Goal: Information Seeking & Learning: Learn about a topic

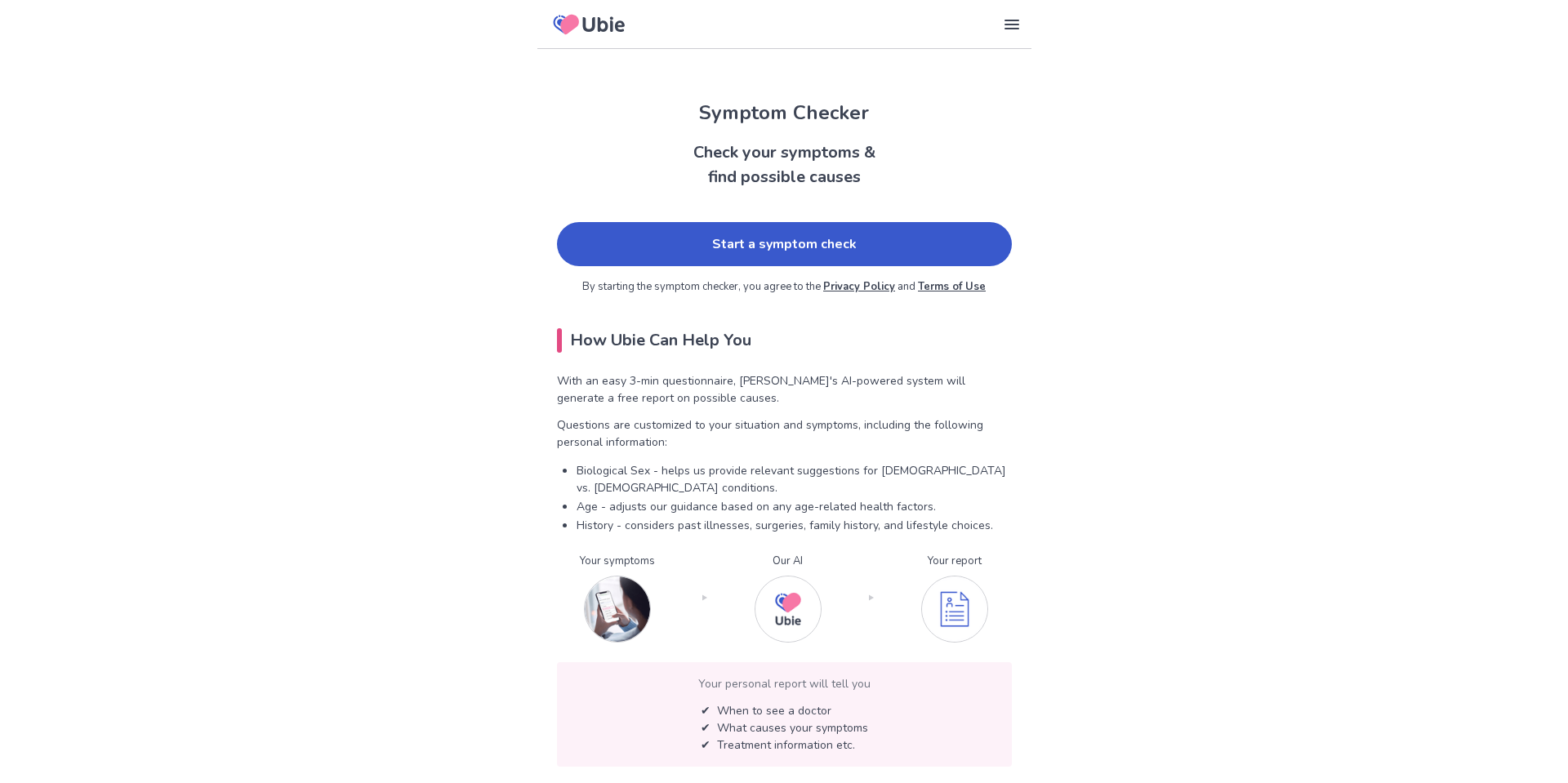
click at [656, 258] on link "Start a symptom check" at bounding box center [784, 244] width 455 height 44
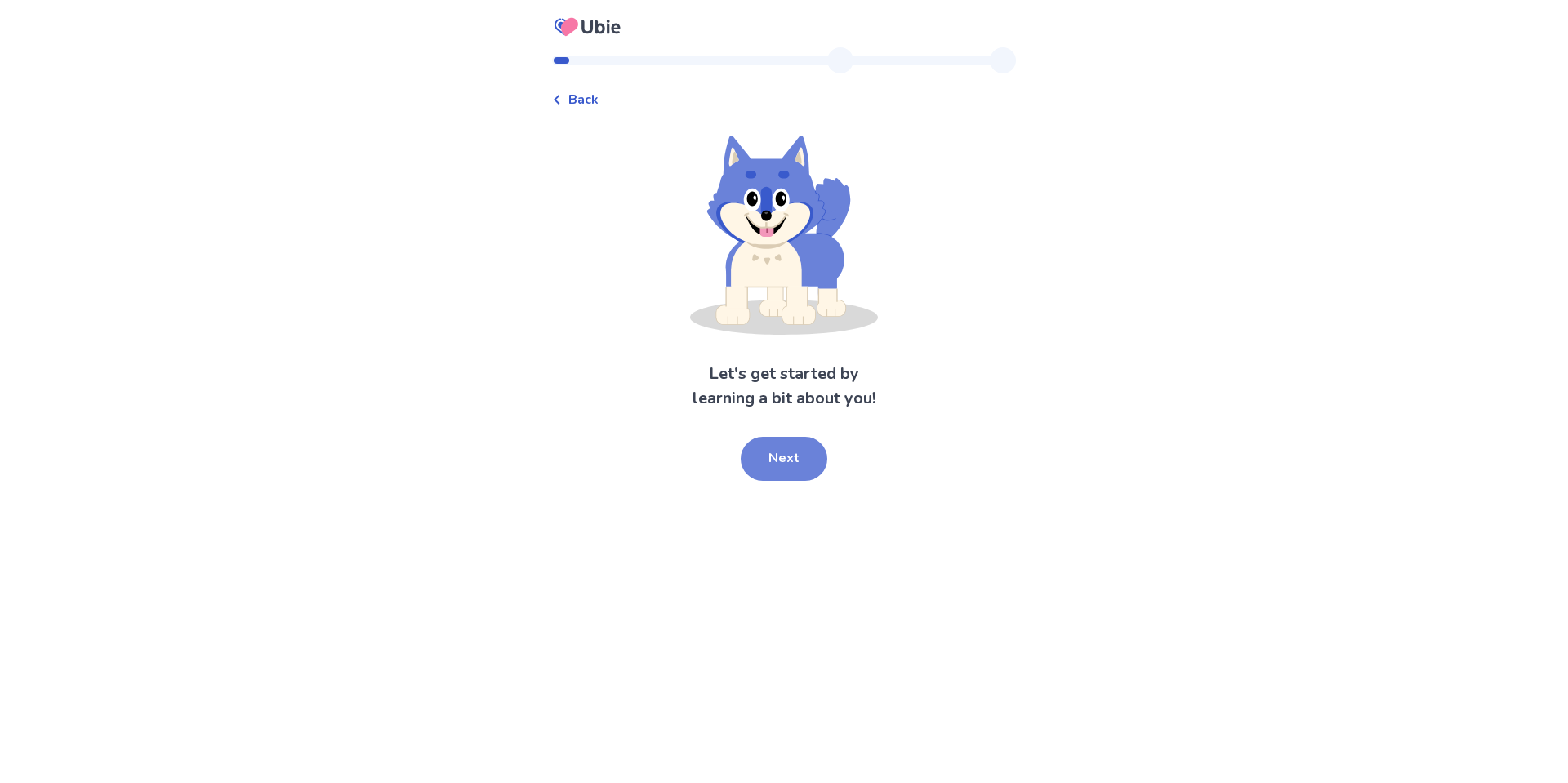
click at [801, 455] on button "Next" at bounding box center [784, 459] width 87 height 44
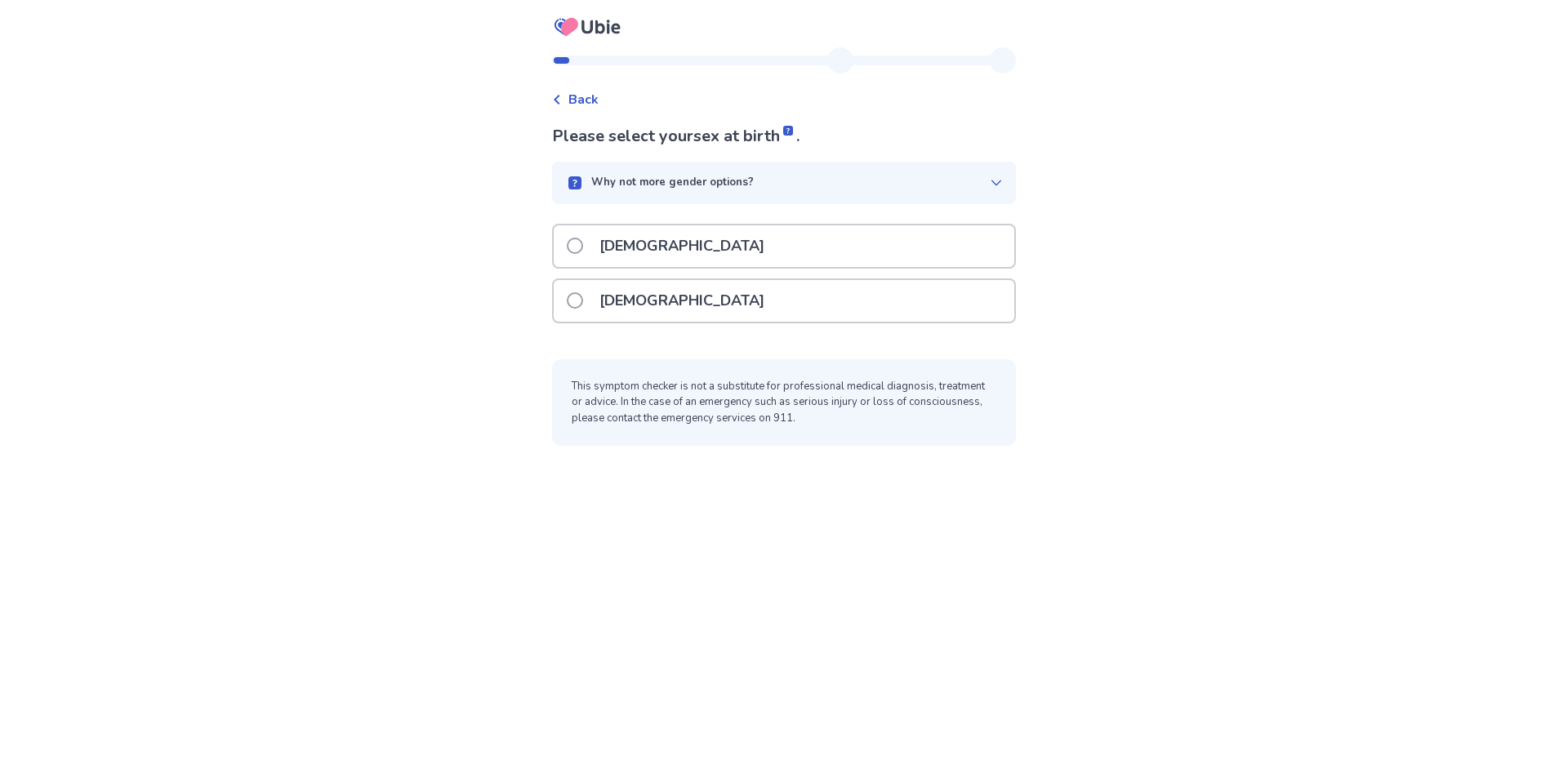
click at [706, 284] on div "[DEMOGRAPHIC_DATA]" at bounding box center [784, 300] width 461 height 42
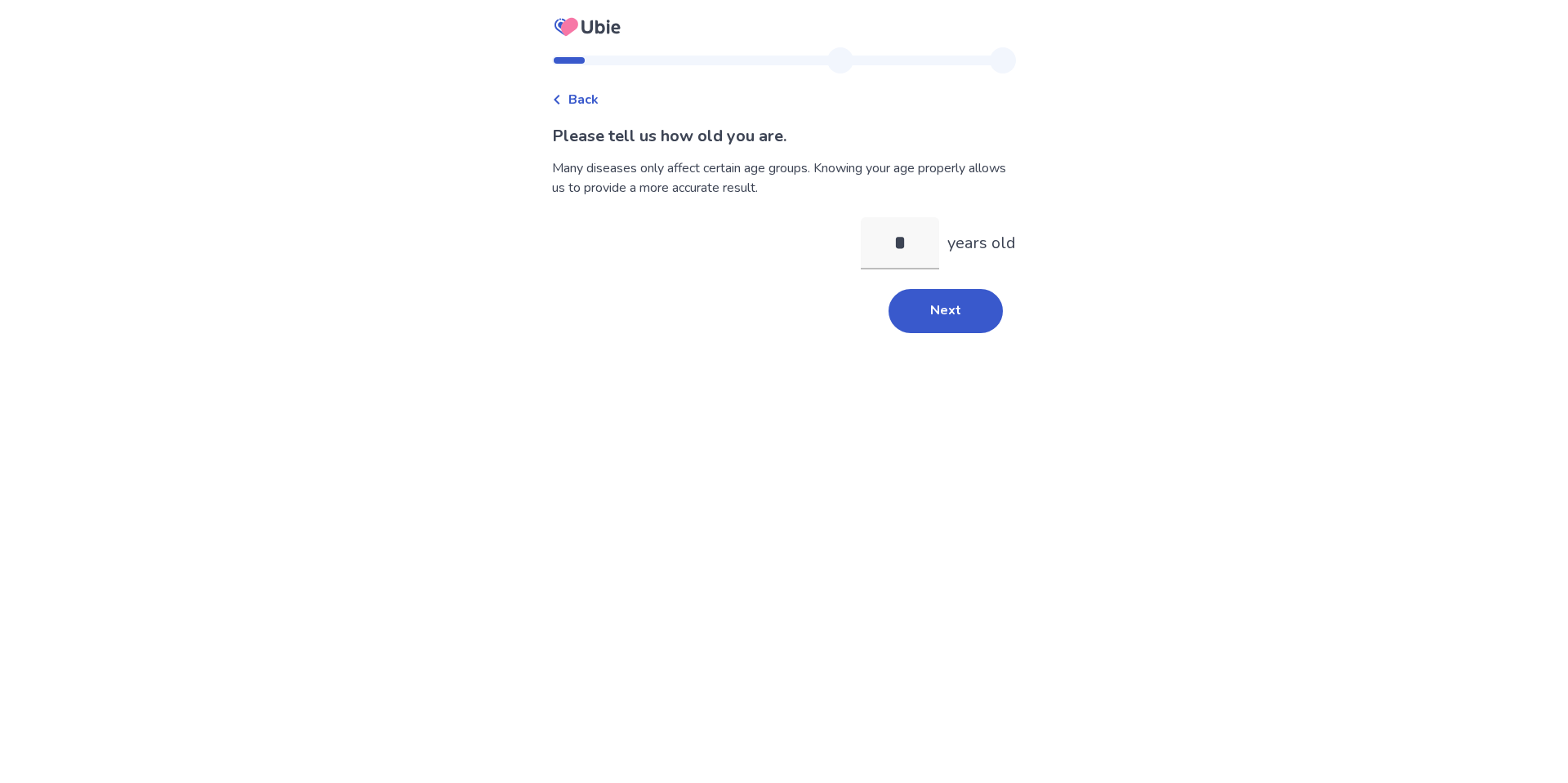
type input "**"
click at [965, 313] on button "Next" at bounding box center [946, 311] width 114 height 44
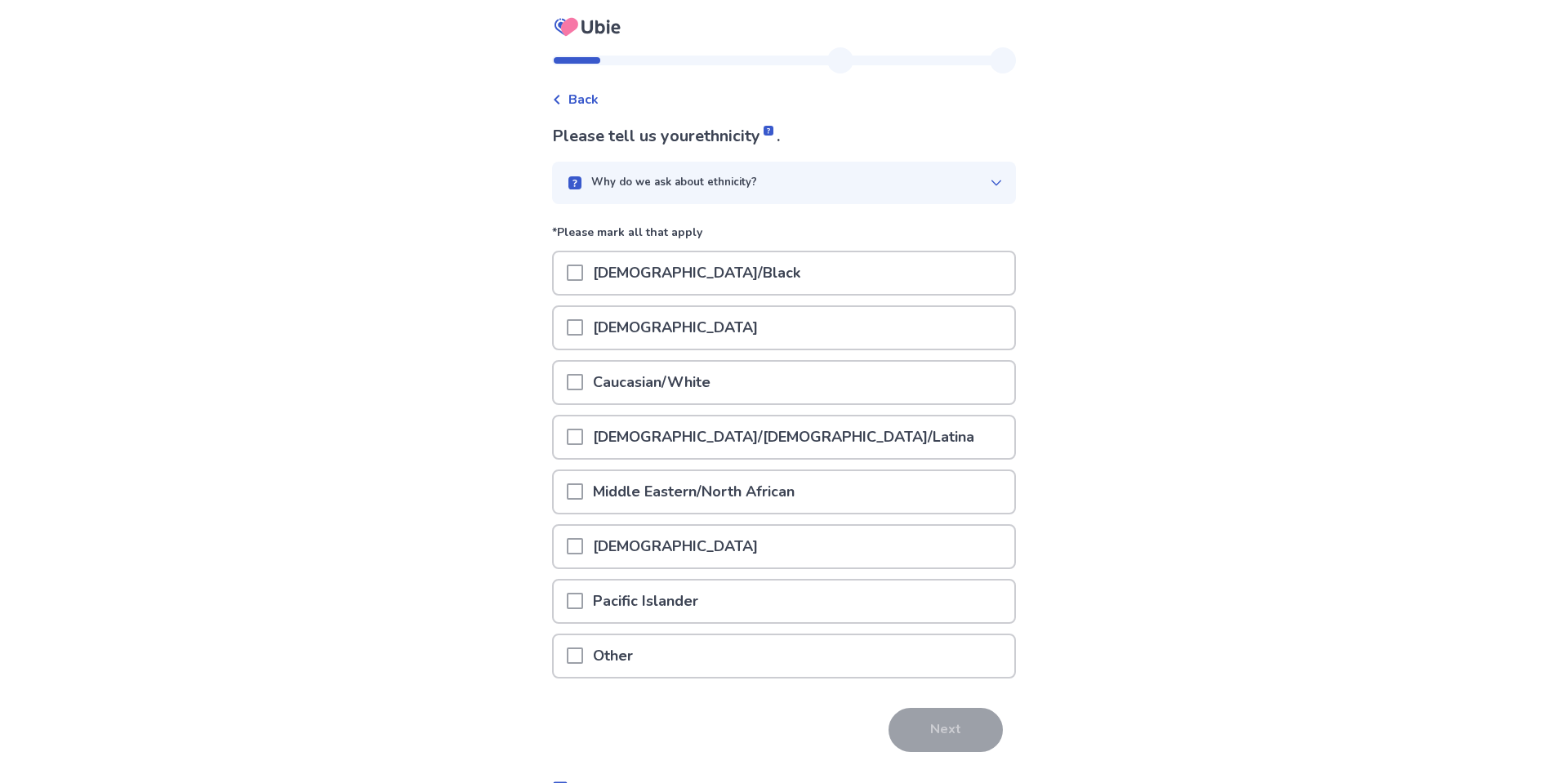
click at [677, 379] on p "Caucasian/White" at bounding box center [651, 383] width 137 height 42
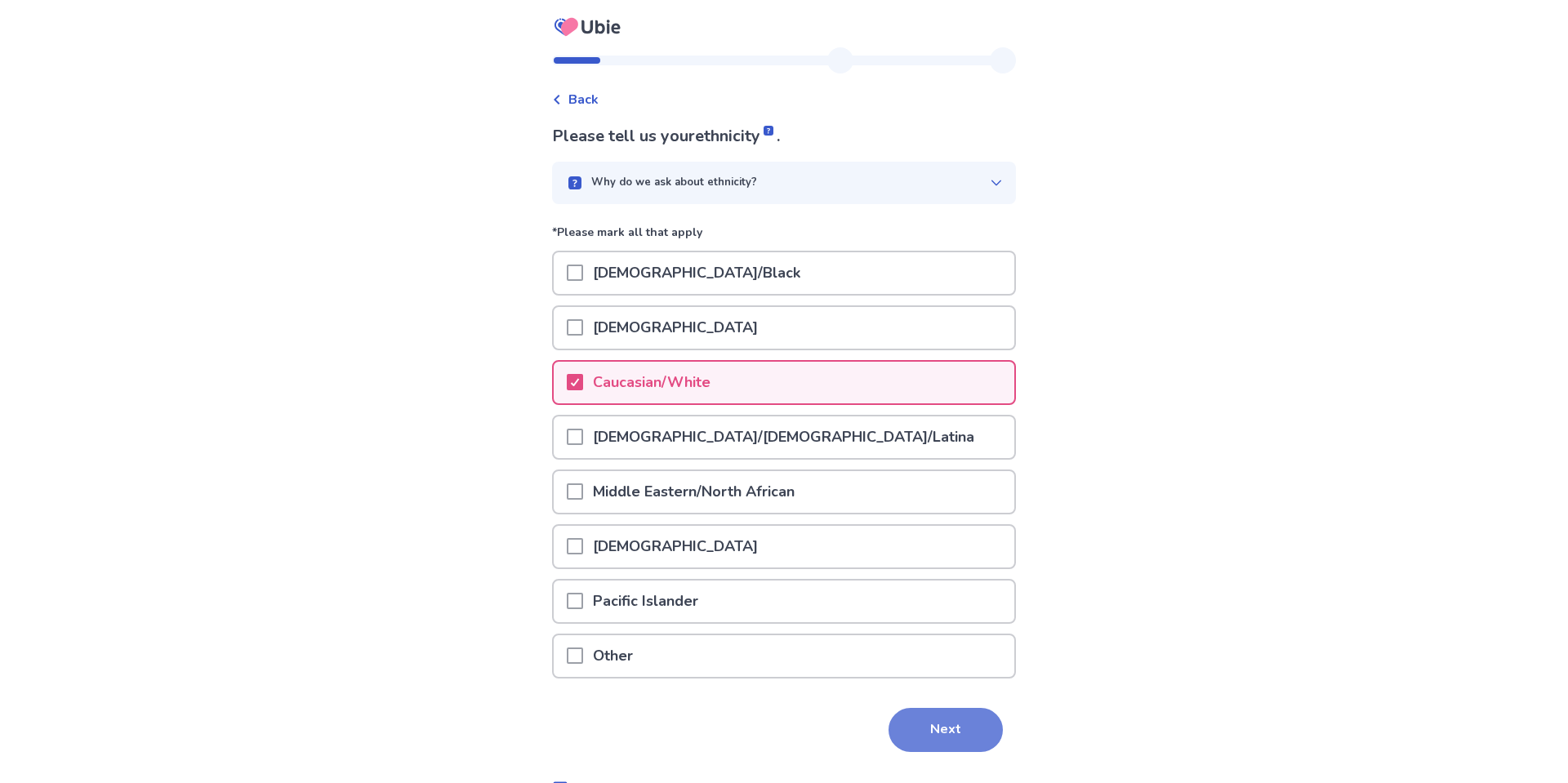
click at [941, 730] on button "Next" at bounding box center [946, 730] width 114 height 44
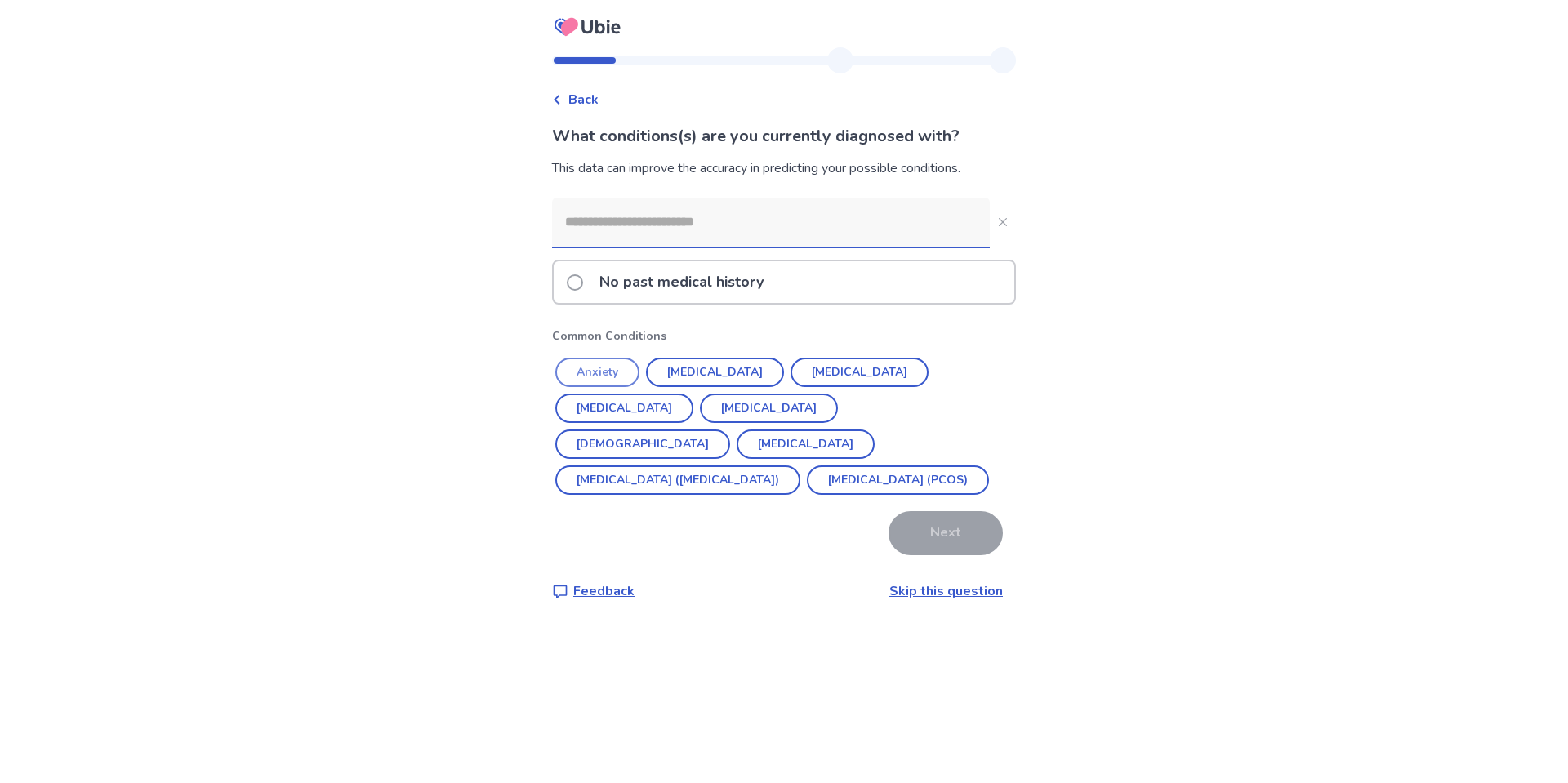
click at [627, 371] on button "Anxiety" at bounding box center [597, 372] width 84 height 30
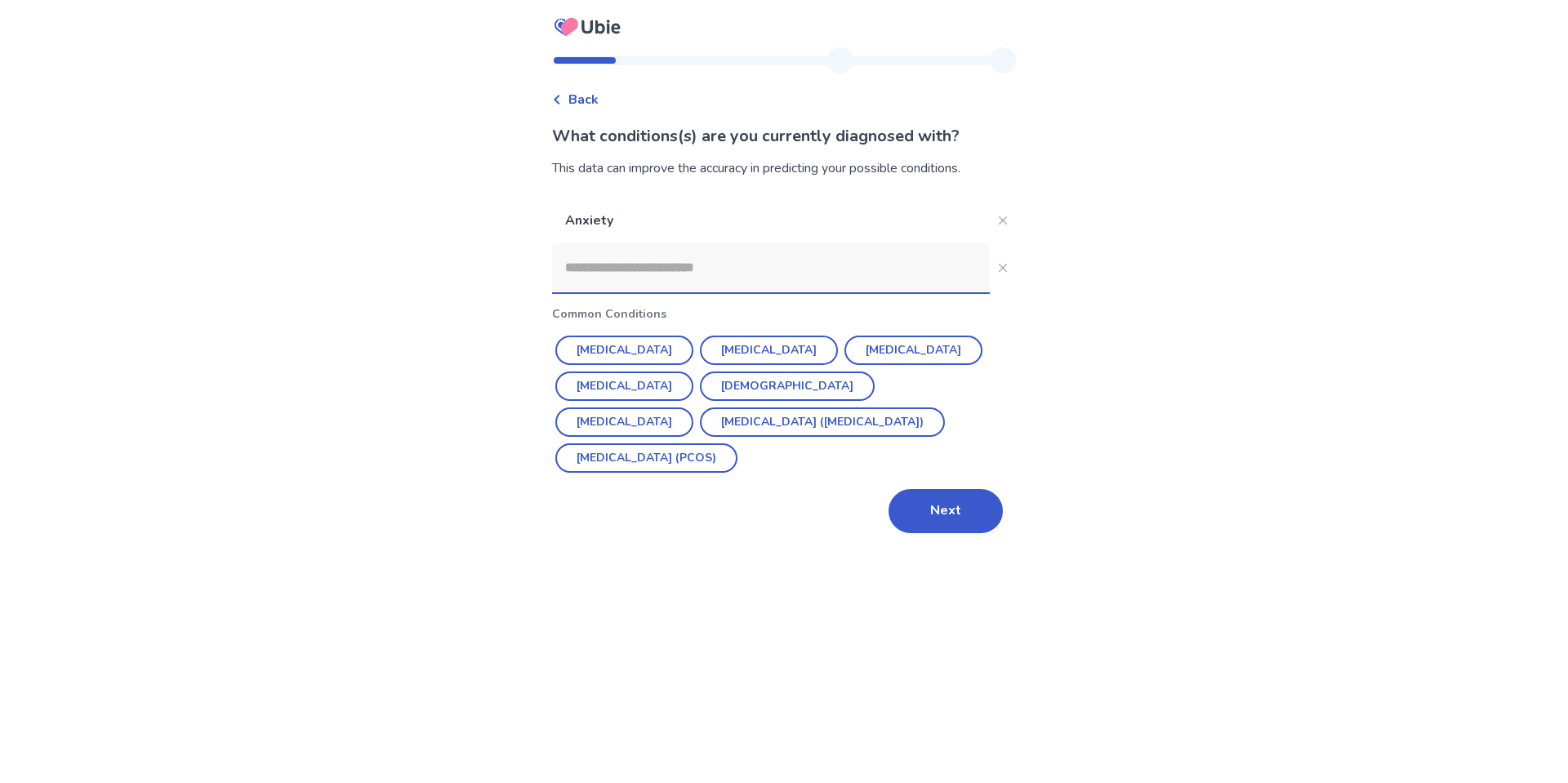
click at [815, 267] on input at bounding box center [770, 268] width 438 height 49
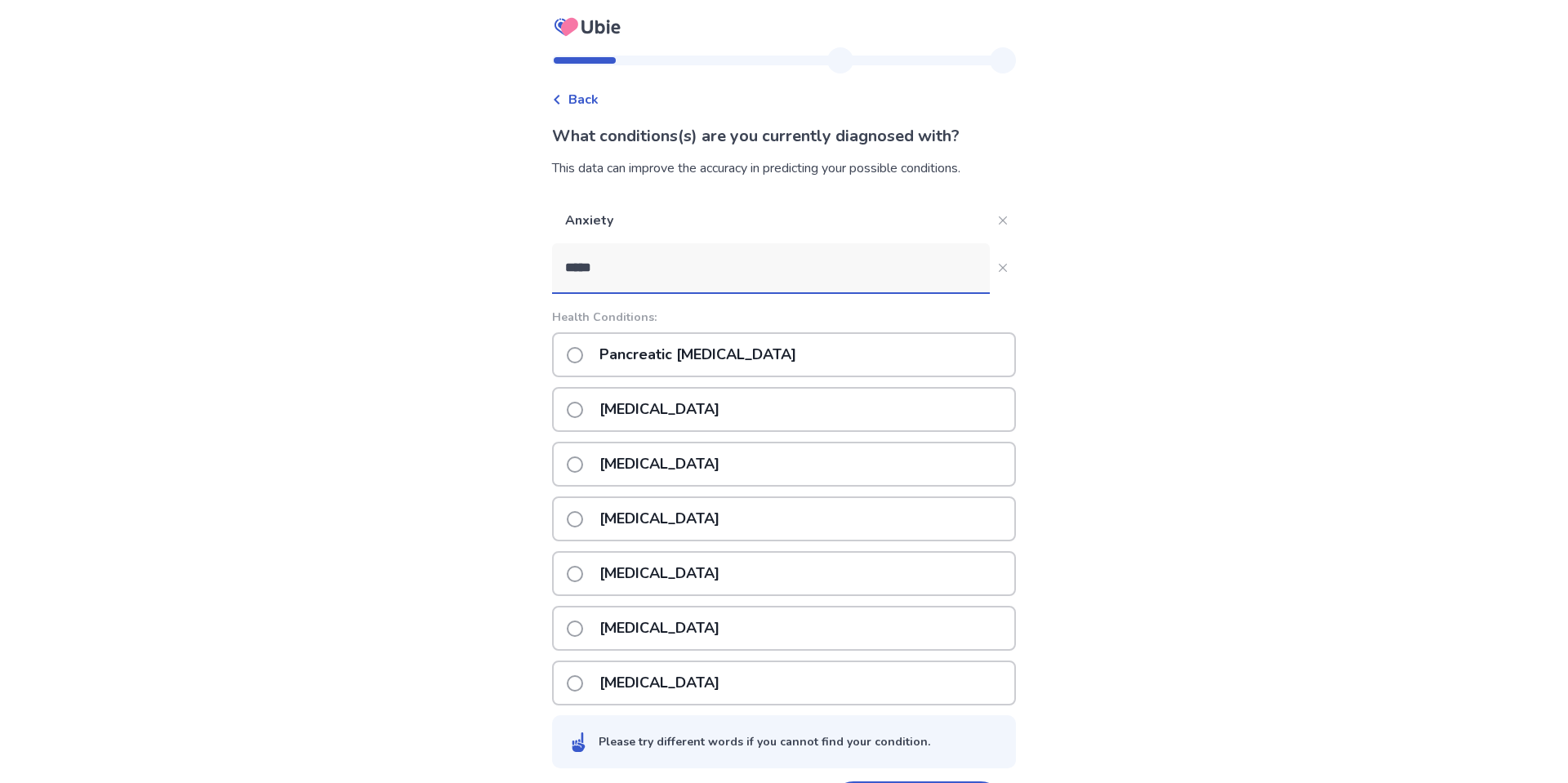
type input "******"
click at [730, 468] on p "Chronic pancreatitis" at bounding box center [660, 464] width 139 height 42
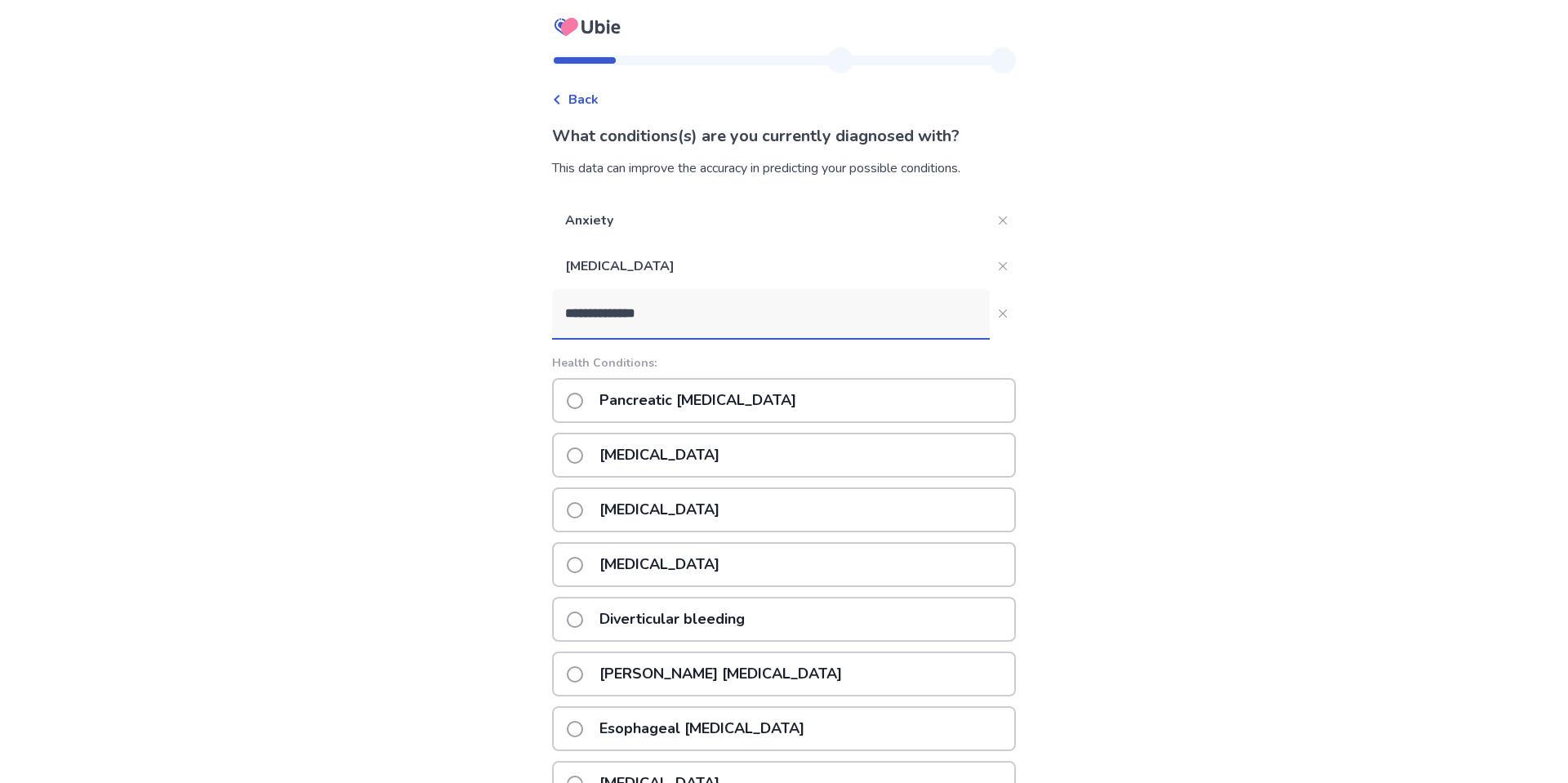
type input "**********"
click at [772, 321] on input "**********" at bounding box center [770, 314] width 438 height 49
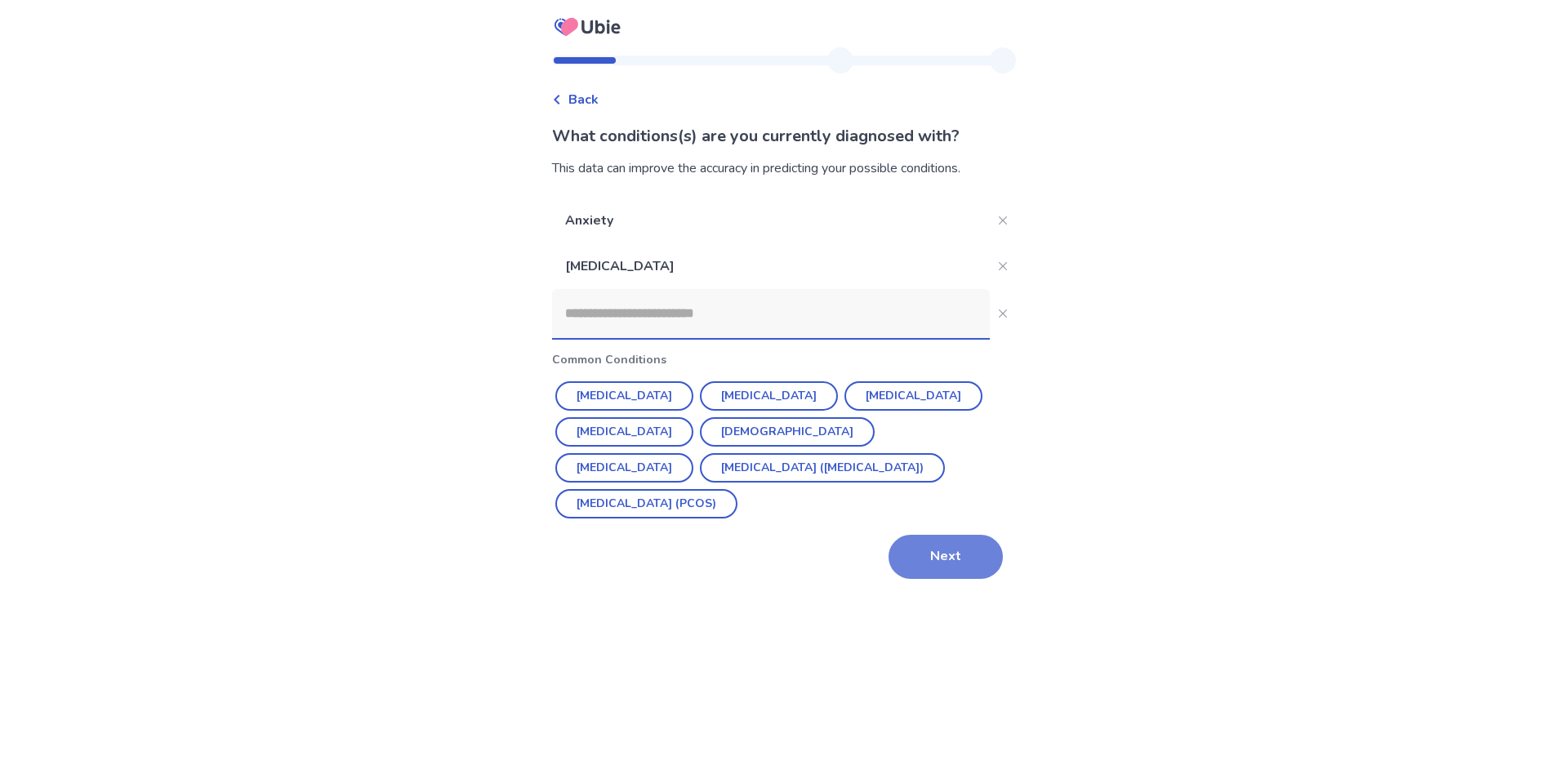
click at [913, 559] on button "Next" at bounding box center [946, 557] width 114 height 44
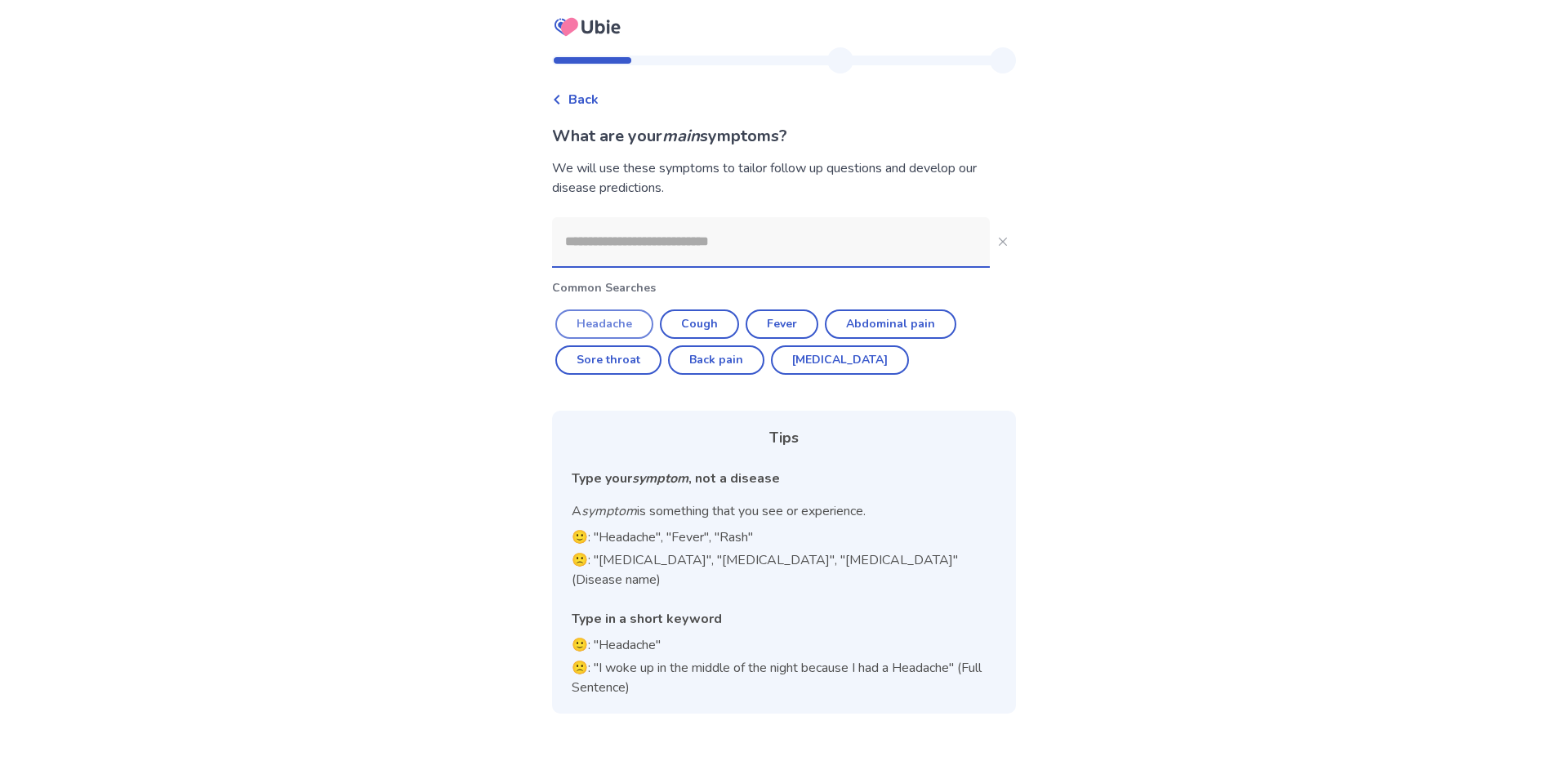
click at [622, 318] on button "Headache" at bounding box center [604, 324] width 98 height 30
type input "********"
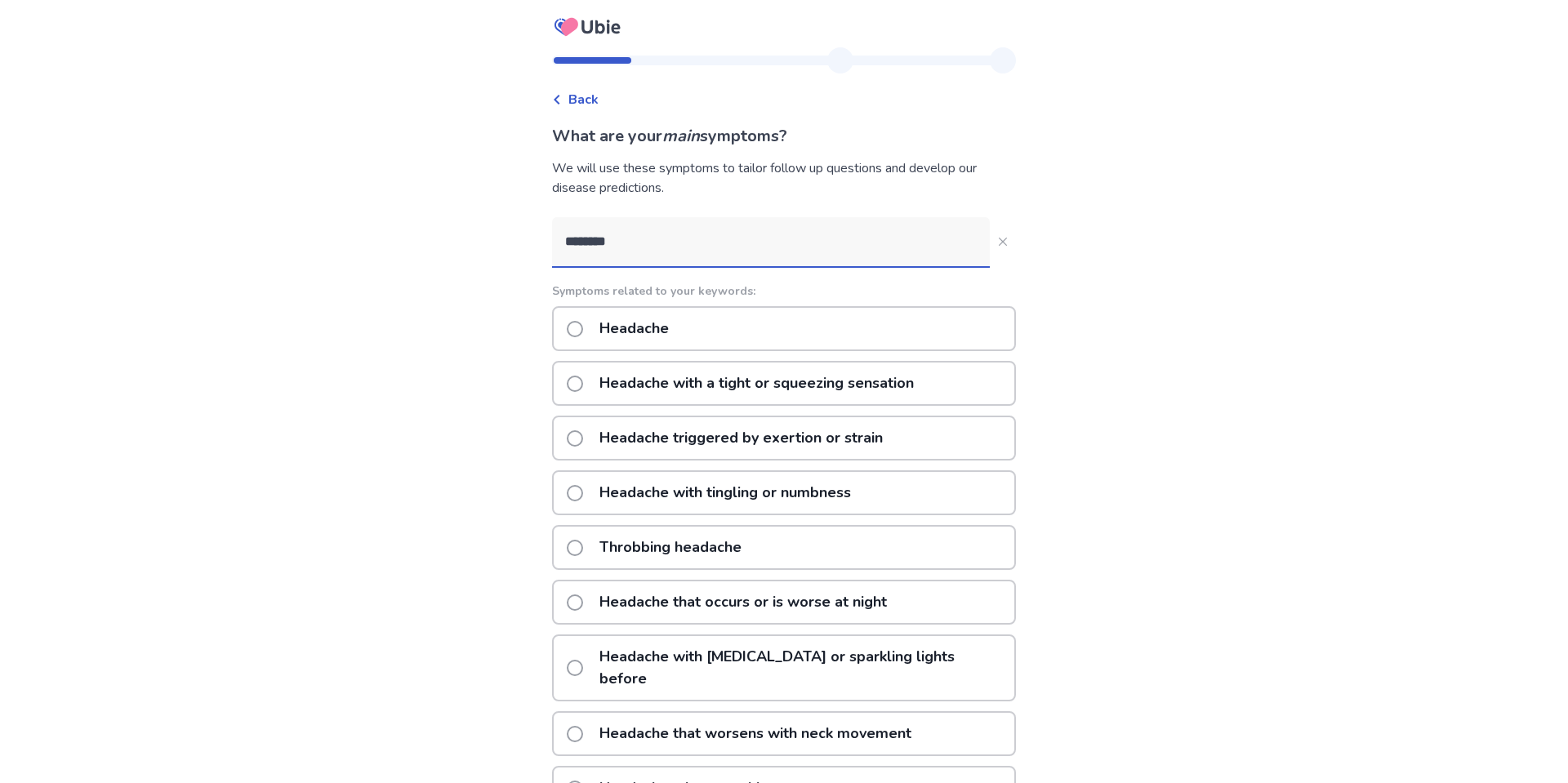
click at [682, 237] on input "********" at bounding box center [770, 242] width 438 height 49
click at [671, 306] on div "Headache" at bounding box center [784, 328] width 464 height 45
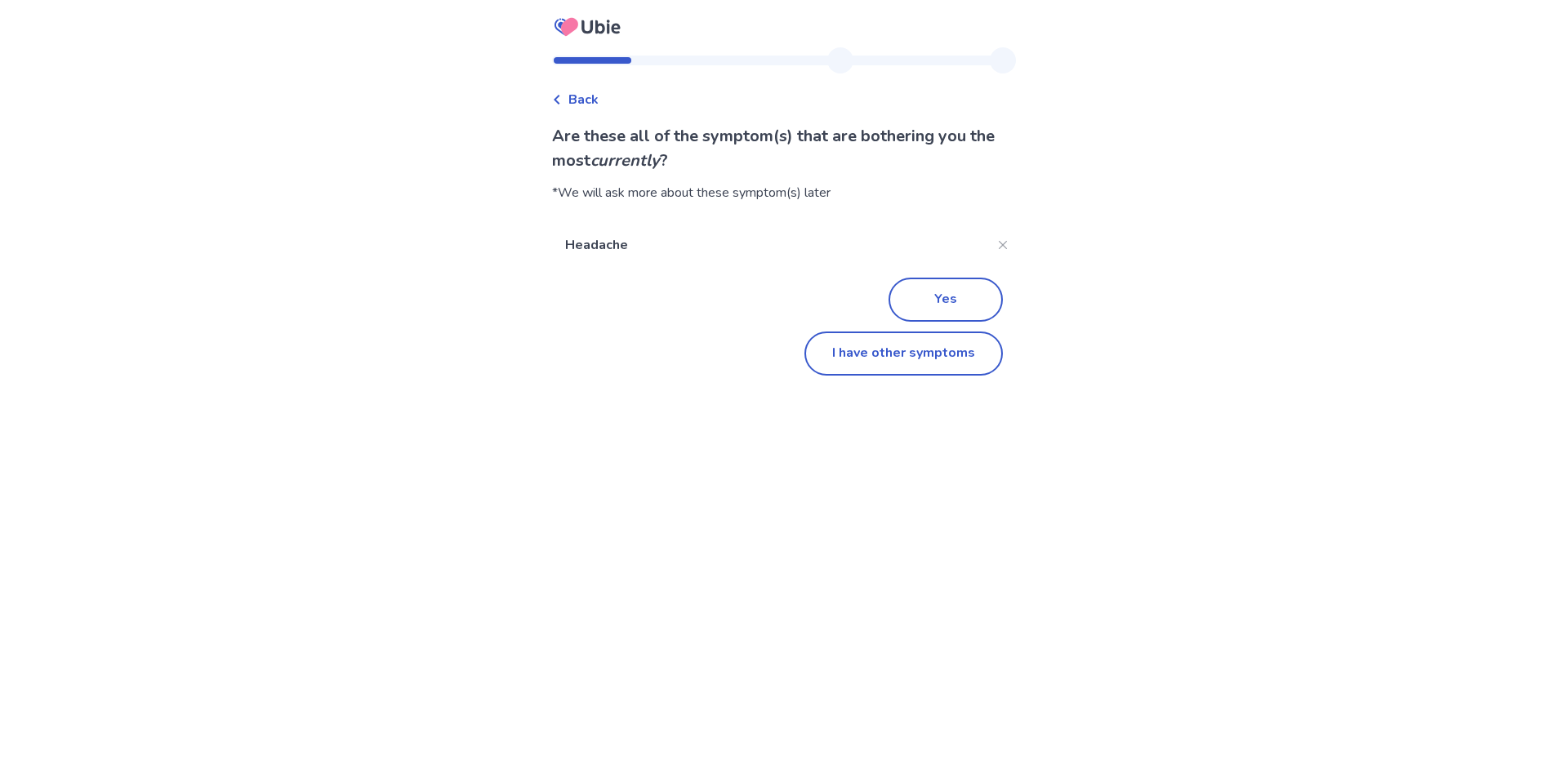
click at [580, 102] on span "Back" at bounding box center [584, 99] width 31 height 20
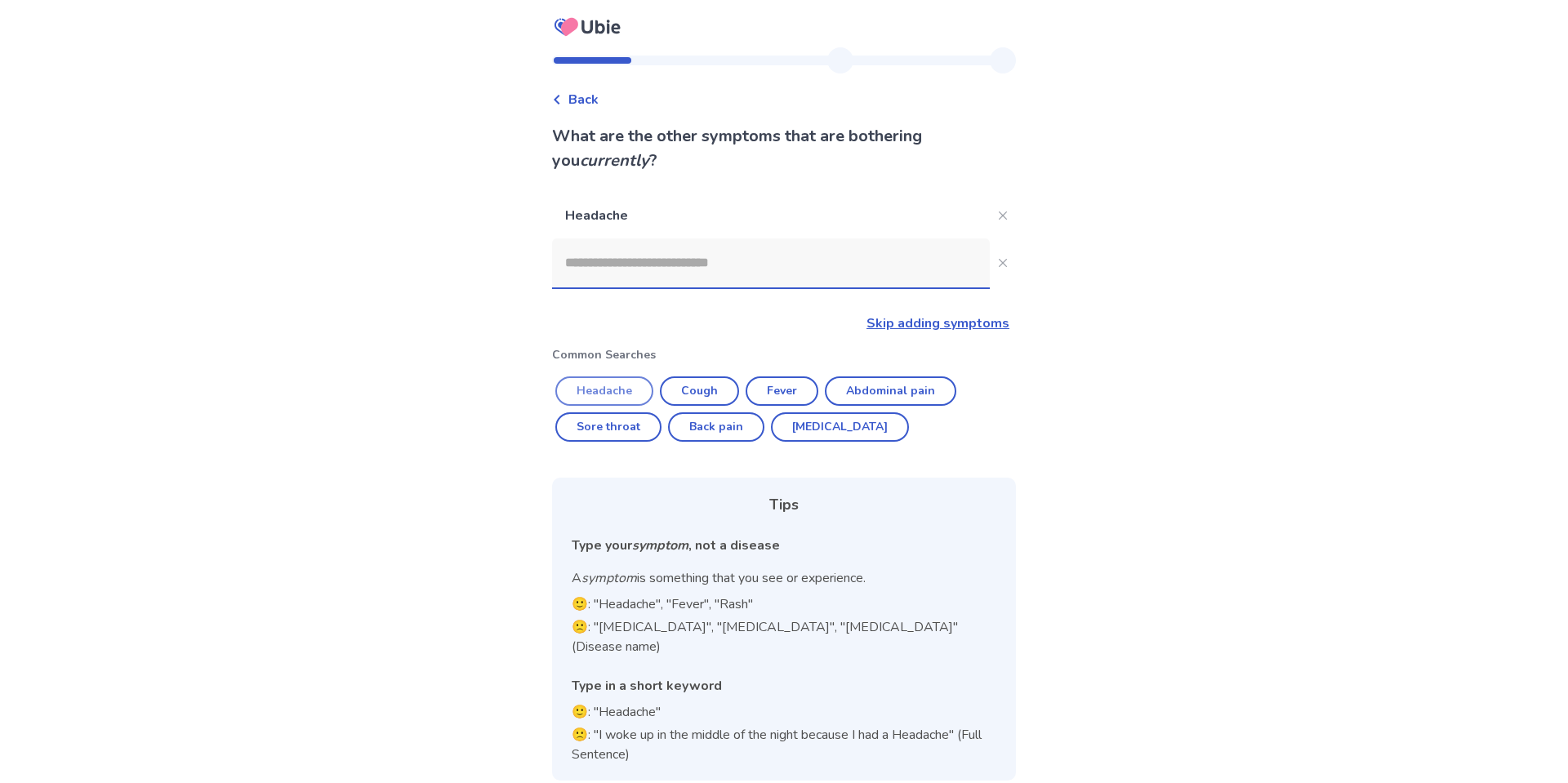
click at [605, 393] on button "Headache" at bounding box center [604, 391] width 98 height 30
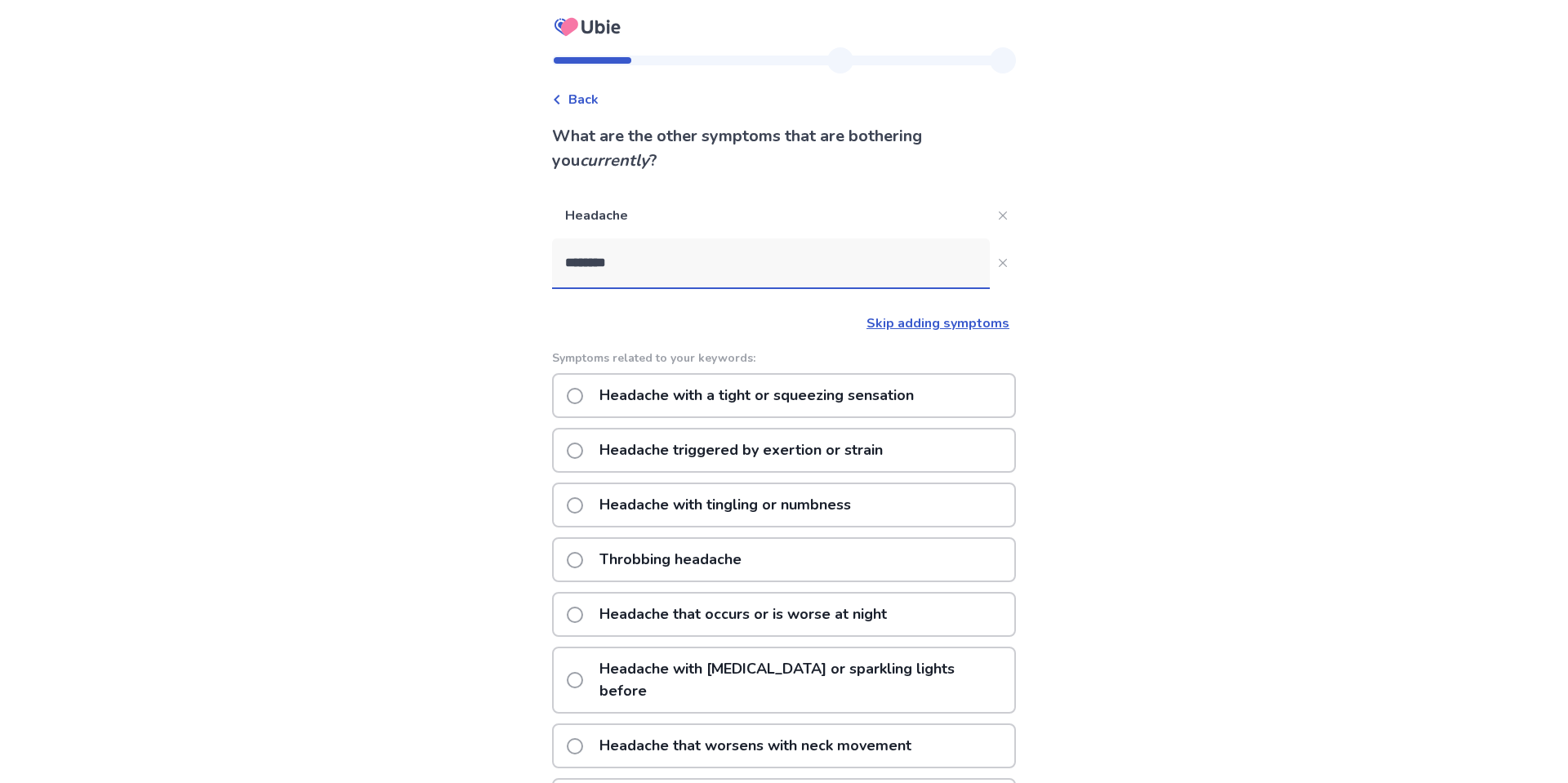
click at [654, 270] on input "********" at bounding box center [770, 263] width 438 height 49
type input "********"
click at [580, 557] on span at bounding box center [575, 559] width 16 height 16
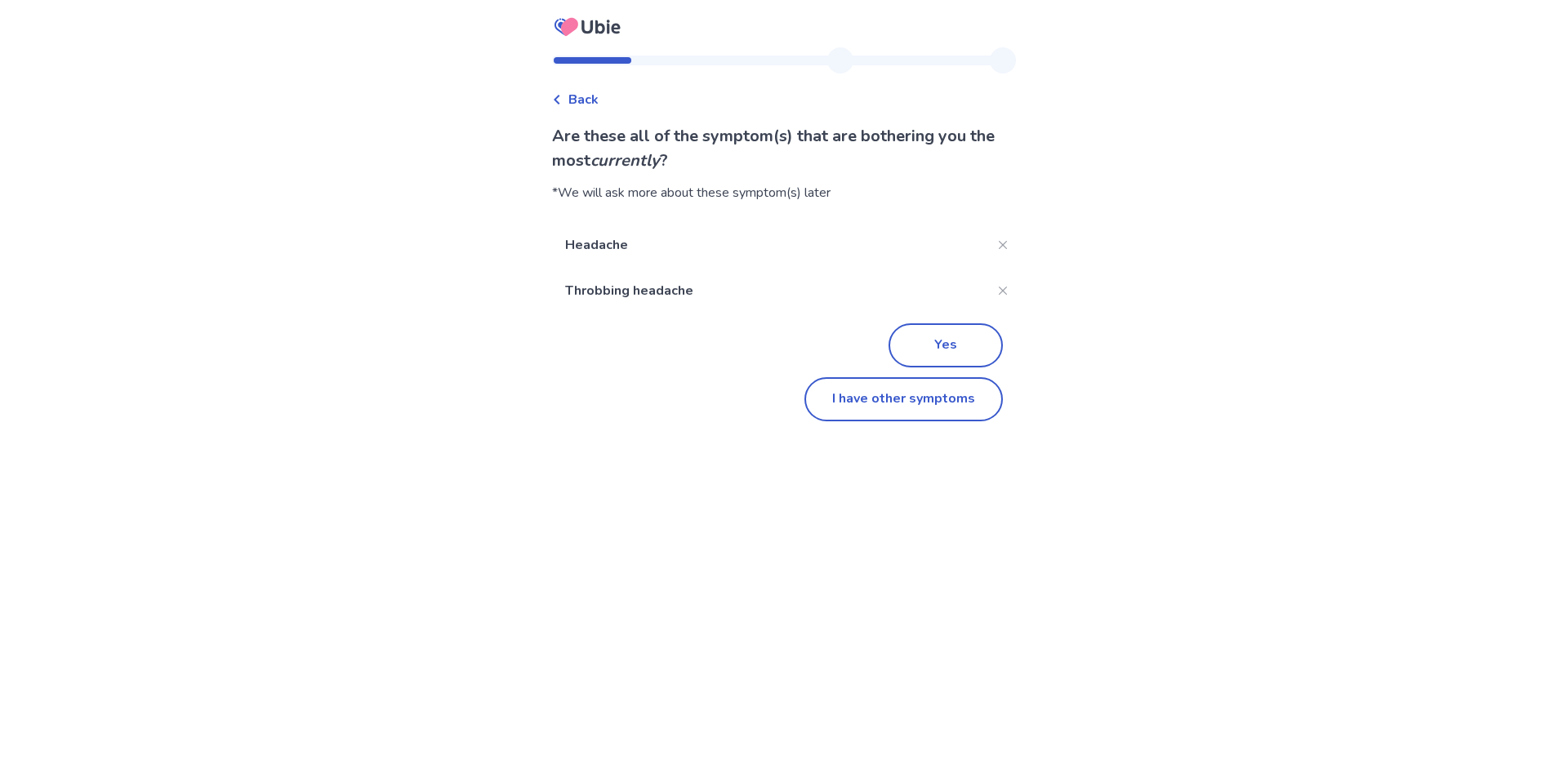
click at [572, 119] on div "Back Are these all of the symptom(s) that are bothering you the most currently …" at bounding box center [784, 244] width 490 height 394
click at [562, 94] on icon at bounding box center [557, 99] width 10 height 10
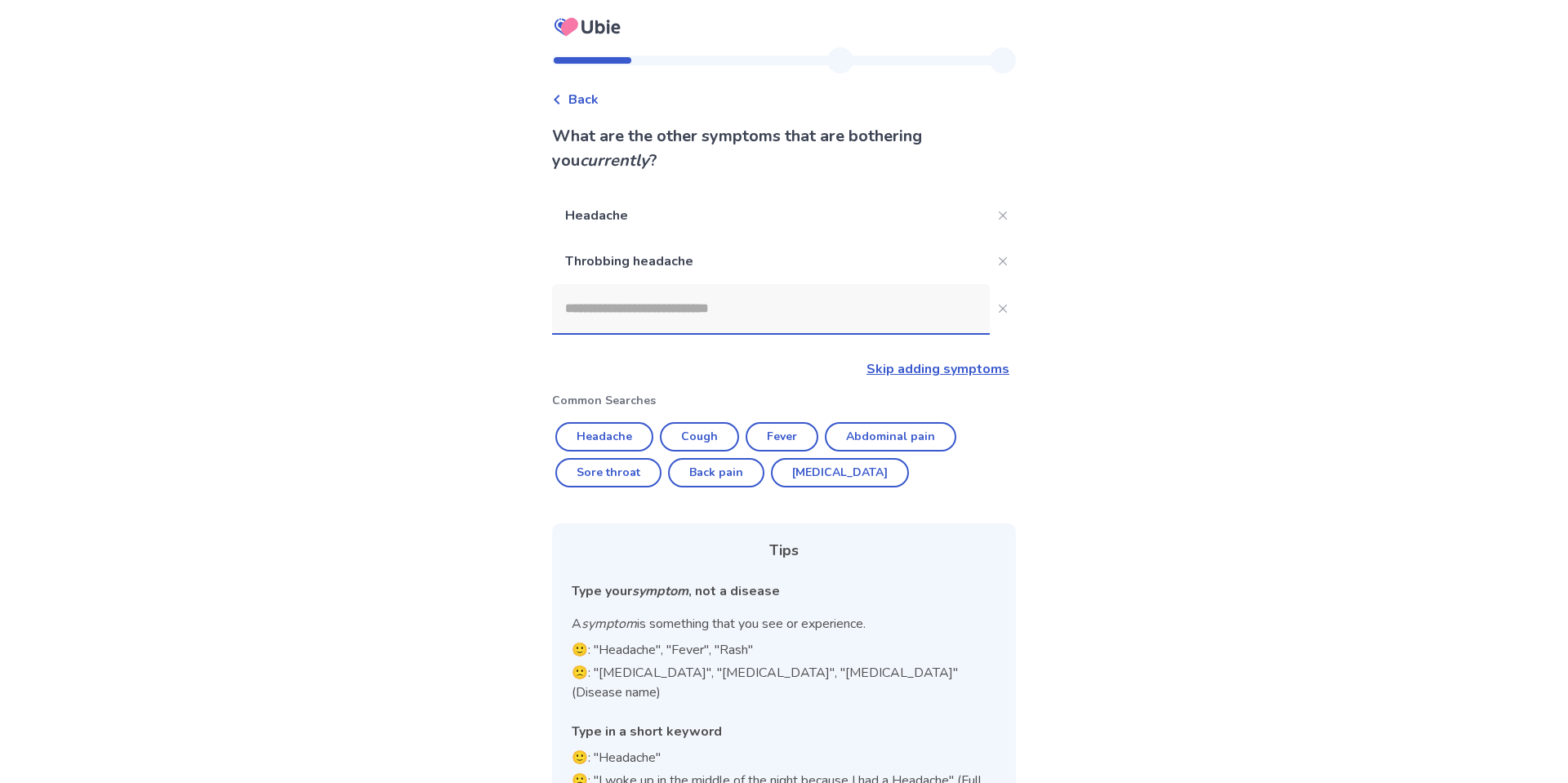
click at [751, 300] on input at bounding box center [770, 309] width 438 height 49
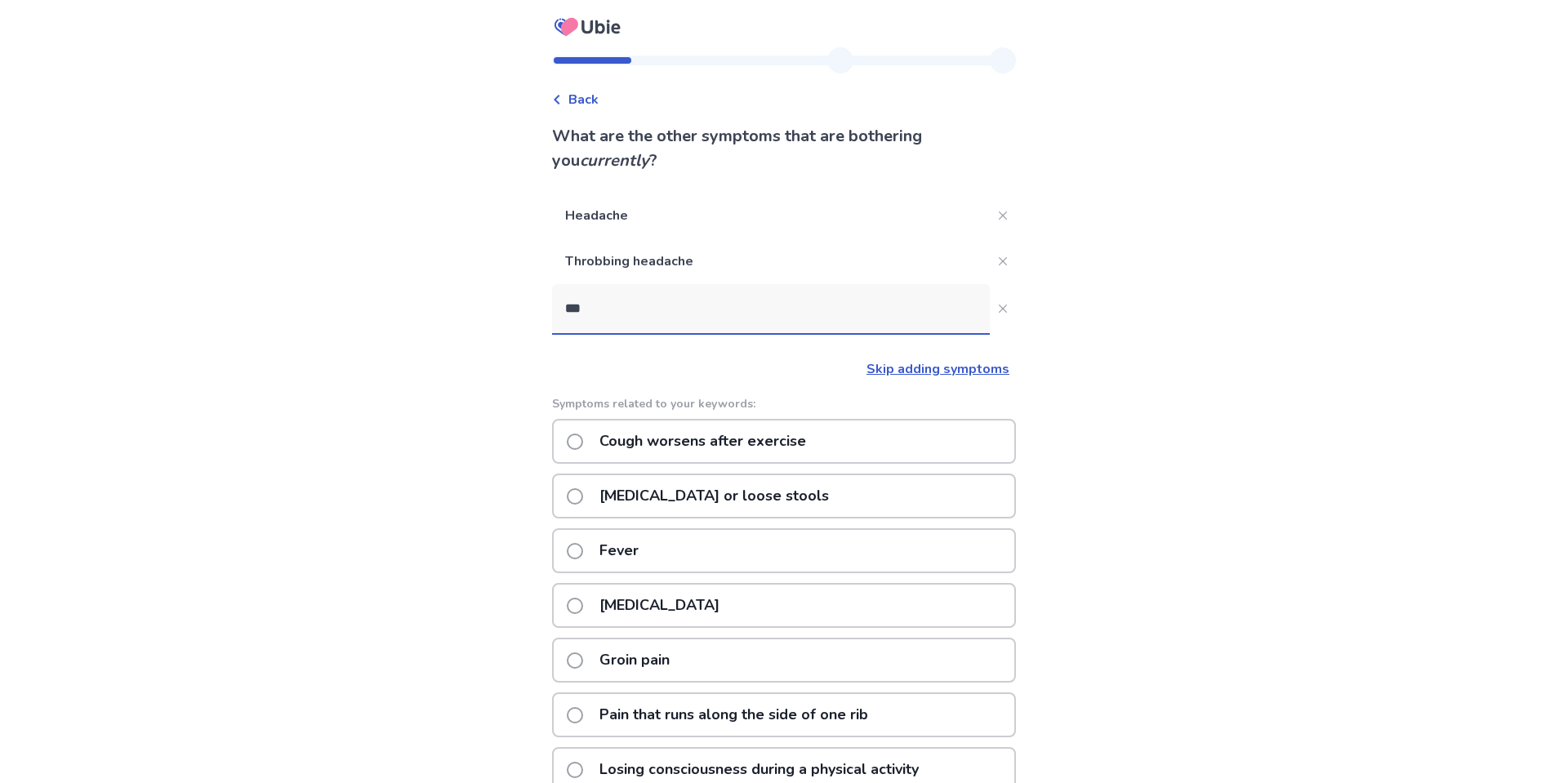
type input "***"
click at [583, 605] on span at bounding box center [575, 605] width 16 height 16
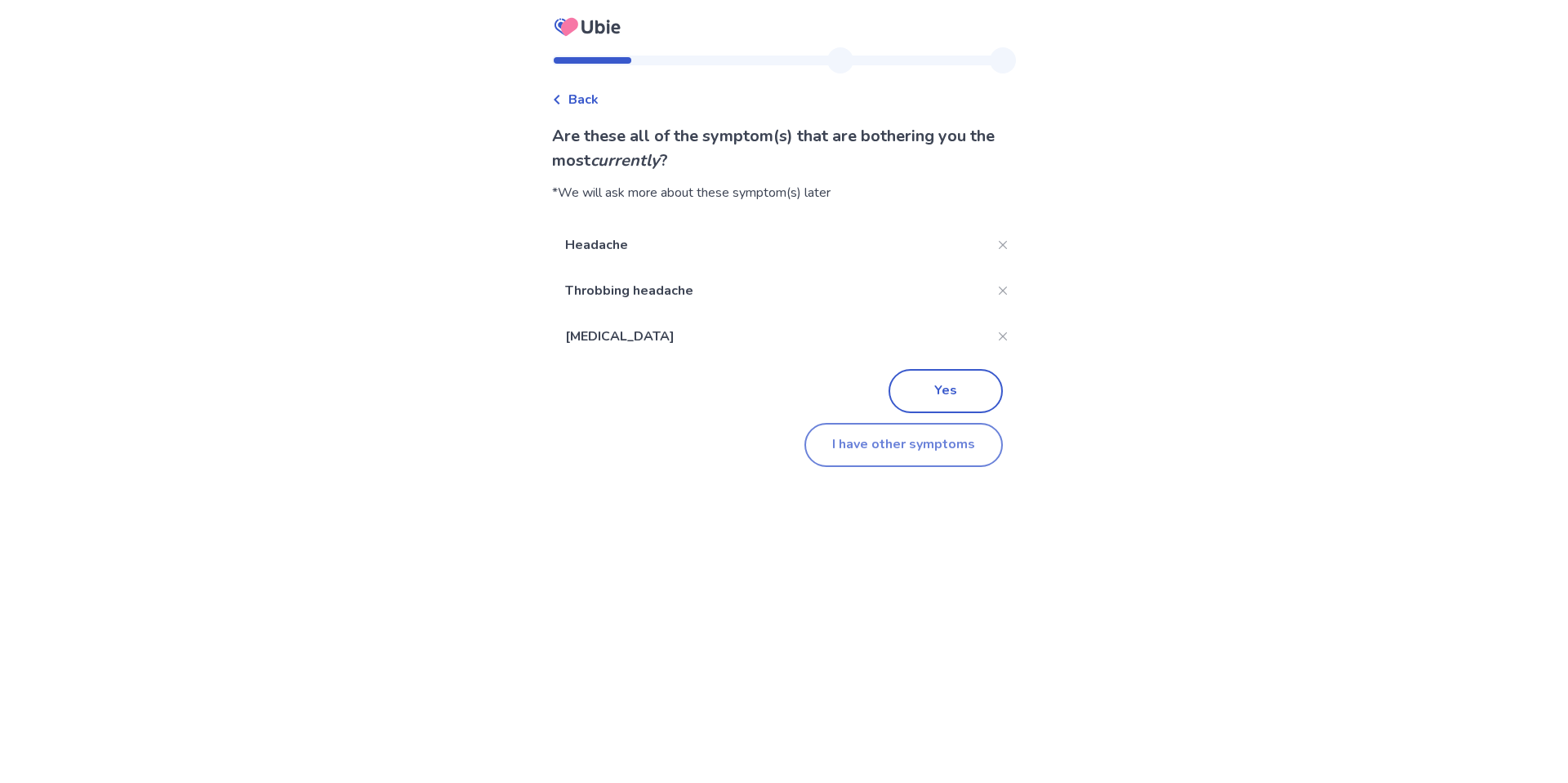
click at [822, 440] on button "I have other symptoms" at bounding box center [903, 445] width 198 height 44
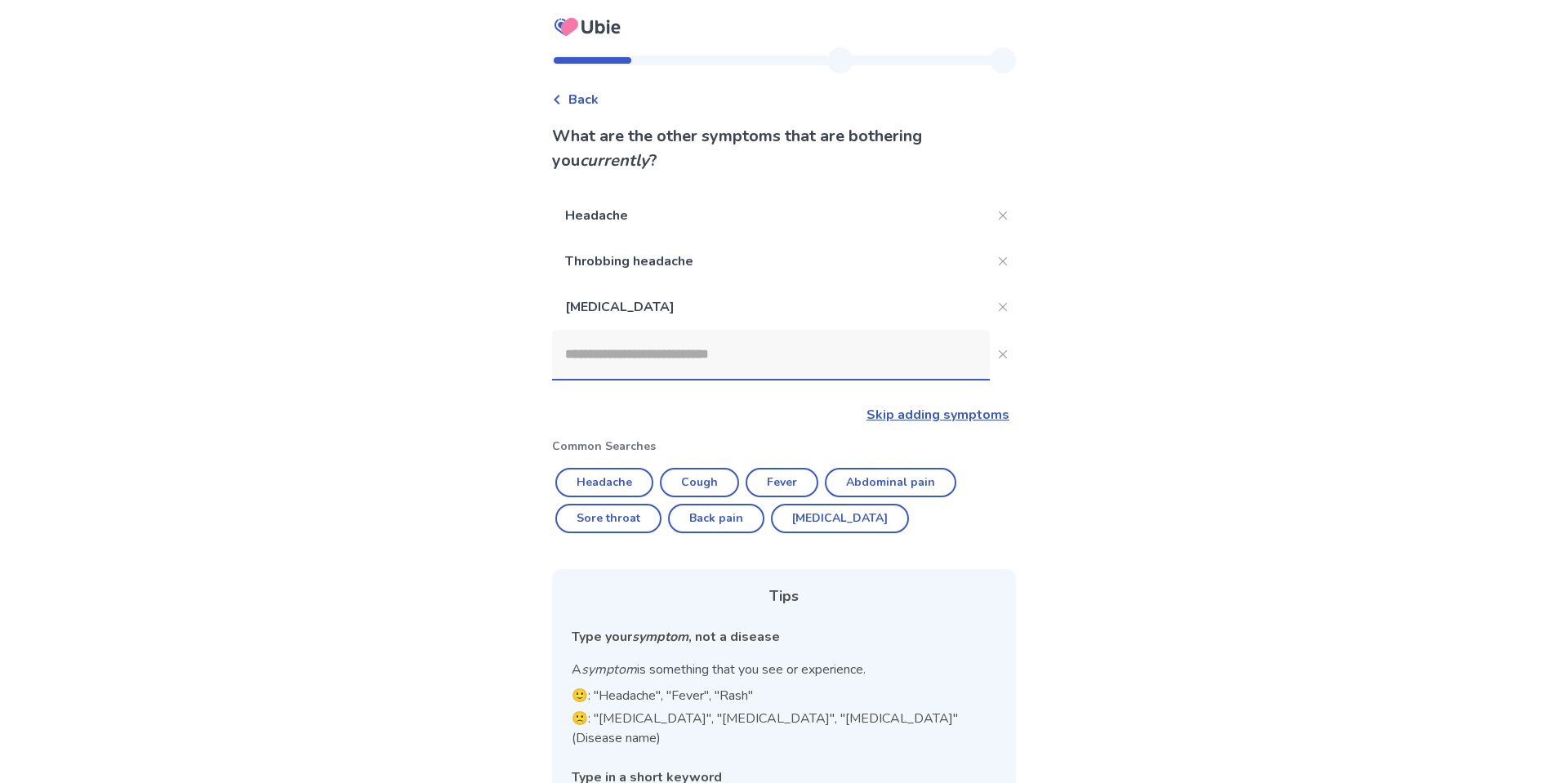
click at [731, 343] on input at bounding box center [770, 355] width 438 height 49
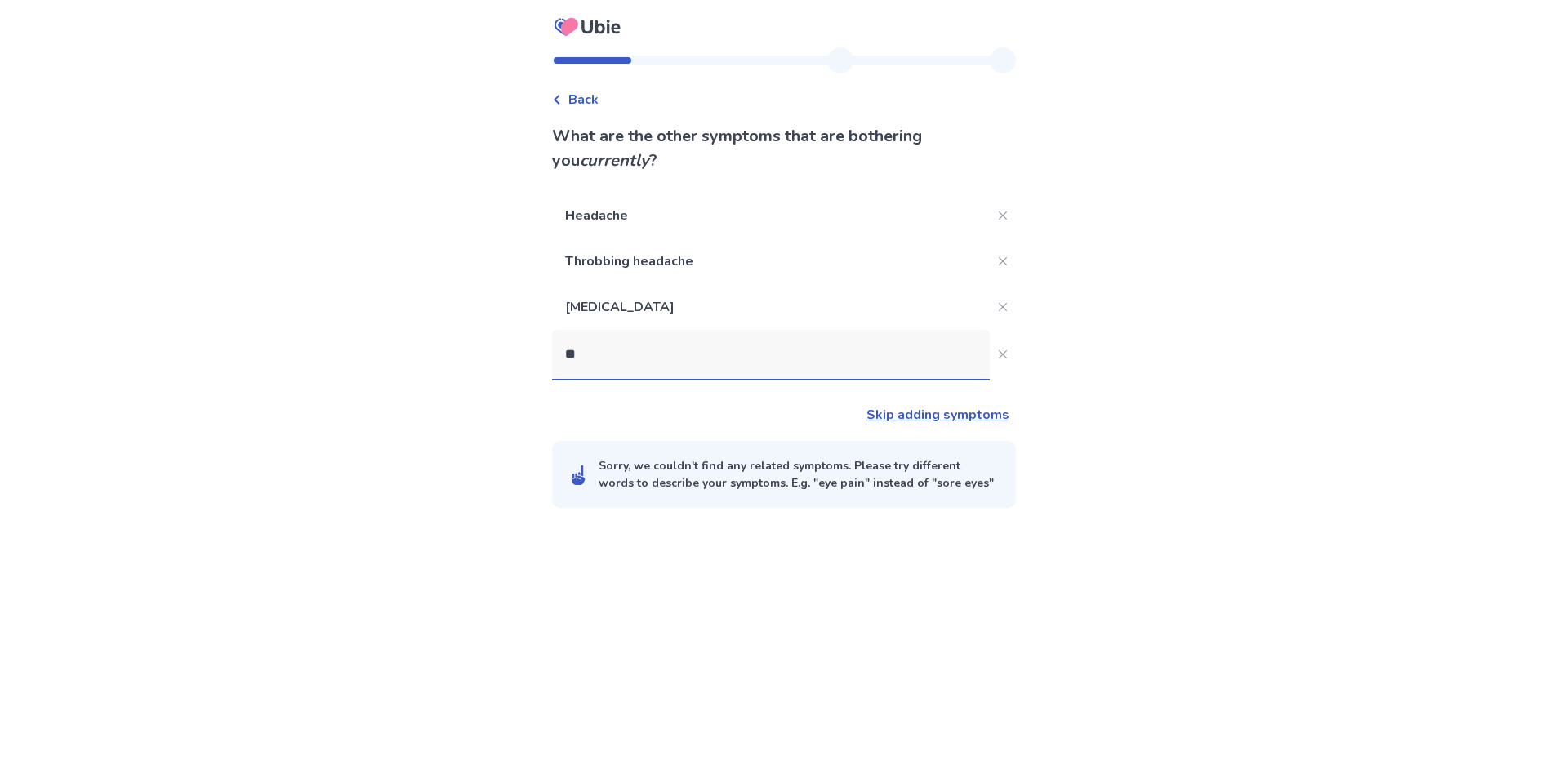
type input "*"
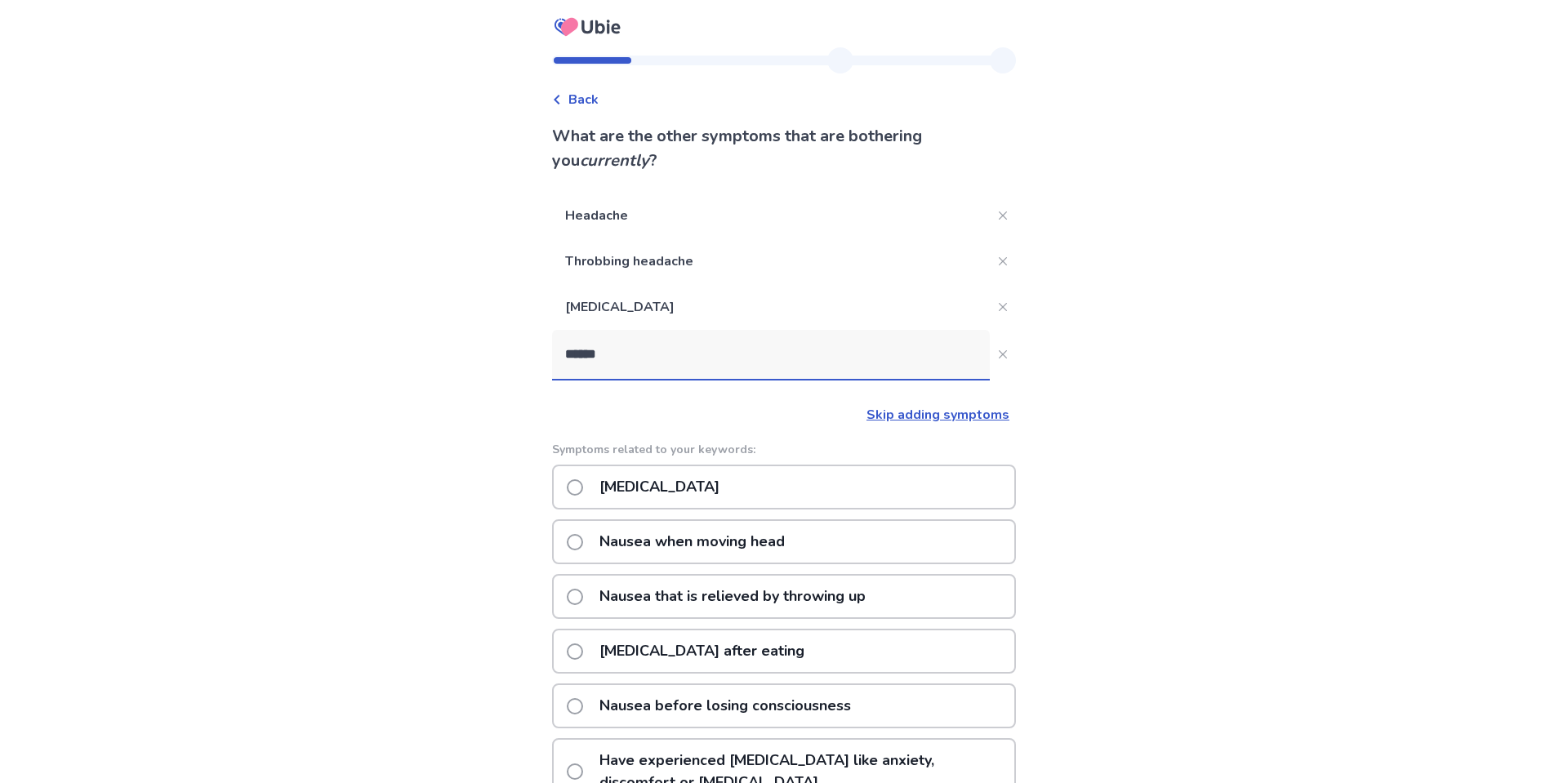
type input "******"
click at [689, 483] on p "Nausea or vomiting" at bounding box center [660, 486] width 139 height 42
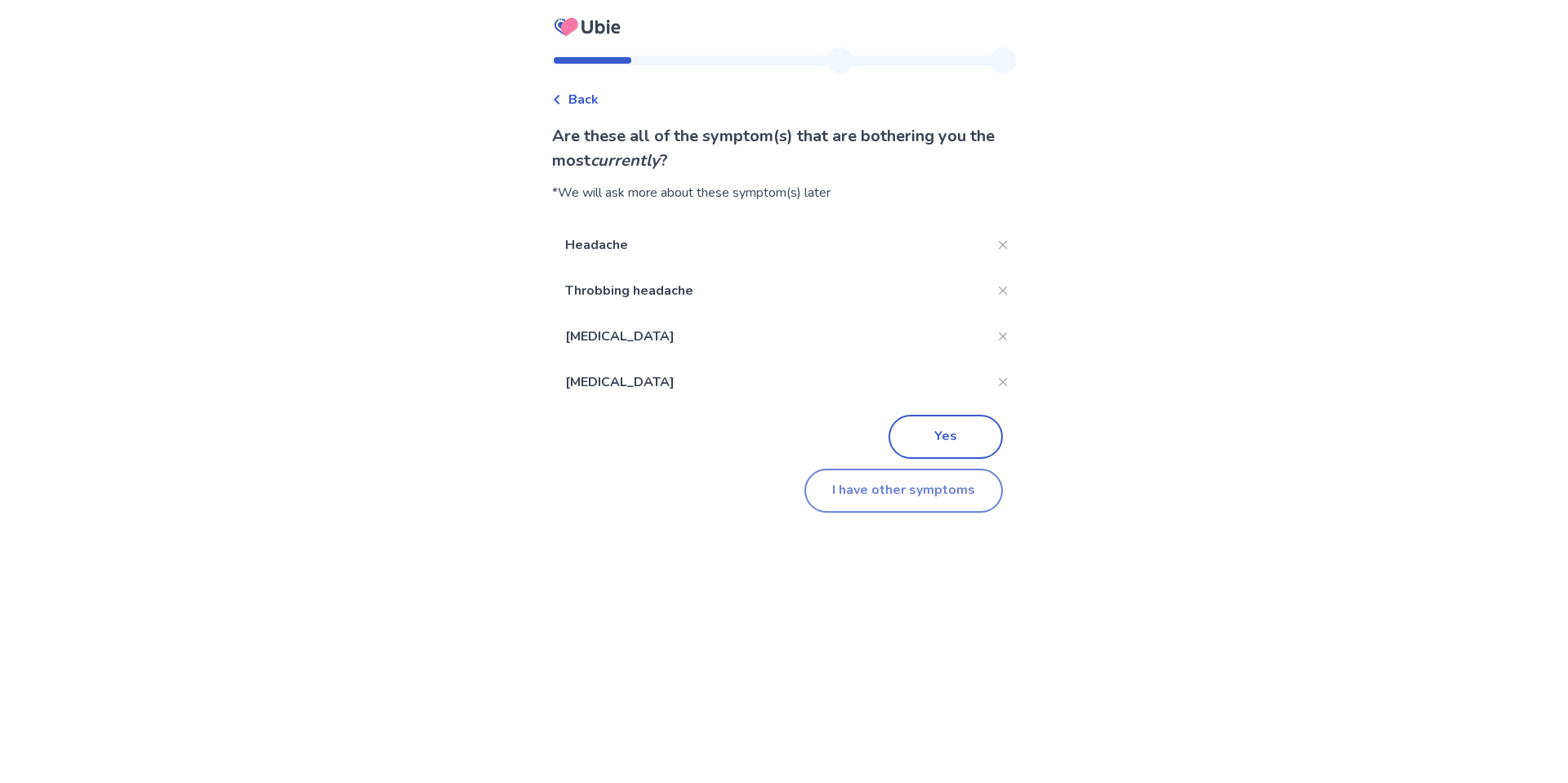
click at [927, 491] on button "I have other symptoms" at bounding box center [903, 491] width 198 height 44
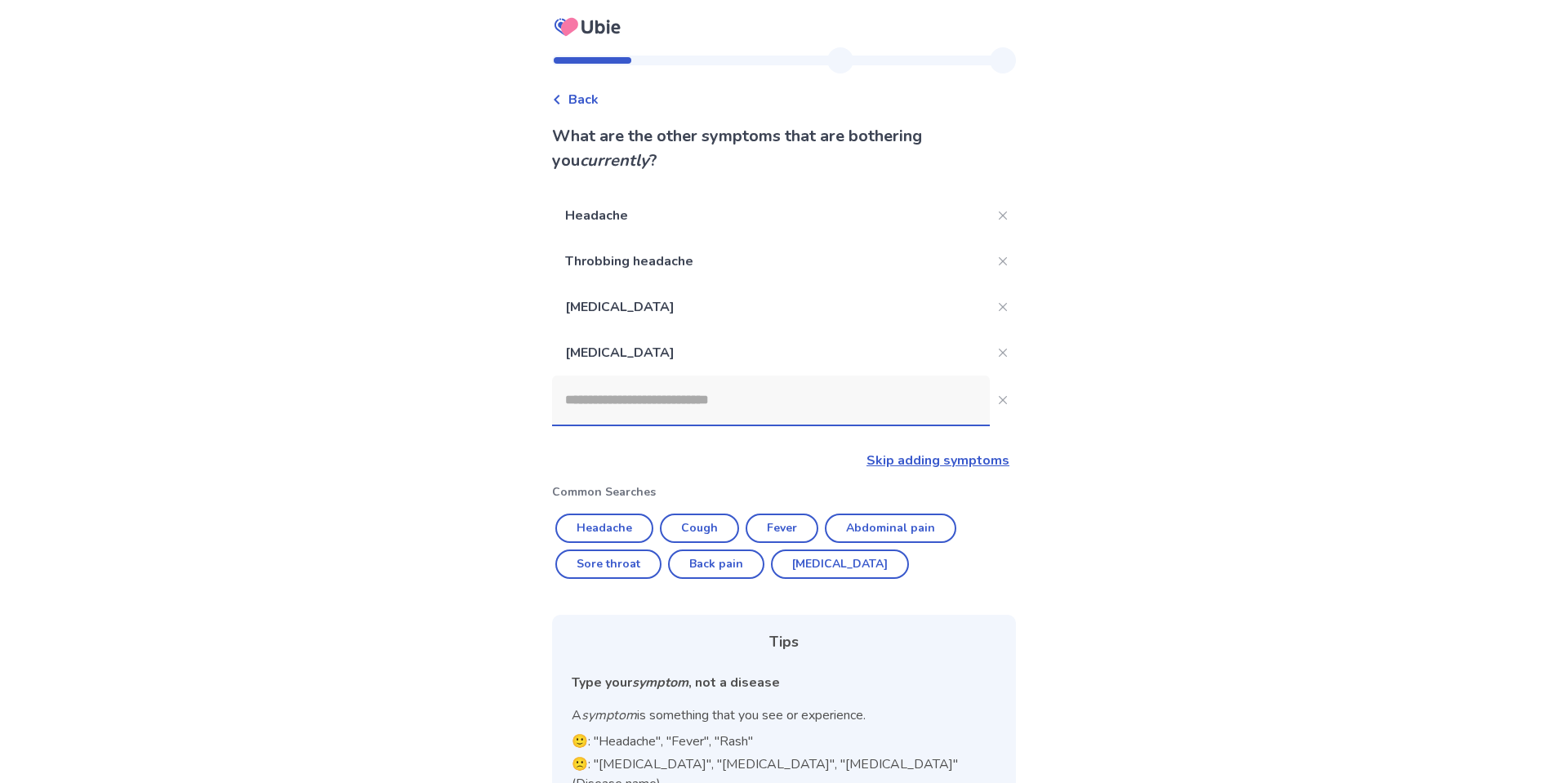
click at [822, 411] on input at bounding box center [770, 400] width 438 height 49
click at [994, 255] on button "Close" at bounding box center [1003, 261] width 26 height 26
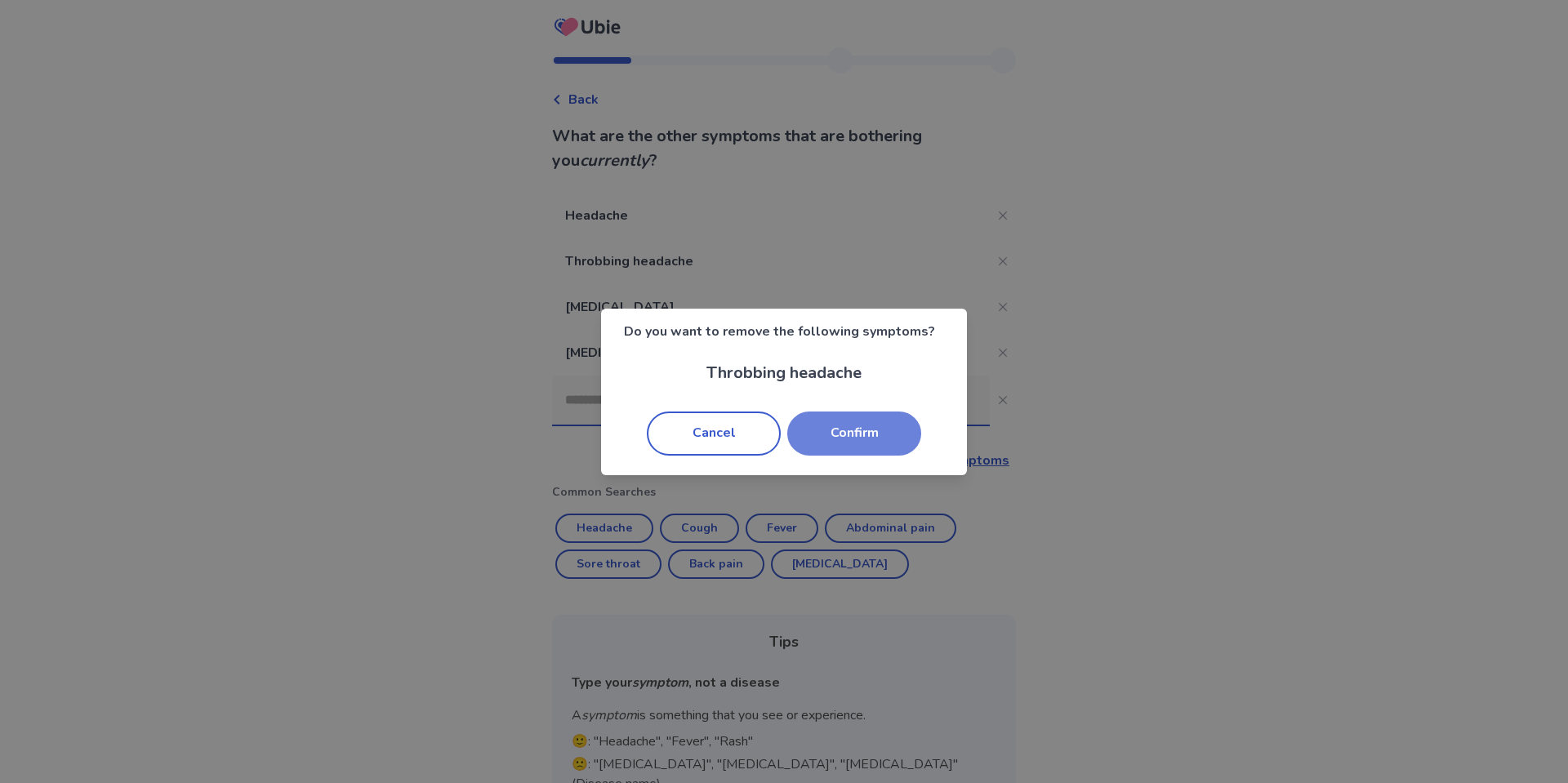
click at [833, 444] on button "Confirm" at bounding box center [855, 434] width 134 height 44
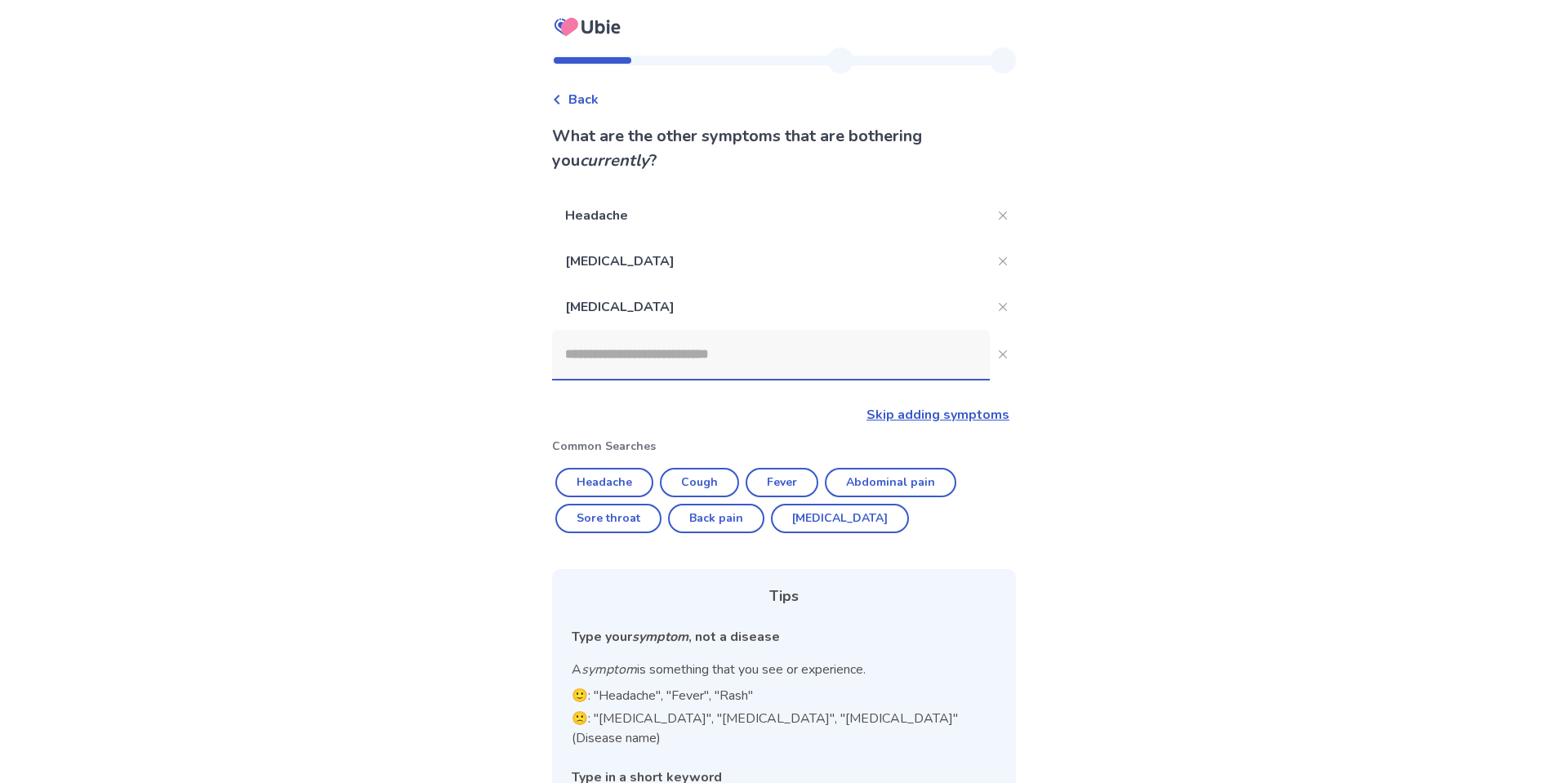
click at [726, 352] on input at bounding box center [770, 355] width 438 height 49
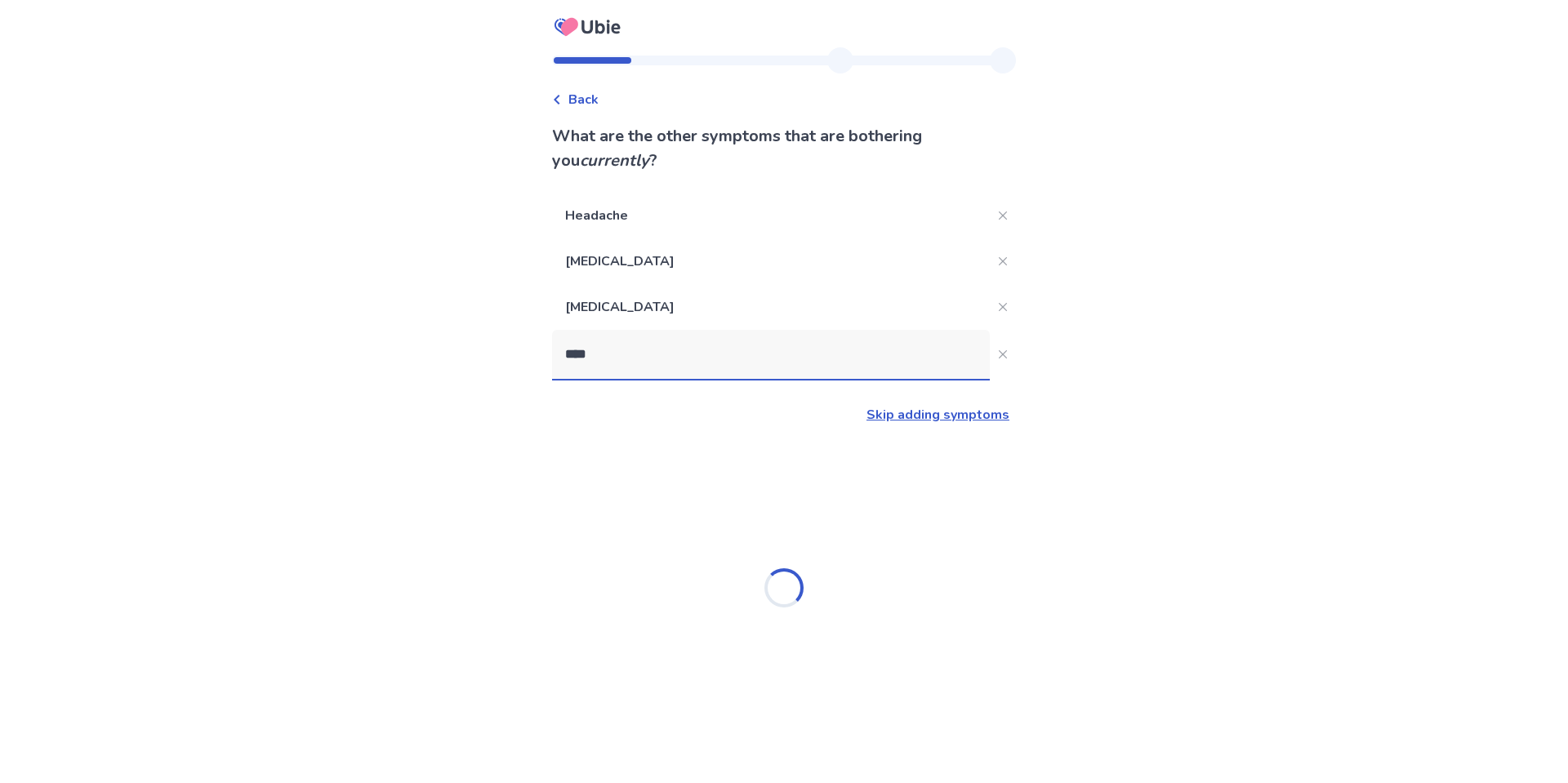
type input "*****"
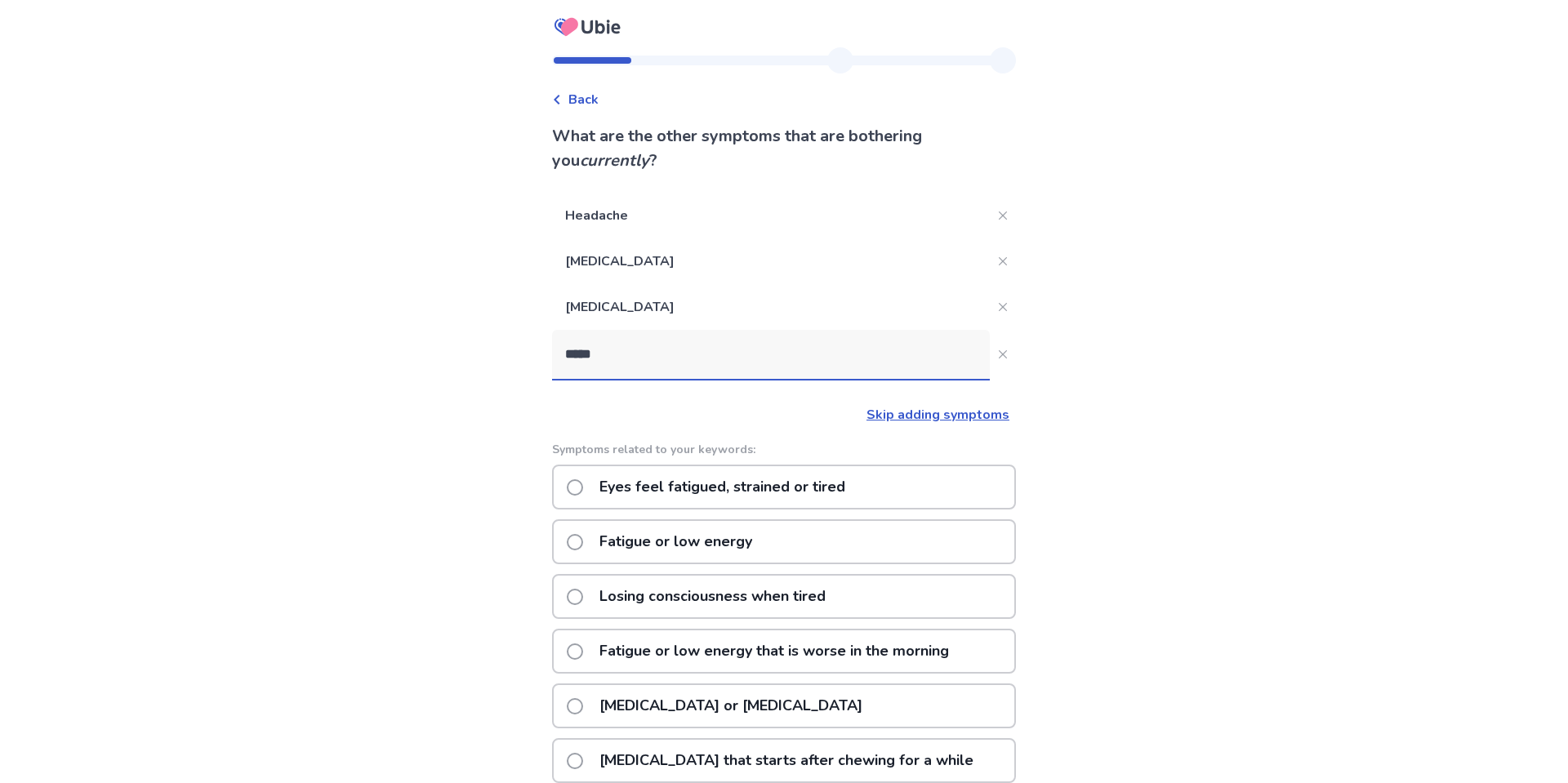
click at [753, 548] on p "Fatigue or low energy" at bounding box center [676, 542] width 173 height 42
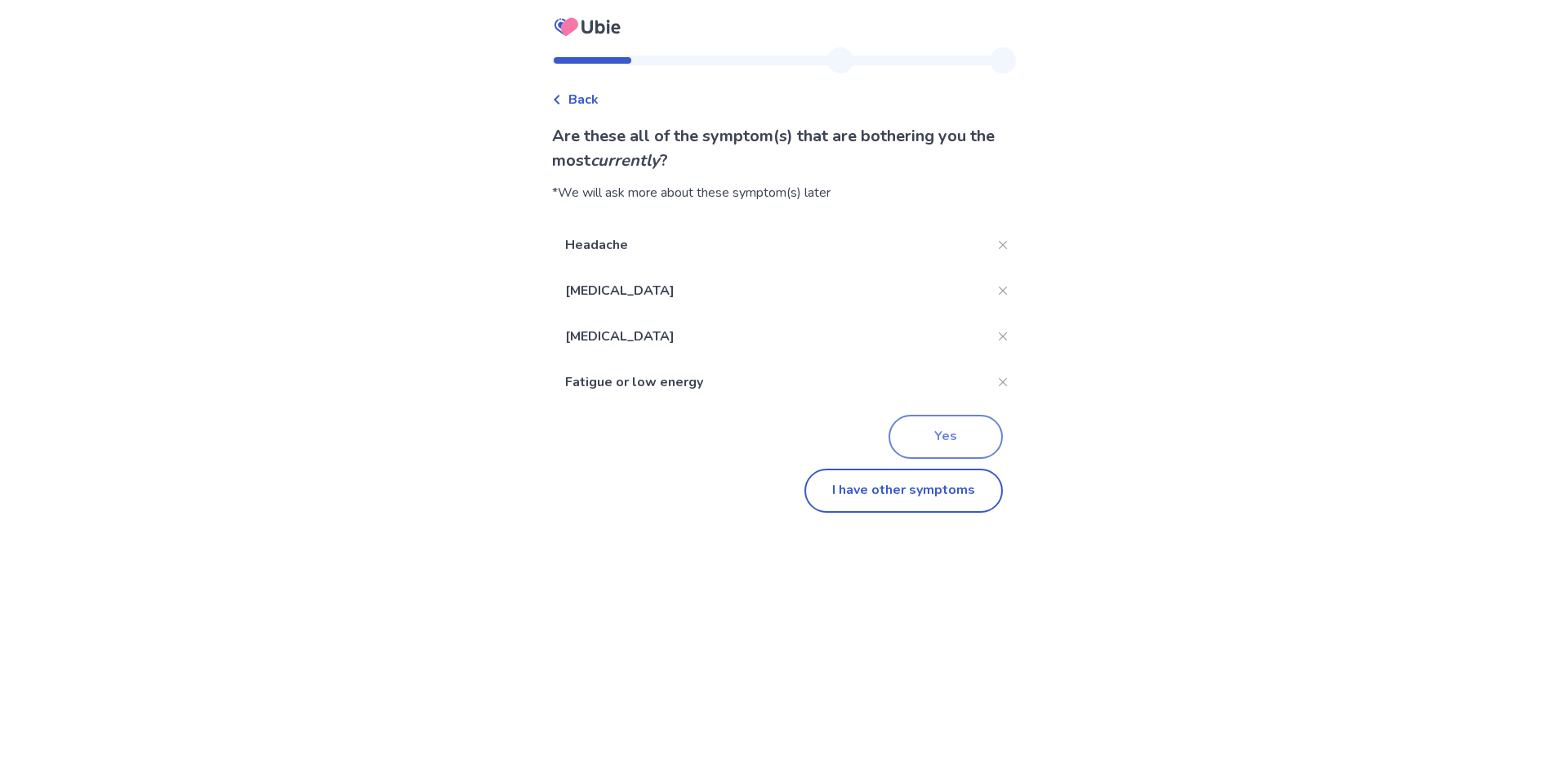
click at [958, 434] on button "Yes" at bounding box center [946, 437] width 114 height 44
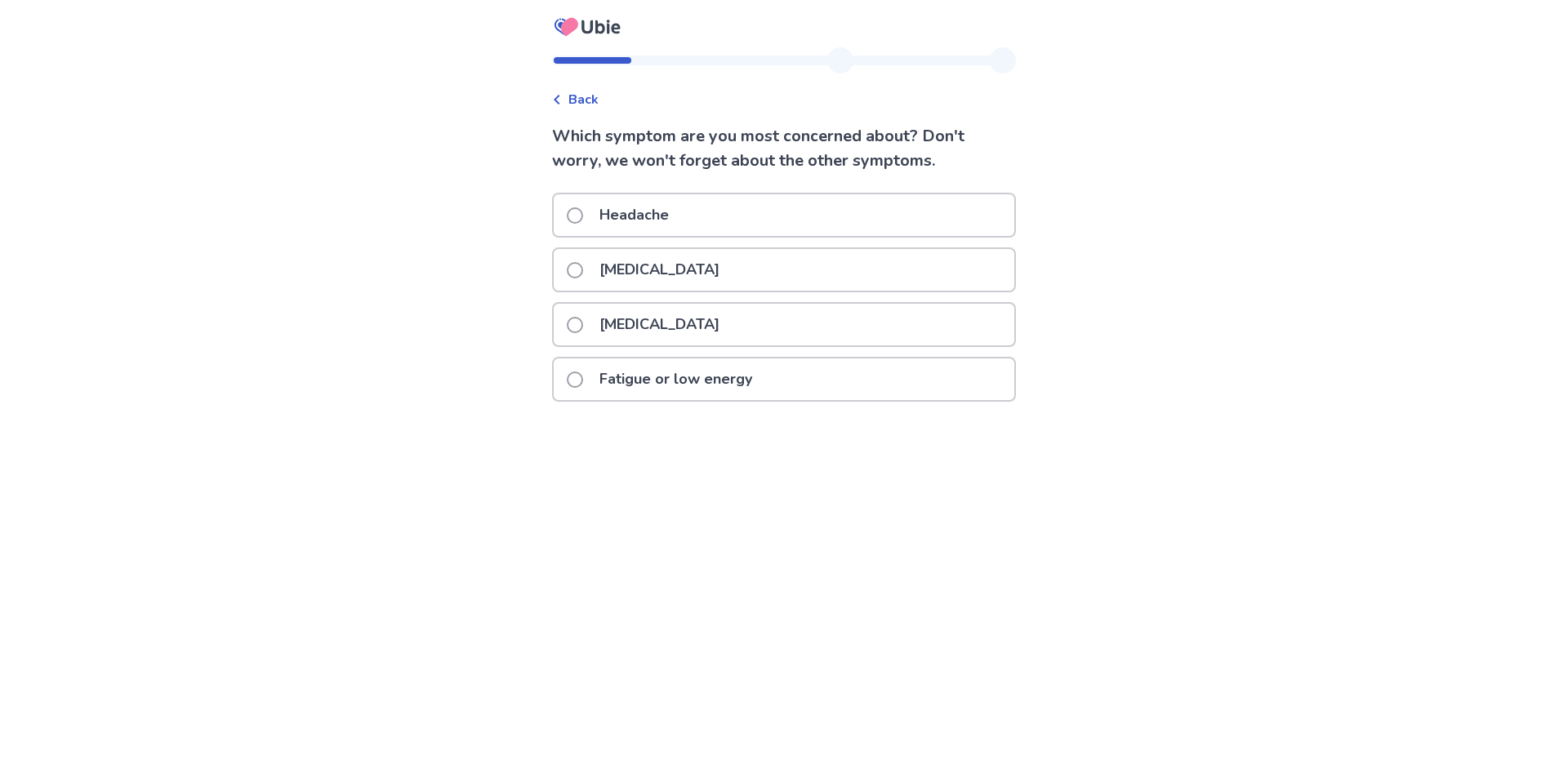
click at [637, 211] on p "Headache" at bounding box center [634, 215] width 89 height 42
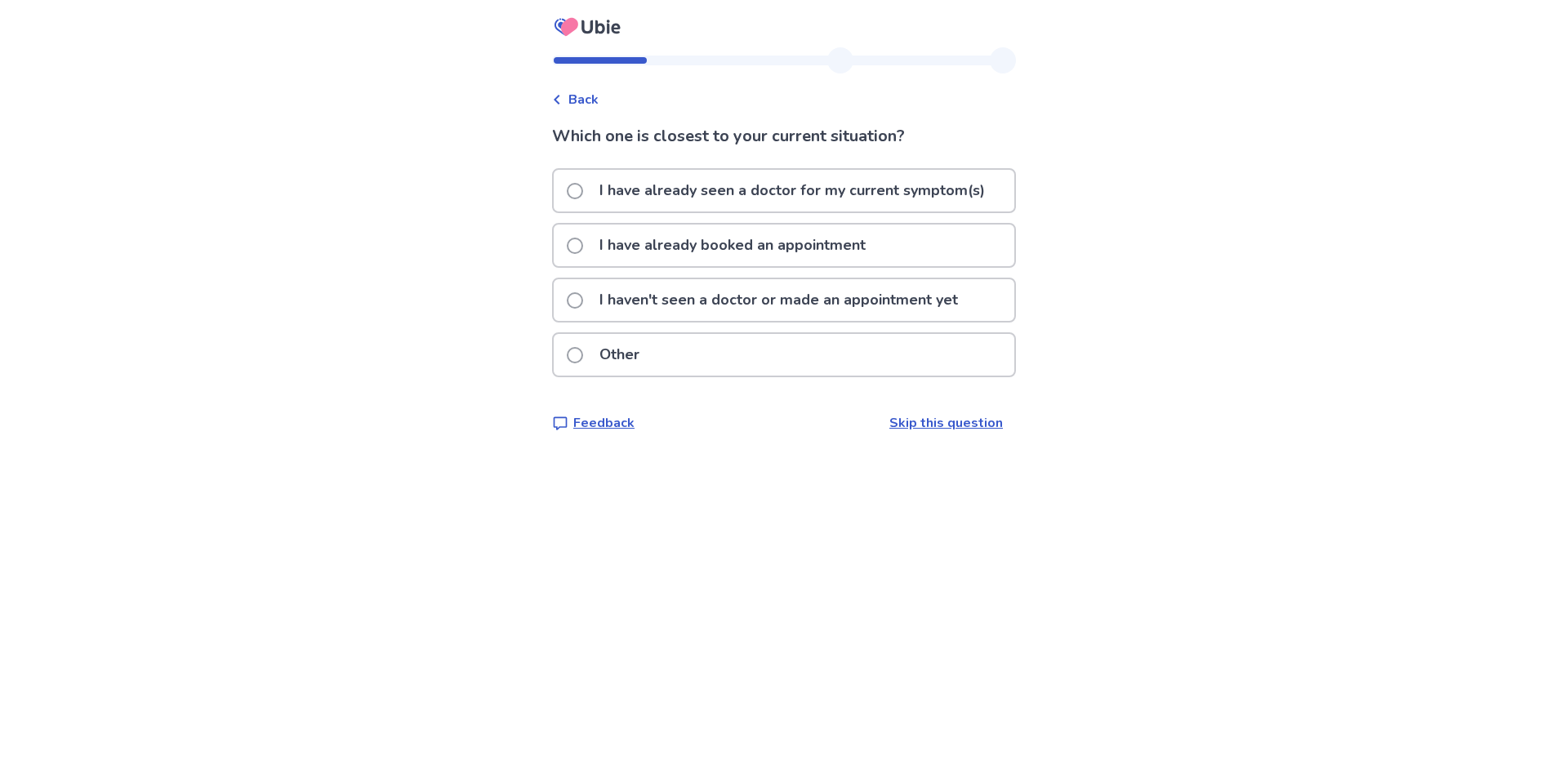
click at [676, 308] on p "I haven't seen a doctor or made an appointment yet" at bounding box center [779, 300] width 378 height 42
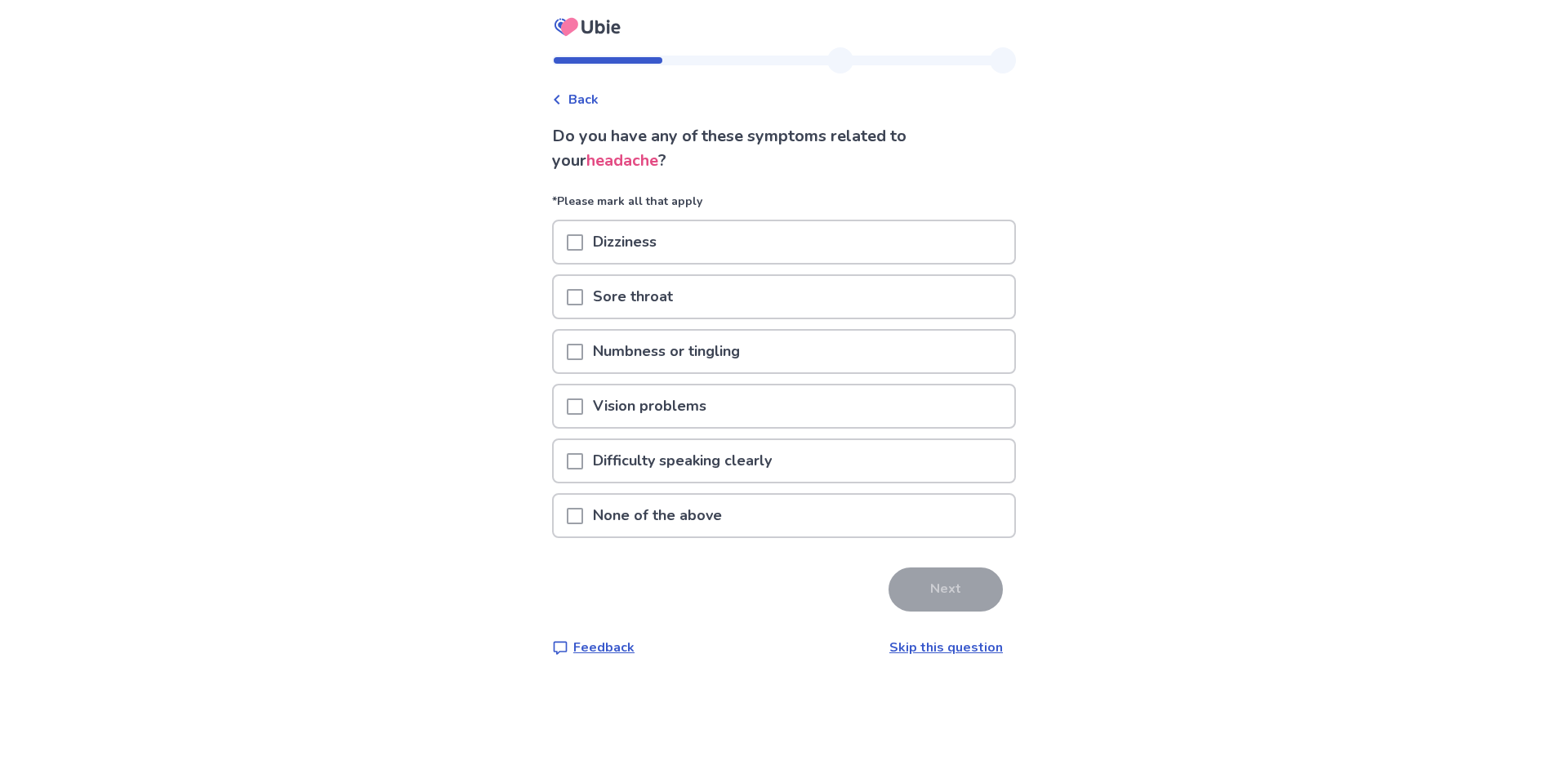
click at [594, 249] on p "Dizziness" at bounding box center [625, 241] width 83 height 42
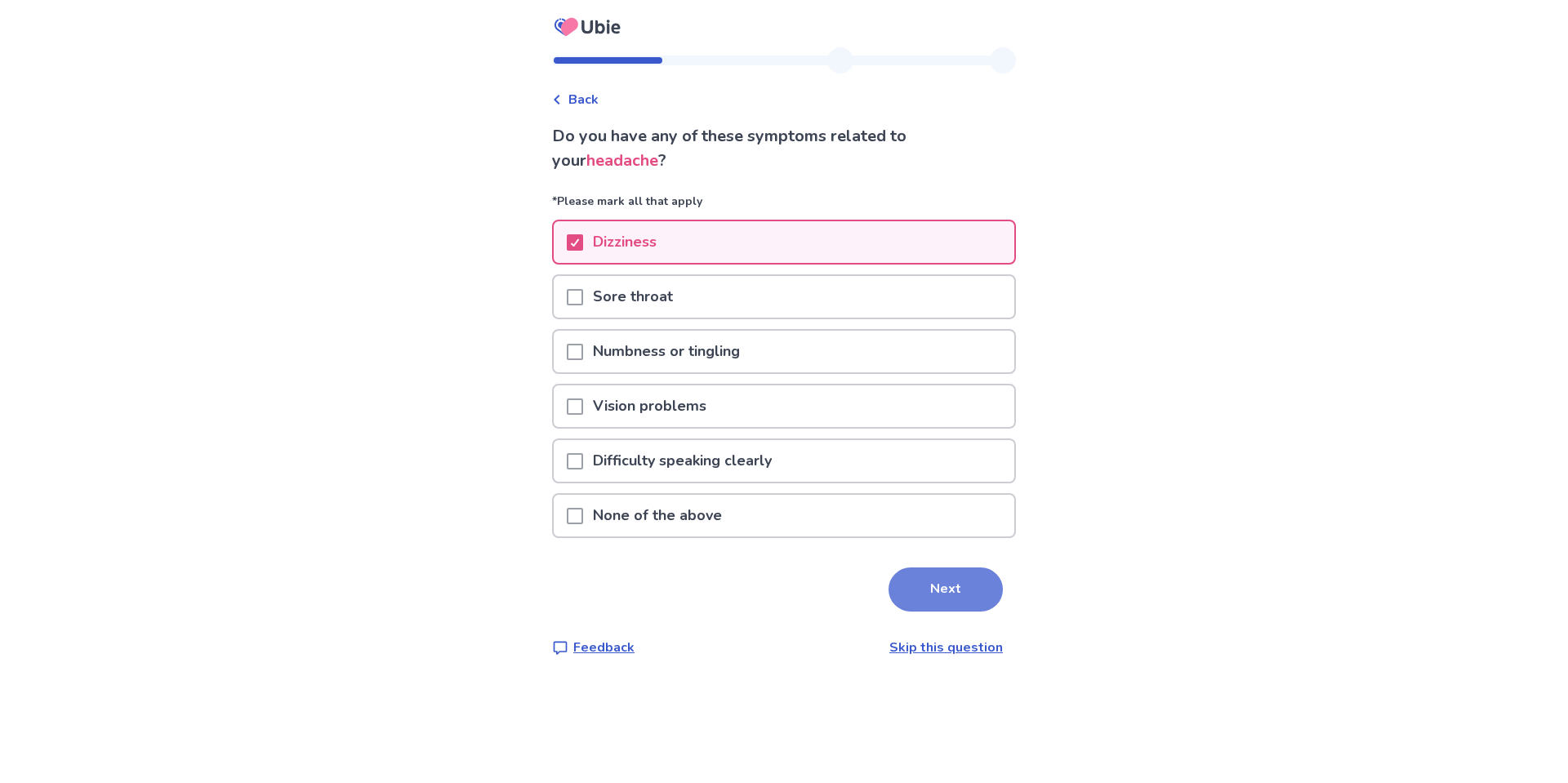
click at [954, 585] on button "Next" at bounding box center [946, 590] width 114 height 44
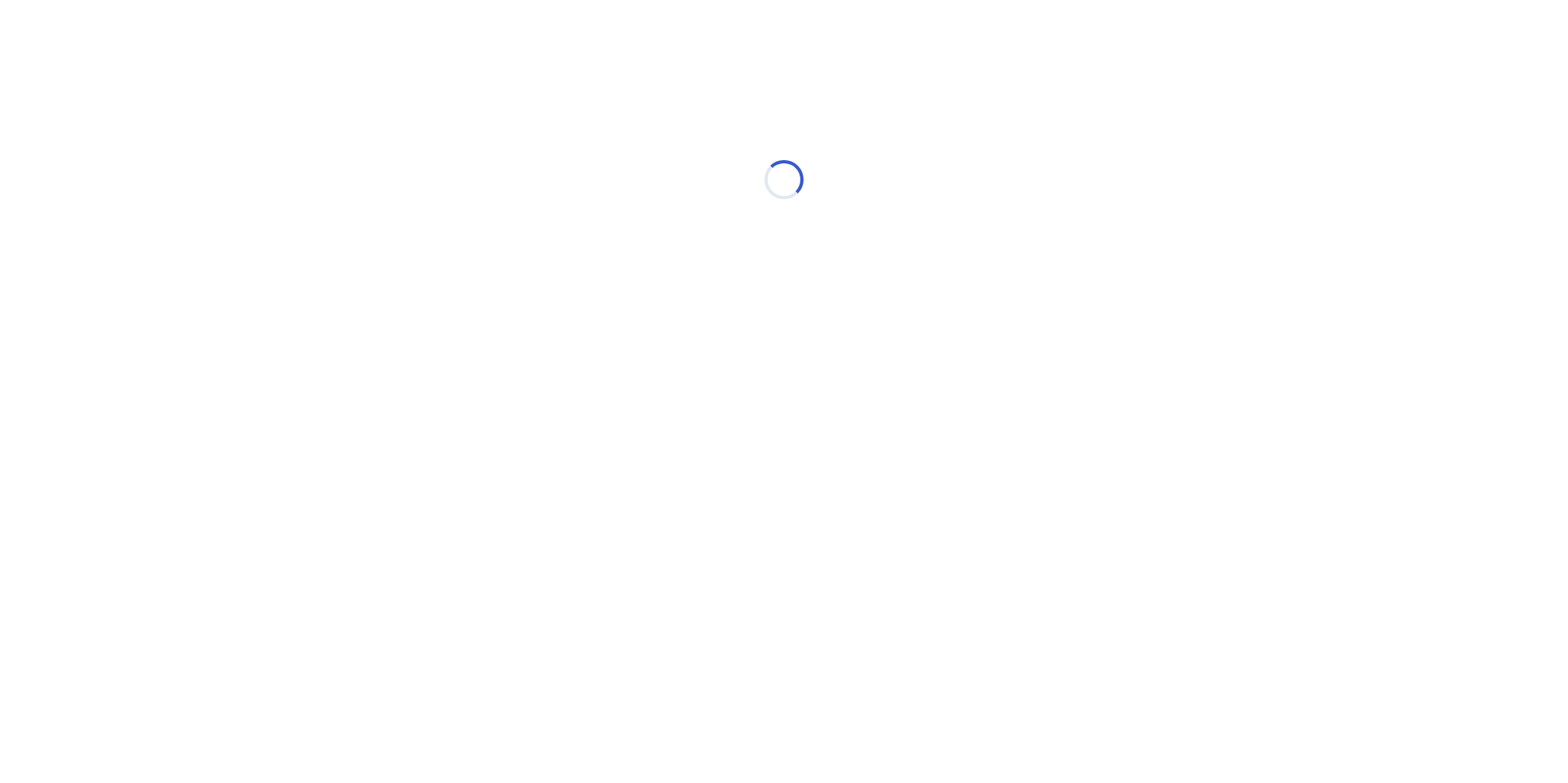
select select "*"
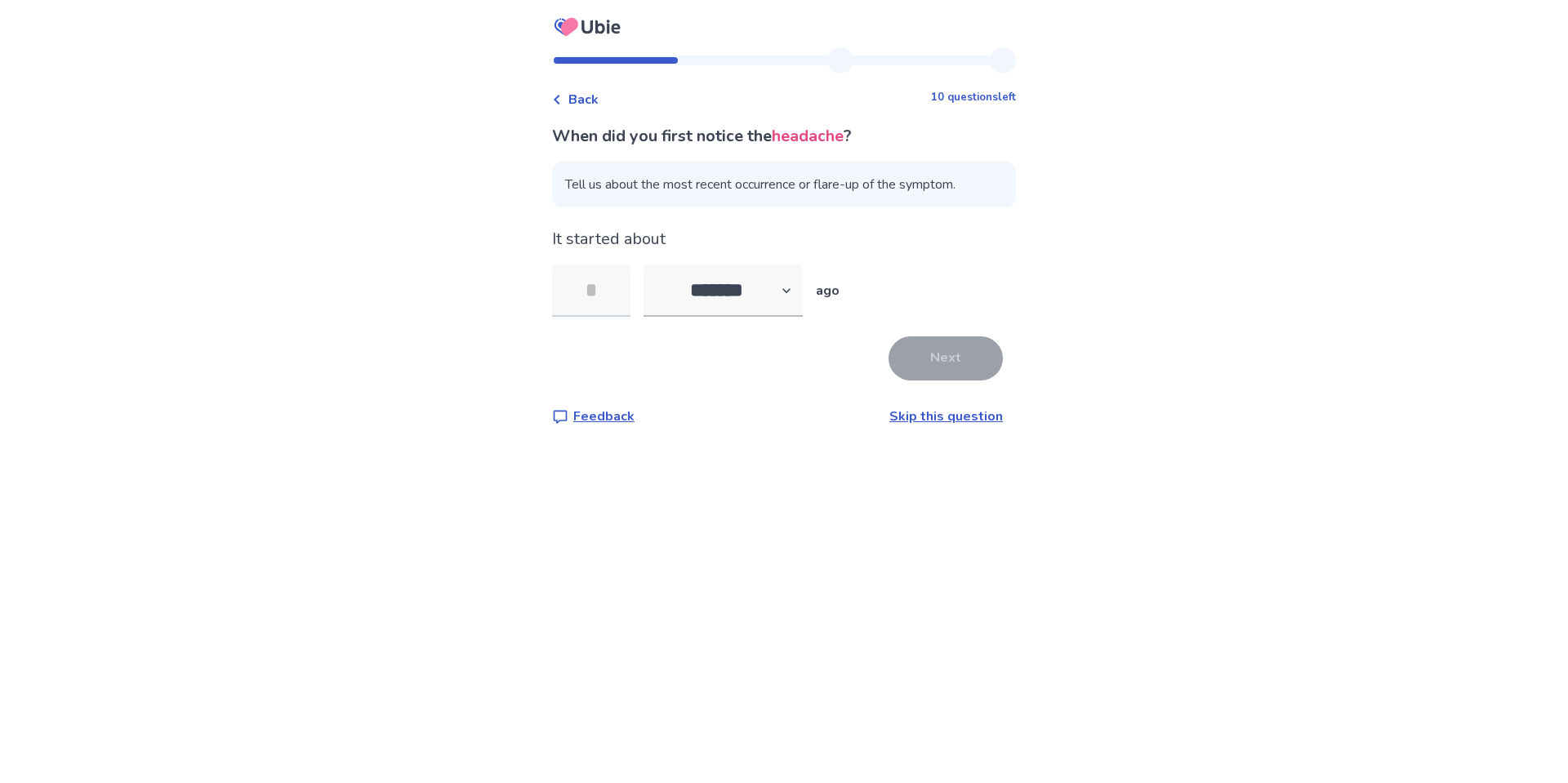
click at [594, 296] on input "tel" at bounding box center [591, 290] width 78 height 52
type input "*"
click at [912, 350] on button "Next" at bounding box center [946, 359] width 114 height 44
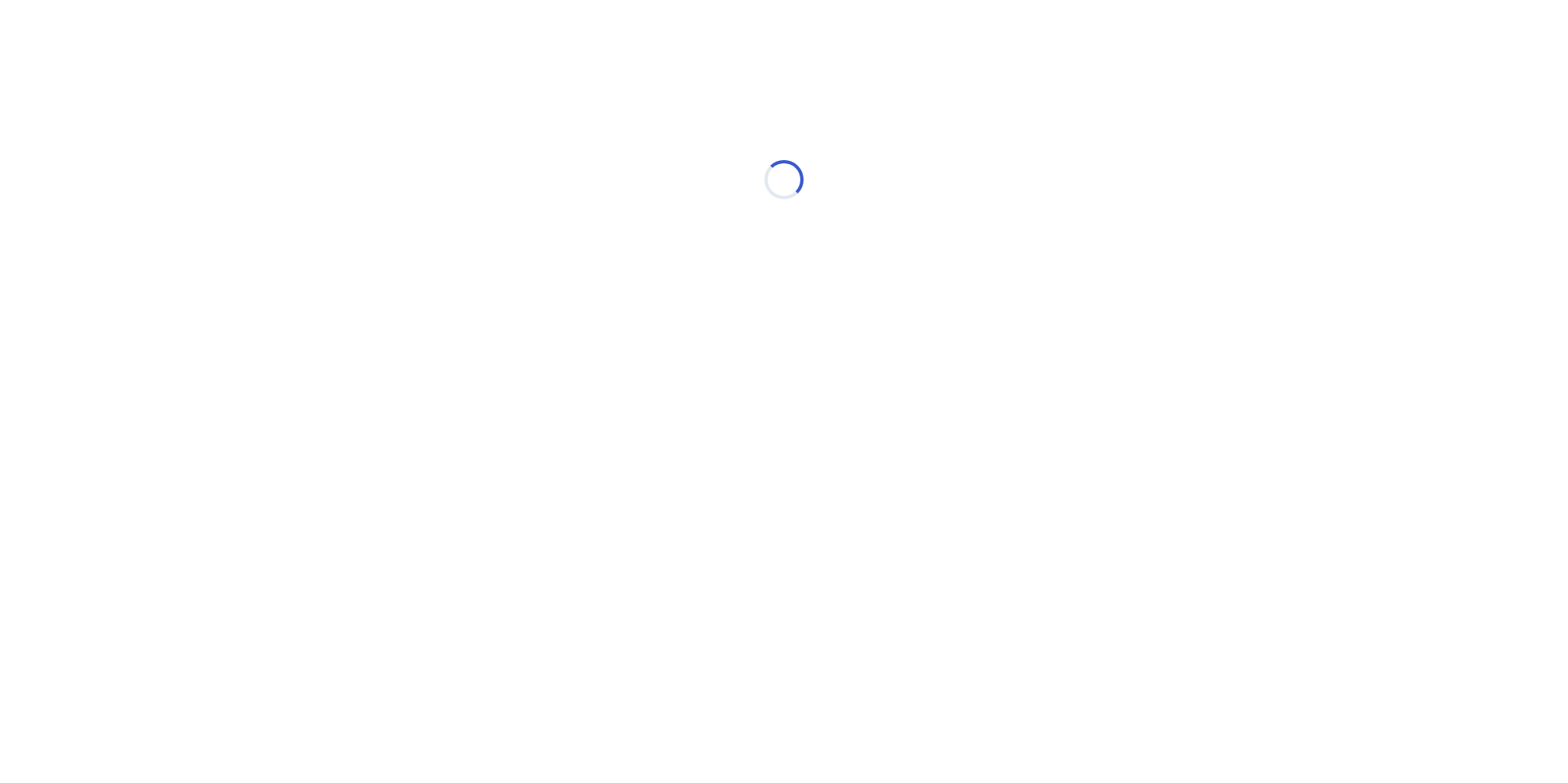
select select "*"
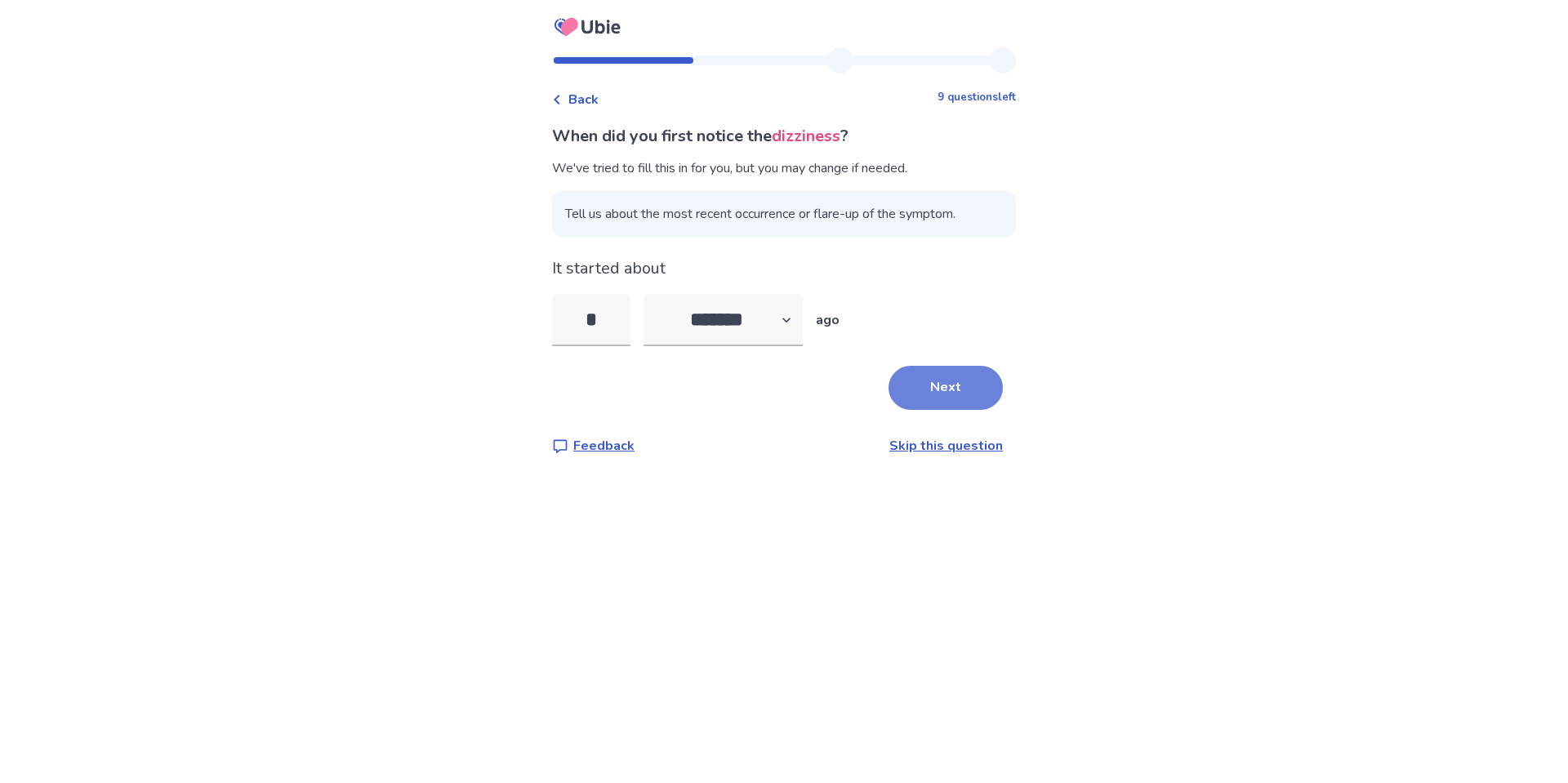
click at [924, 372] on button "Next" at bounding box center [946, 388] width 114 height 44
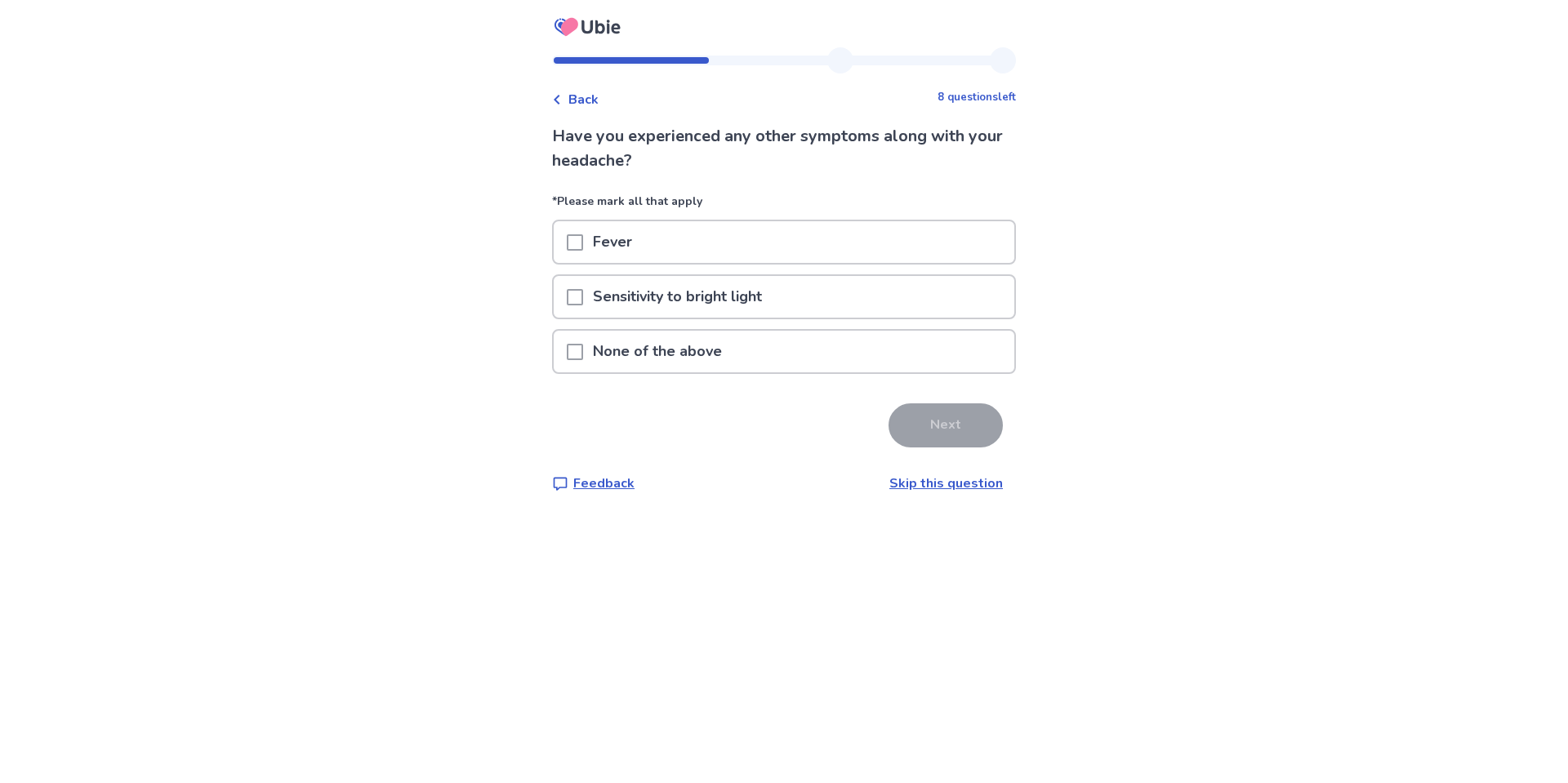
click at [785, 297] on div "Sensitivity to bright light" at bounding box center [784, 297] width 461 height 42
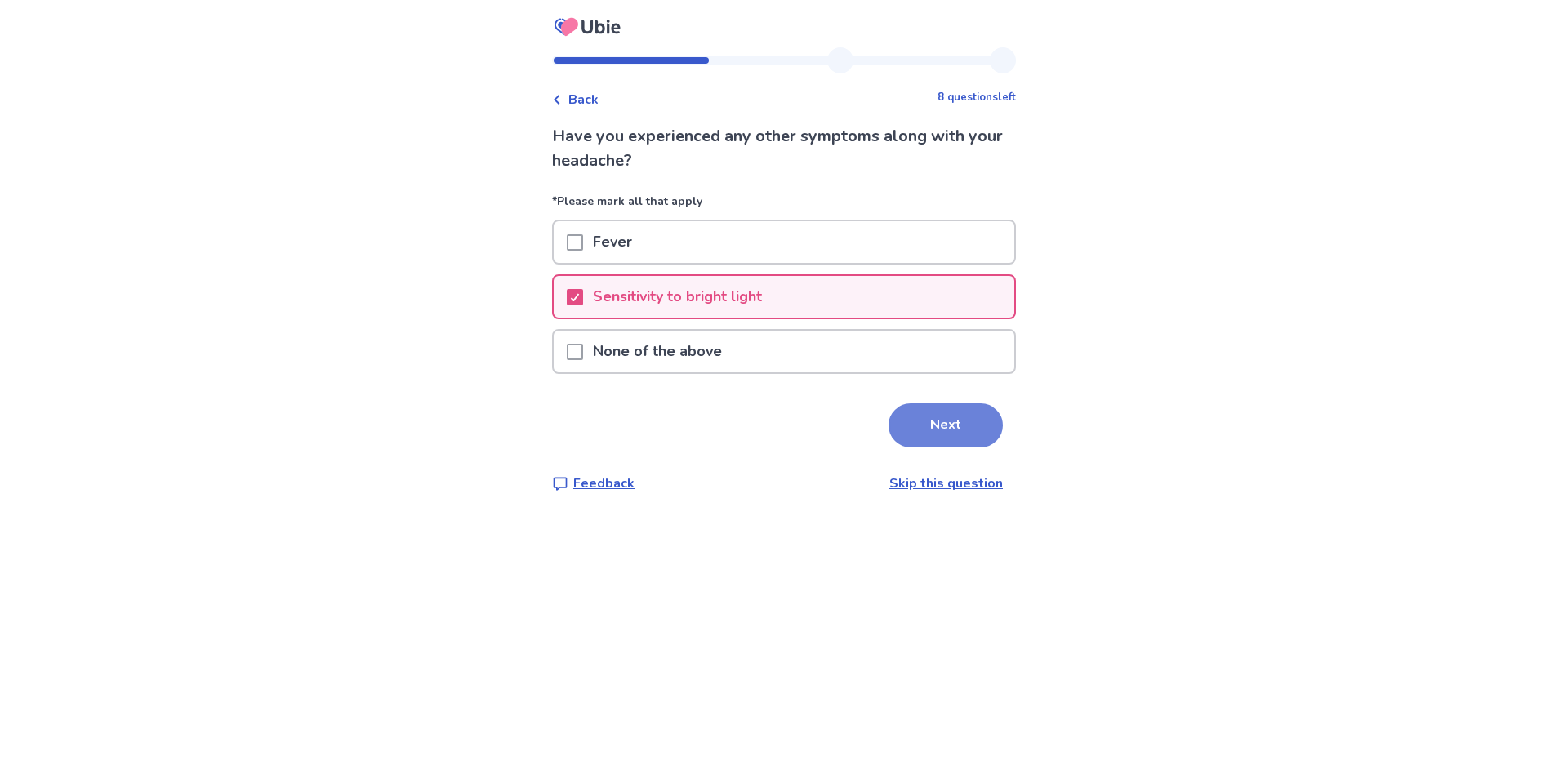
click at [935, 430] on button "Next" at bounding box center [946, 426] width 114 height 44
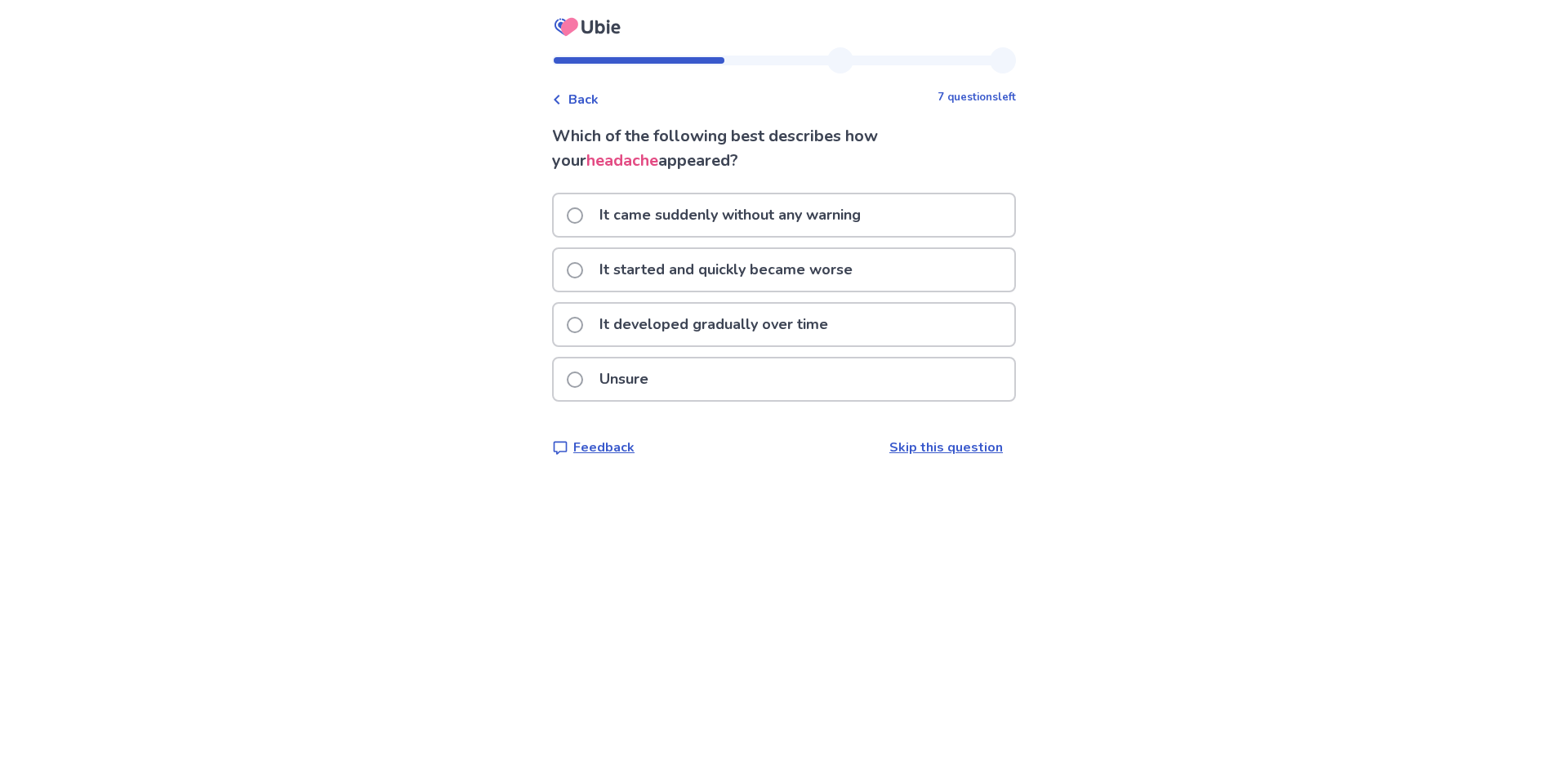
click at [754, 266] on p "It started and quickly became worse" at bounding box center [726, 270] width 273 height 42
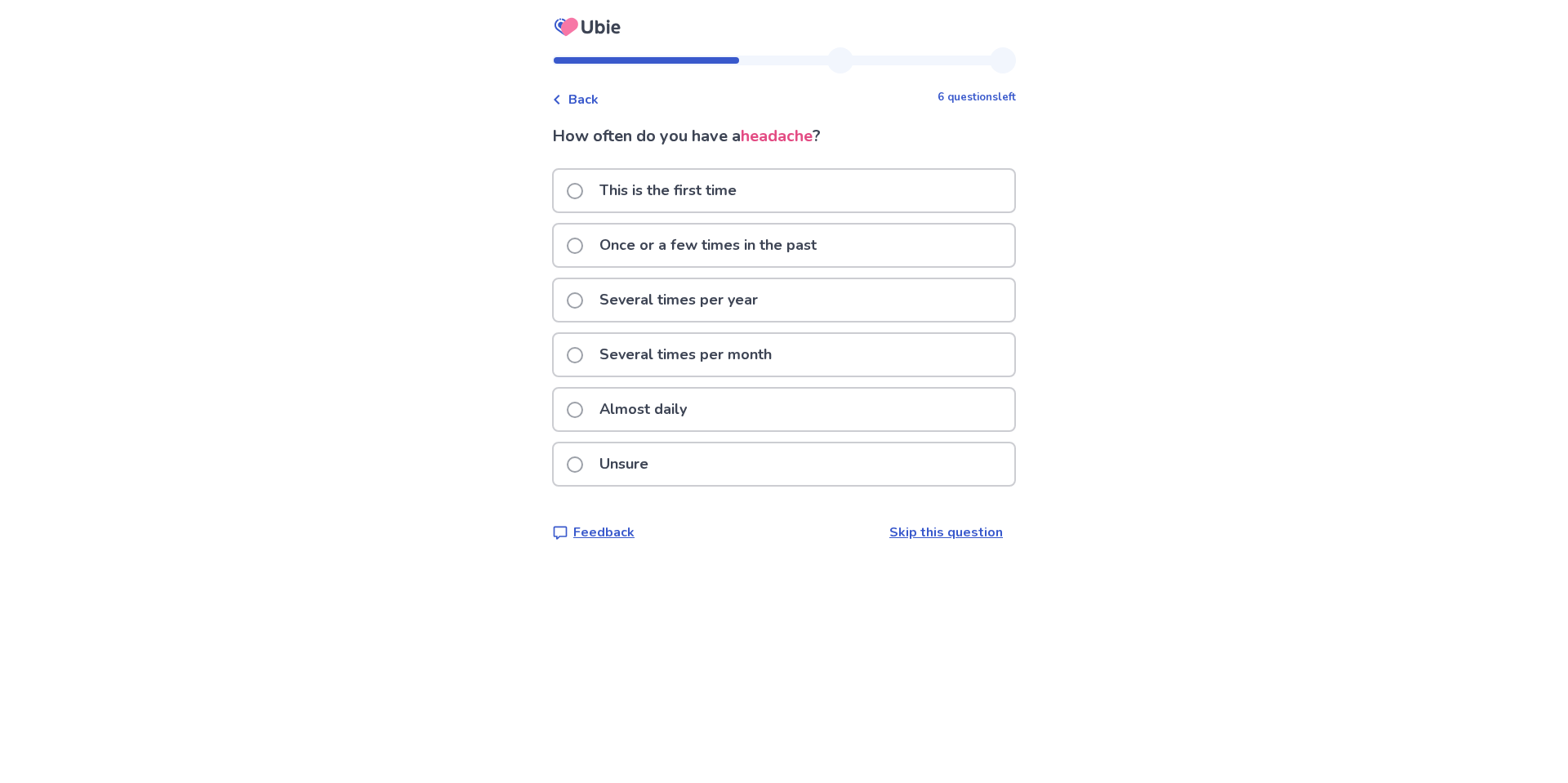
click at [658, 462] on p "Unsure" at bounding box center [624, 464] width 69 height 42
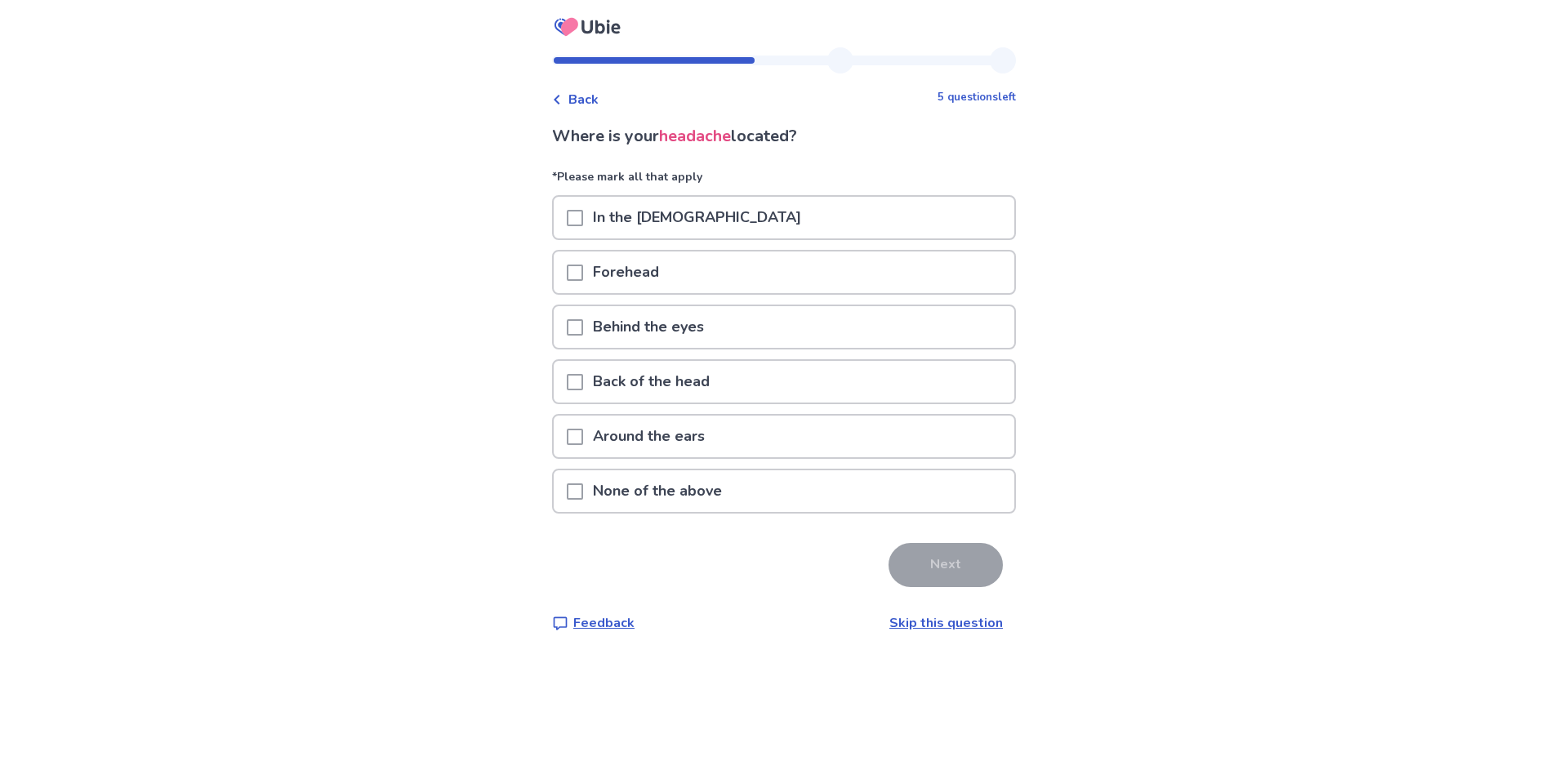
click at [665, 264] on p "Forehead" at bounding box center [626, 272] width 86 height 42
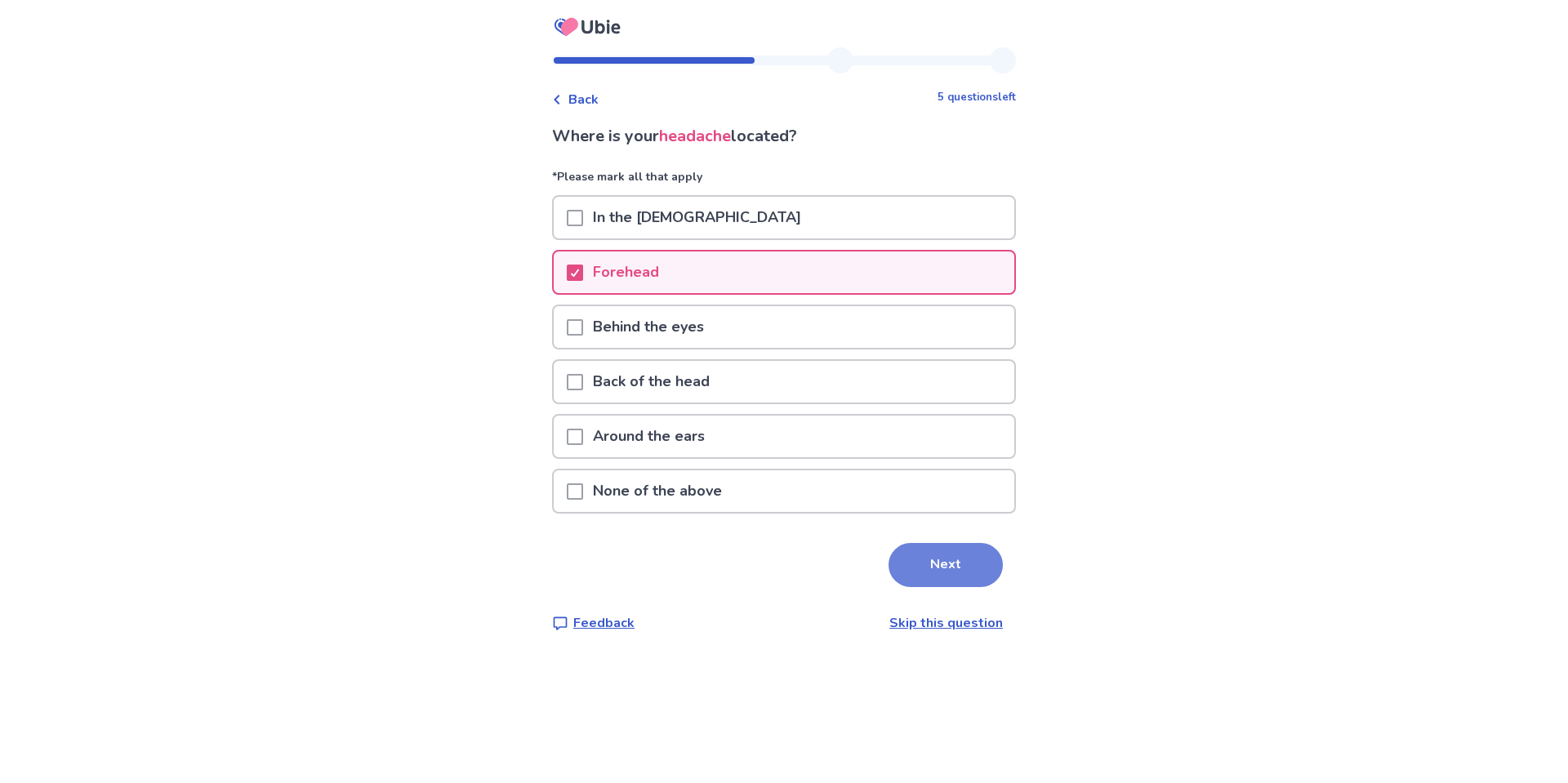
click at [955, 570] on button "Next" at bounding box center [946, 565] width 114 height 44
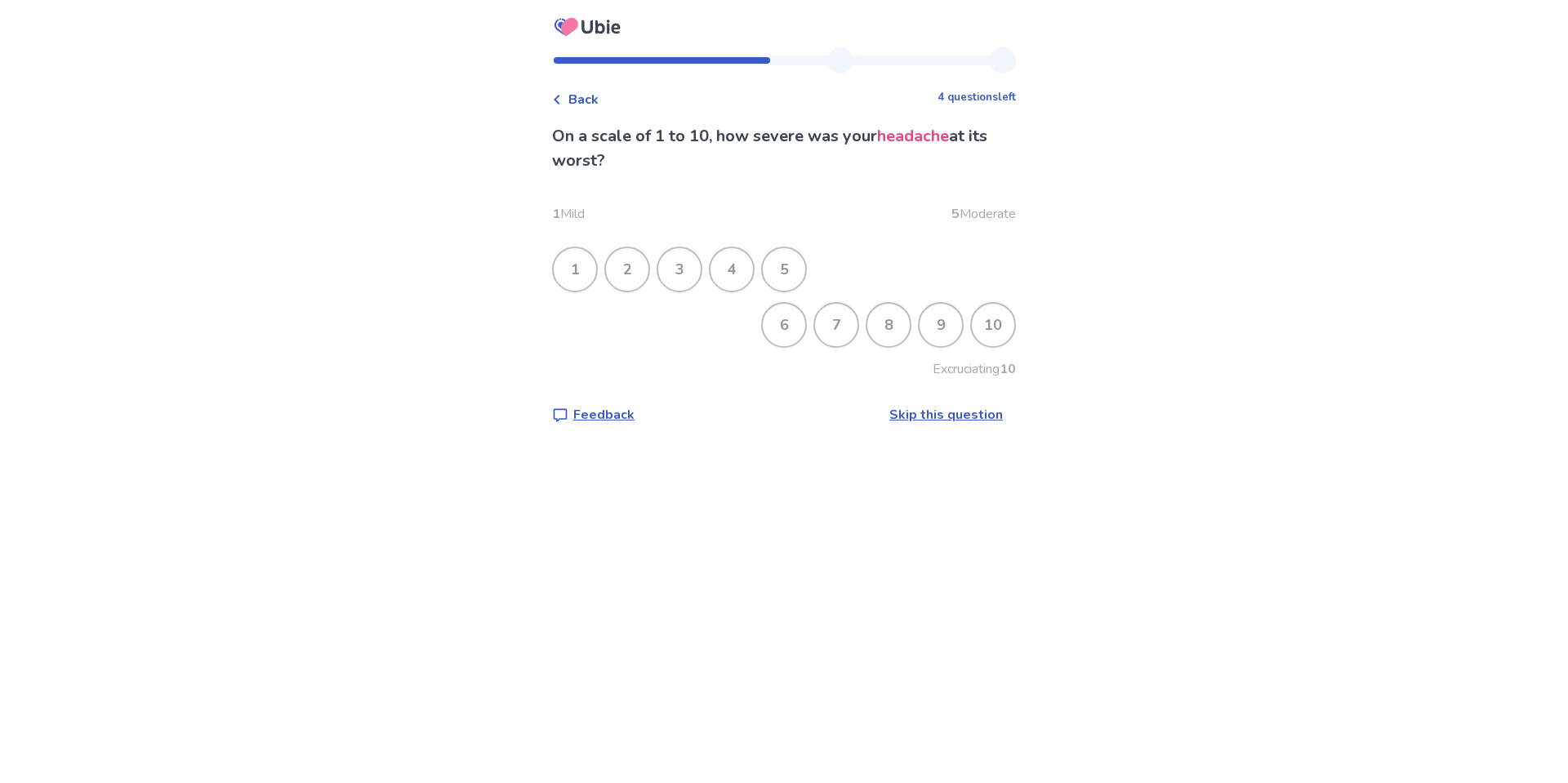
click at [880, 332] on div "8" at bounding box center [889, 325] width 43 height 43
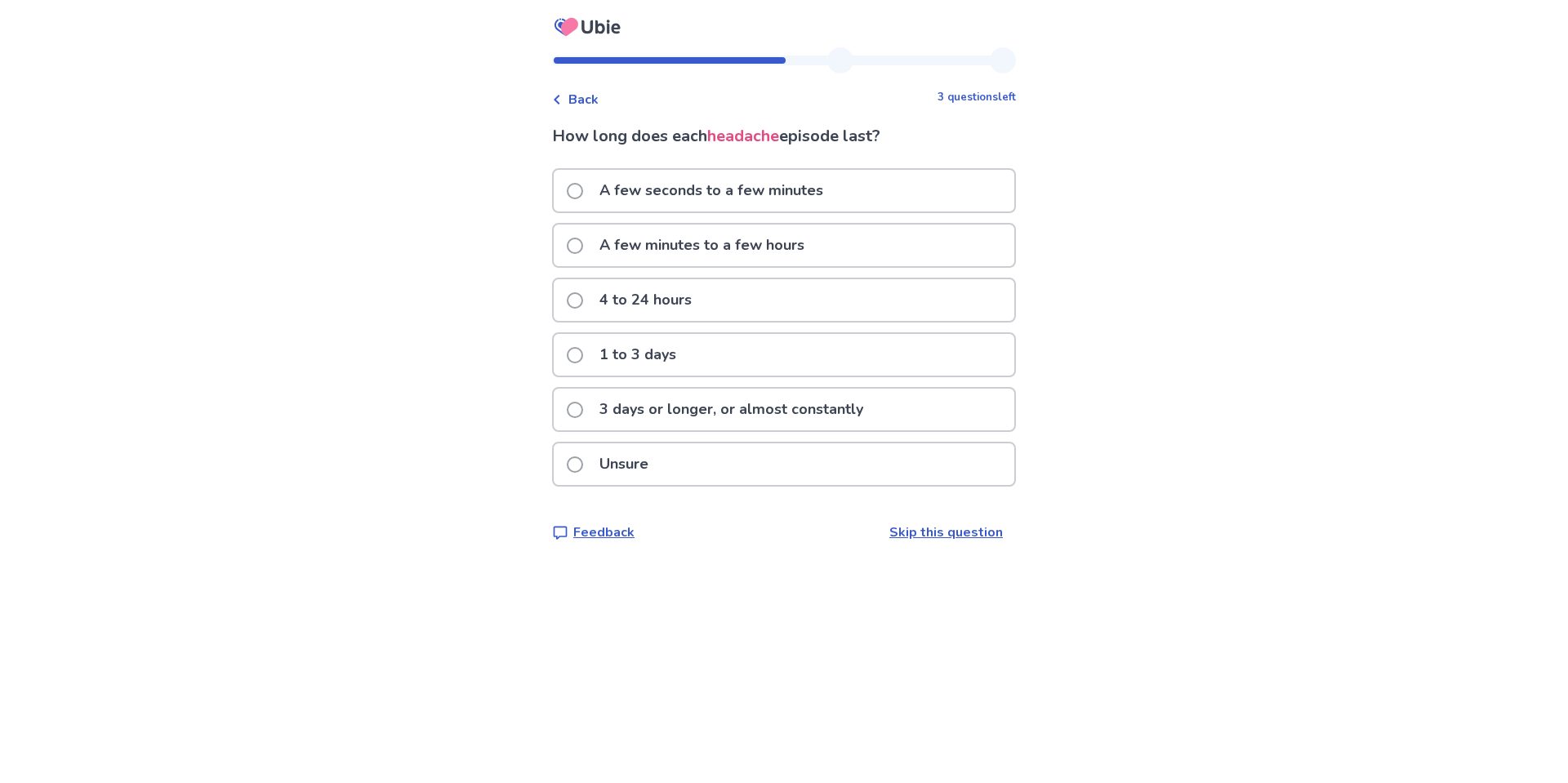
click at [783, 252] on p "A few minutes to a few hours" at bounding box center [702, 245] width 224 height 42
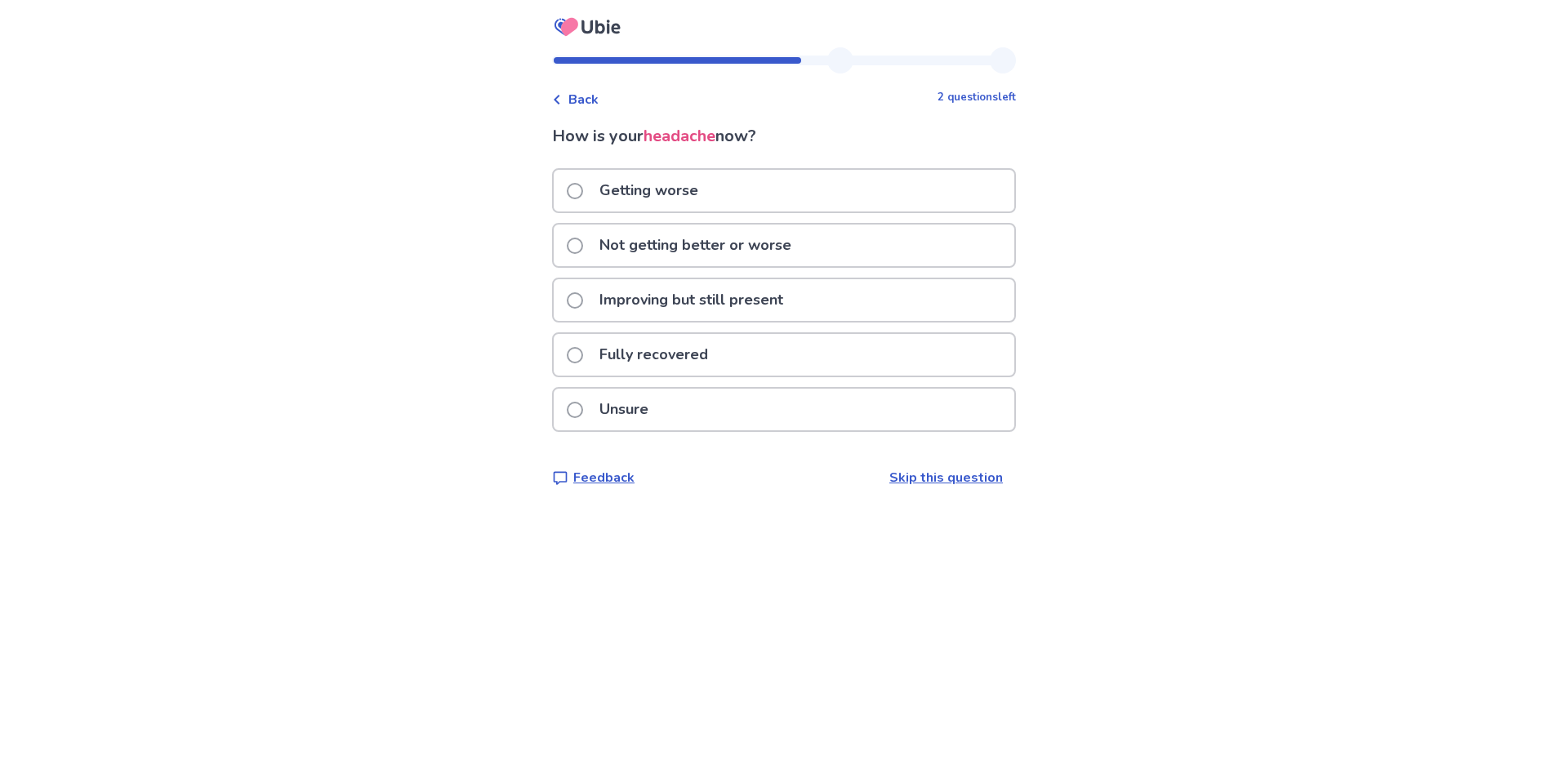
click at [801, 291] on div "Improving but still present" at bounding box center [784, 300] width 461 height 42
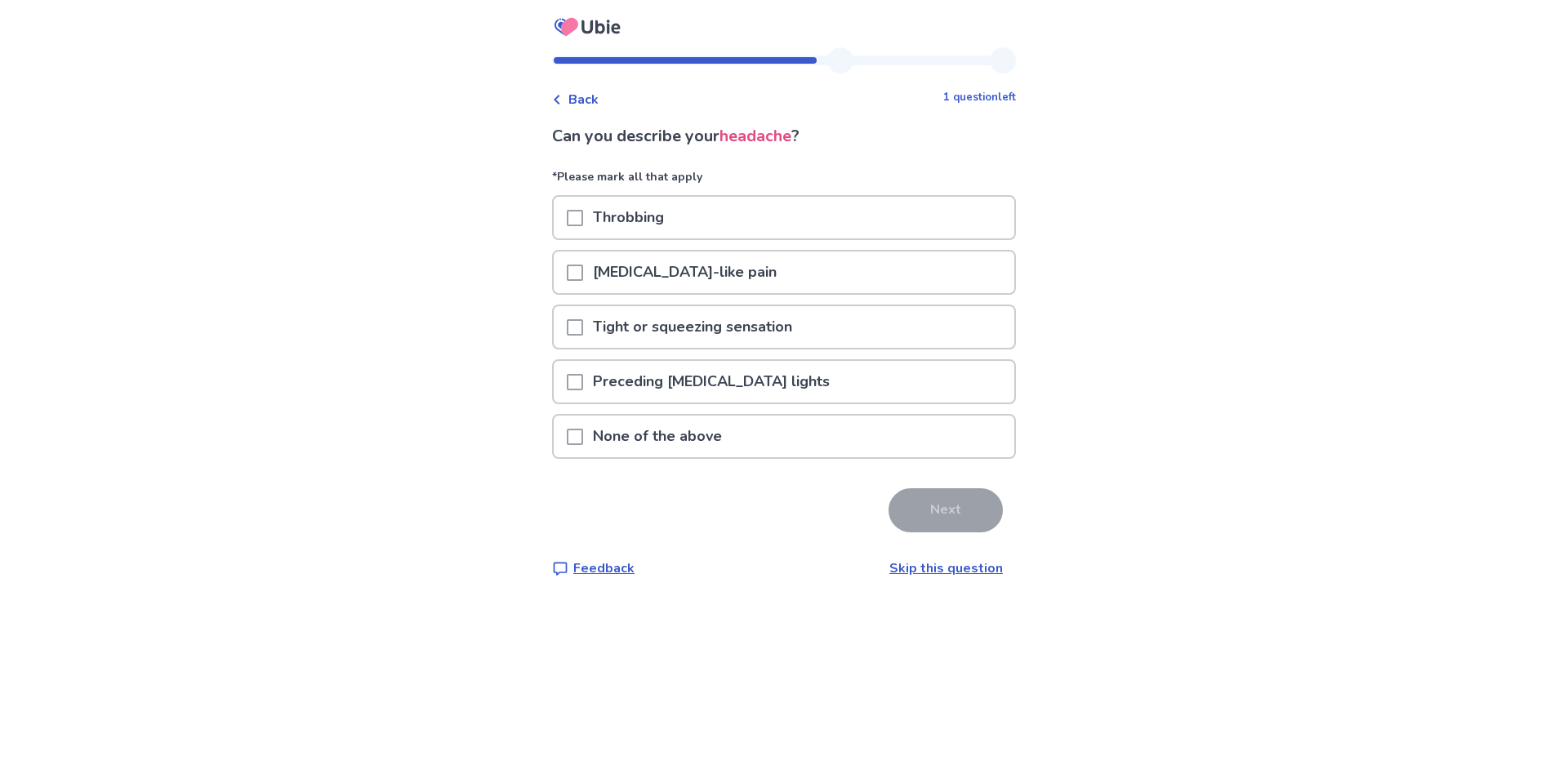
click at [655, 223] on p "Throbbing" at bounding box center [628, 217] width 91 height 42
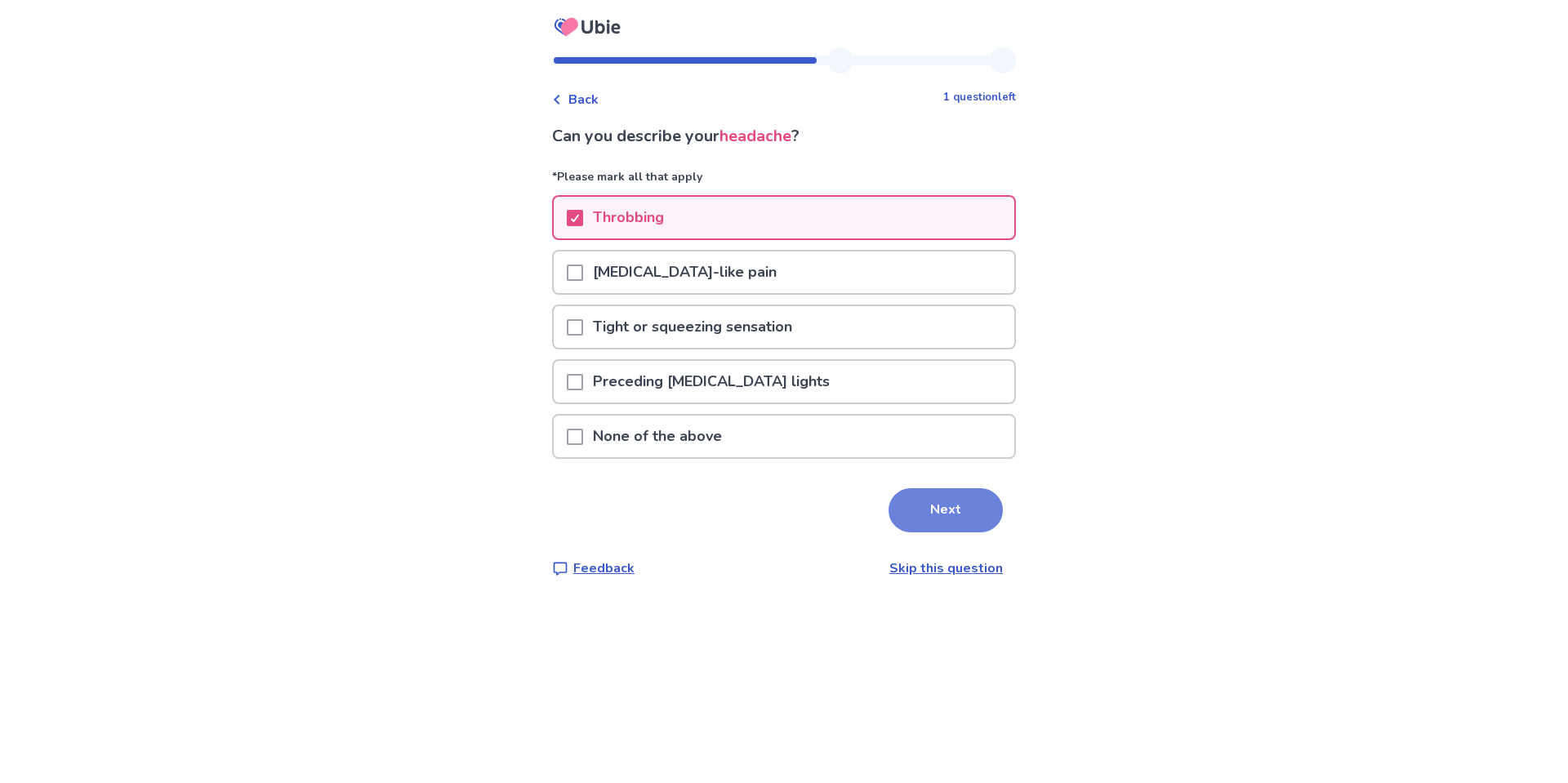
click at [947, 501] on button "Next" at bounding box center [946, 510] width 114 height 44
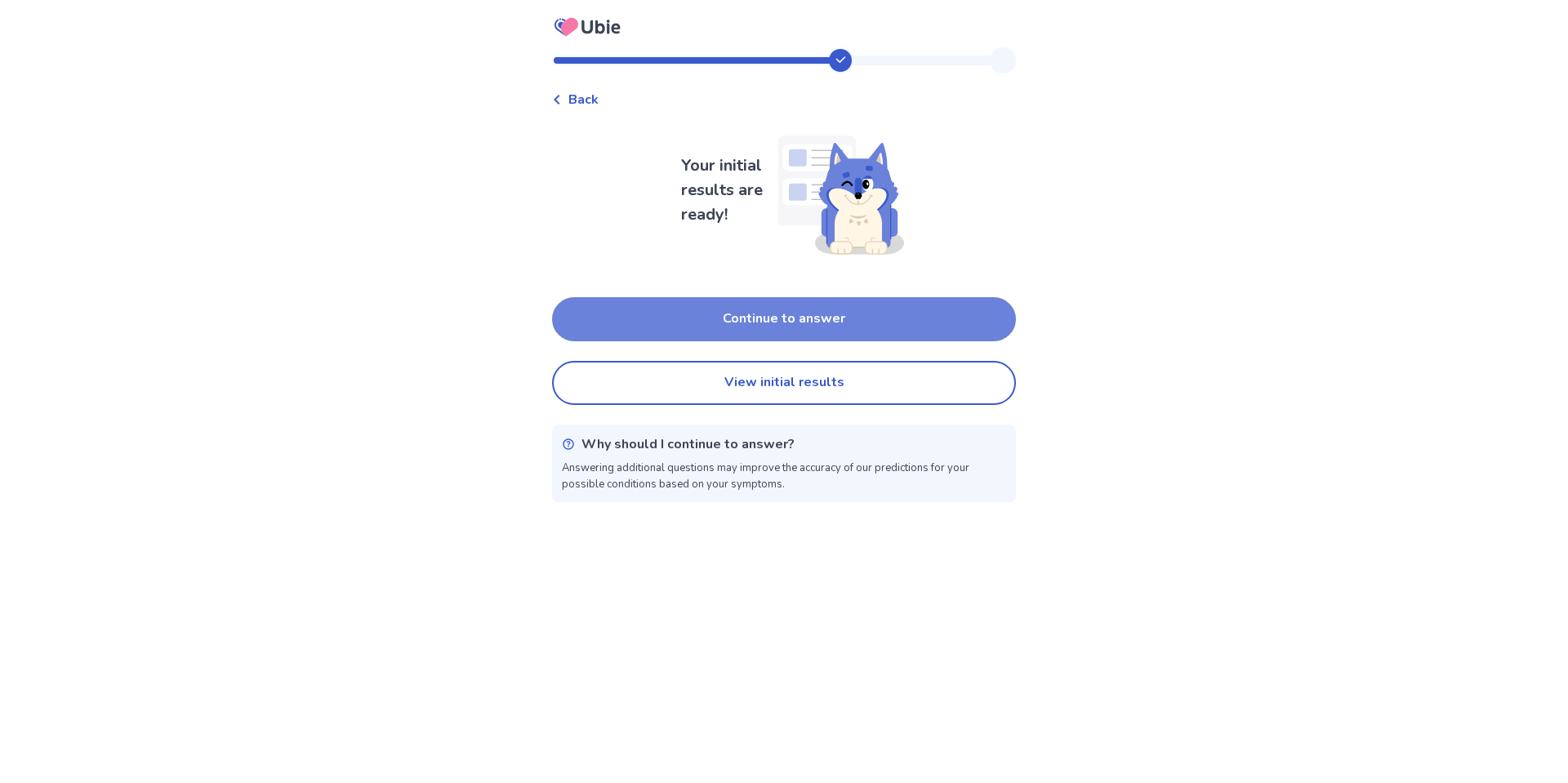
click at [848, 330] on button "Continue to answer" at bounding box center [784, 320] width 464 height 44
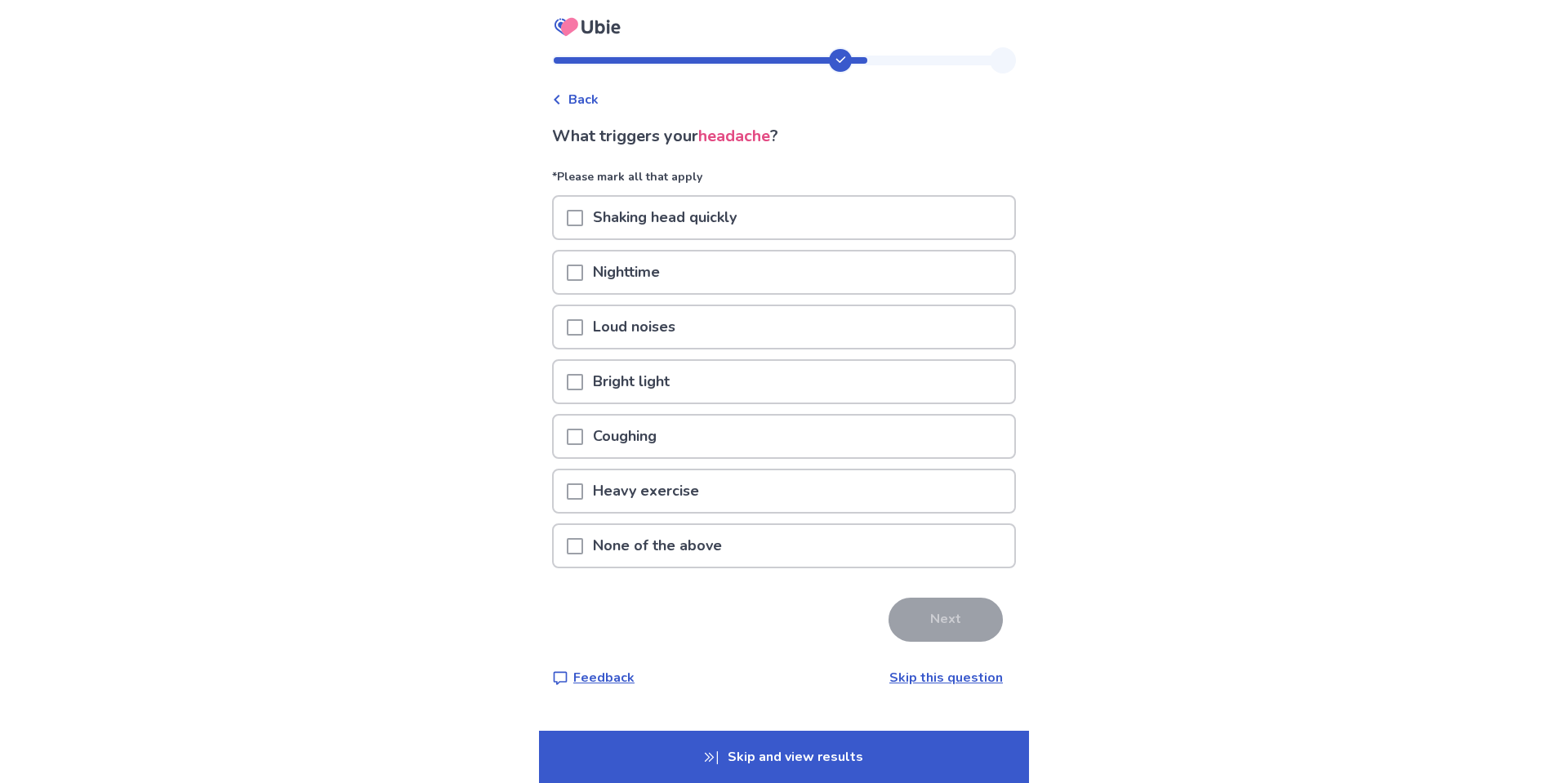
click at [737, 330] on div "Loud noises" at bounding box center [784, 326] width 461 height 42
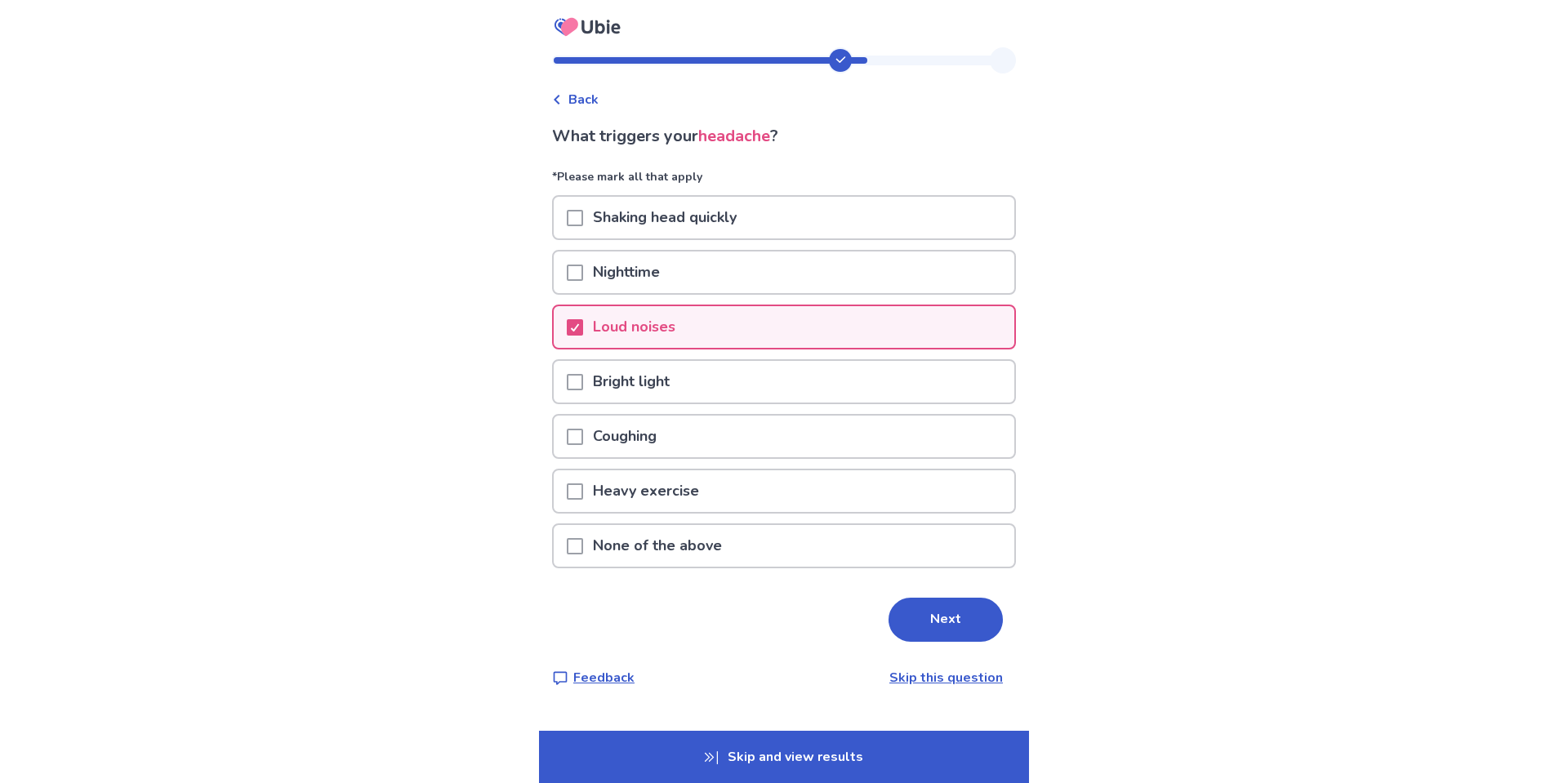
click at [722, 368] on div "Bright light" at bounding box center [784, 382] width 461 height 42
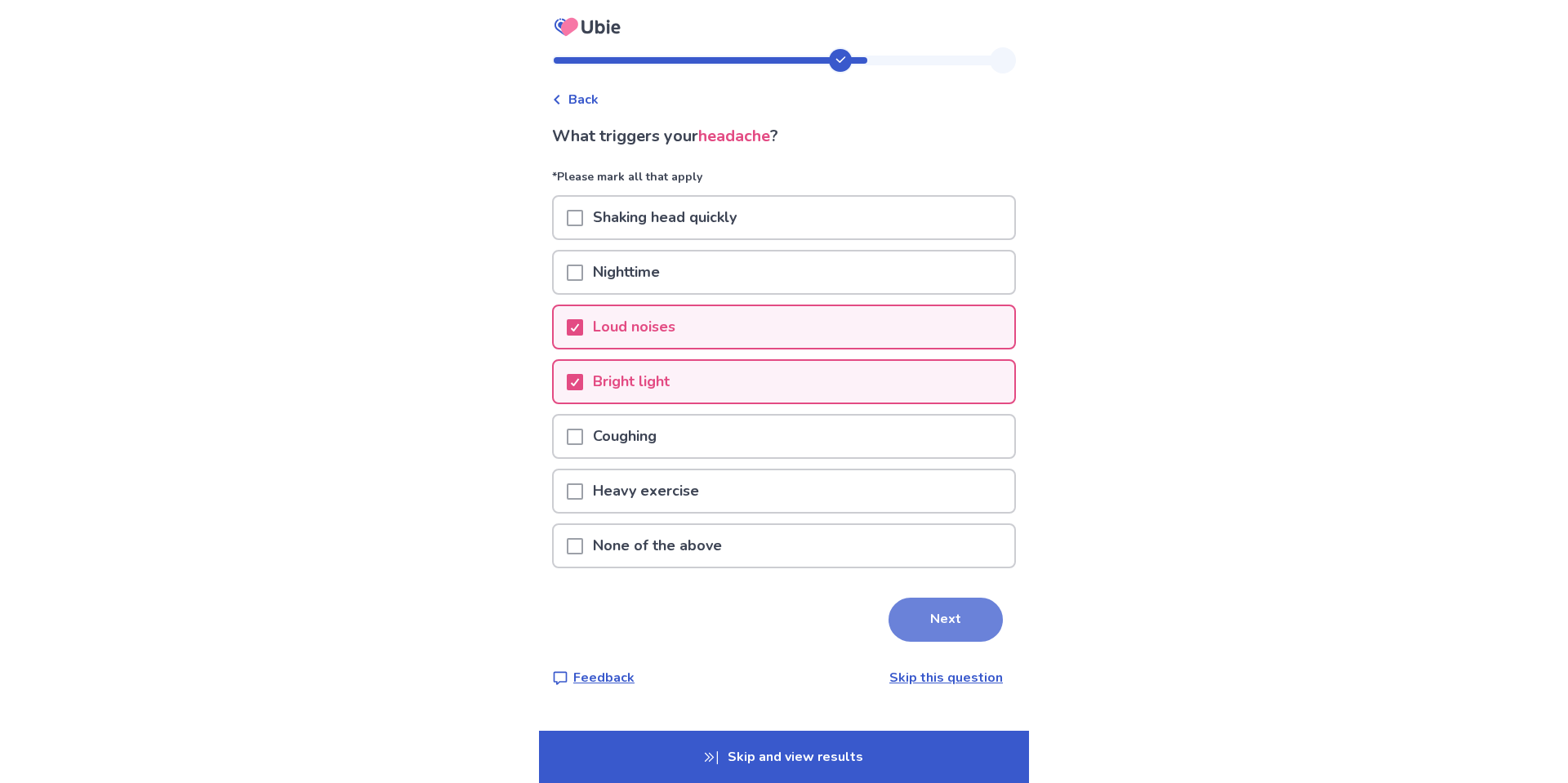
click at [932, 614] on button "Next" at bounding box center [946, 620] width 114 height 44
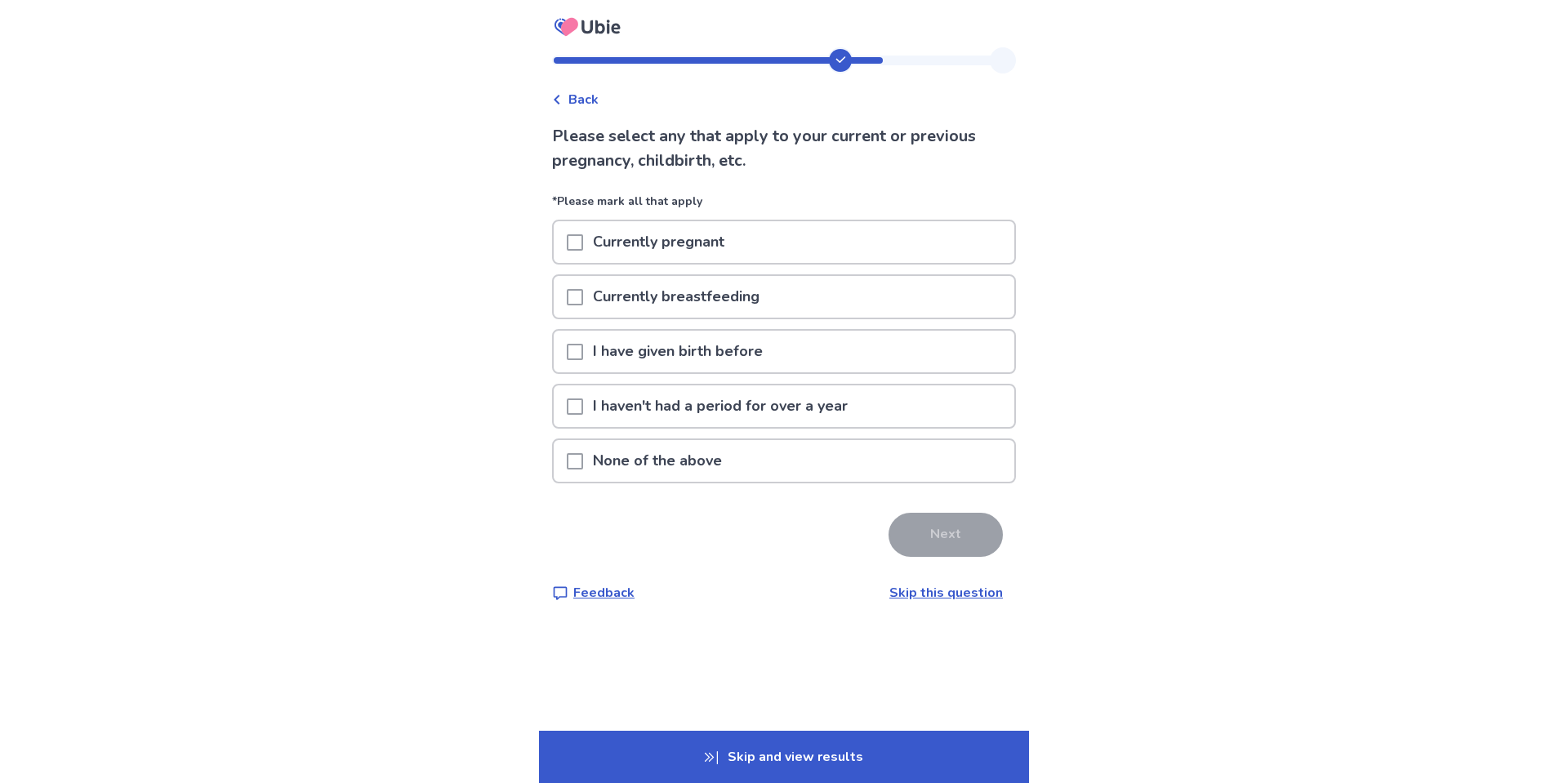
click at [730, 338] on p "I have given birth before" at bounding box center [678, 351] width 190 height 42
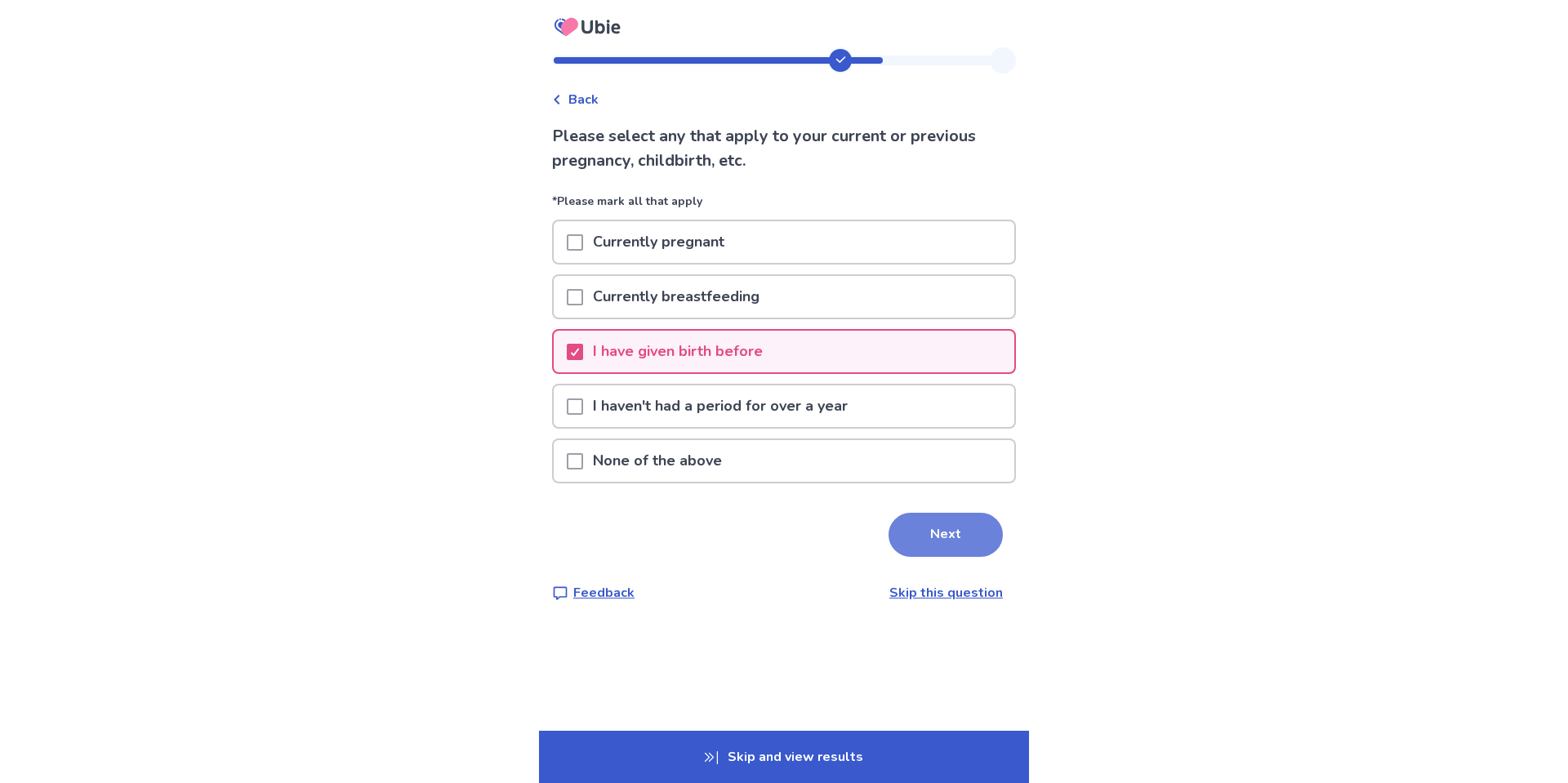
click at [929, 532] on button "Next" at bounding box center [946, 535] width 114 height 44
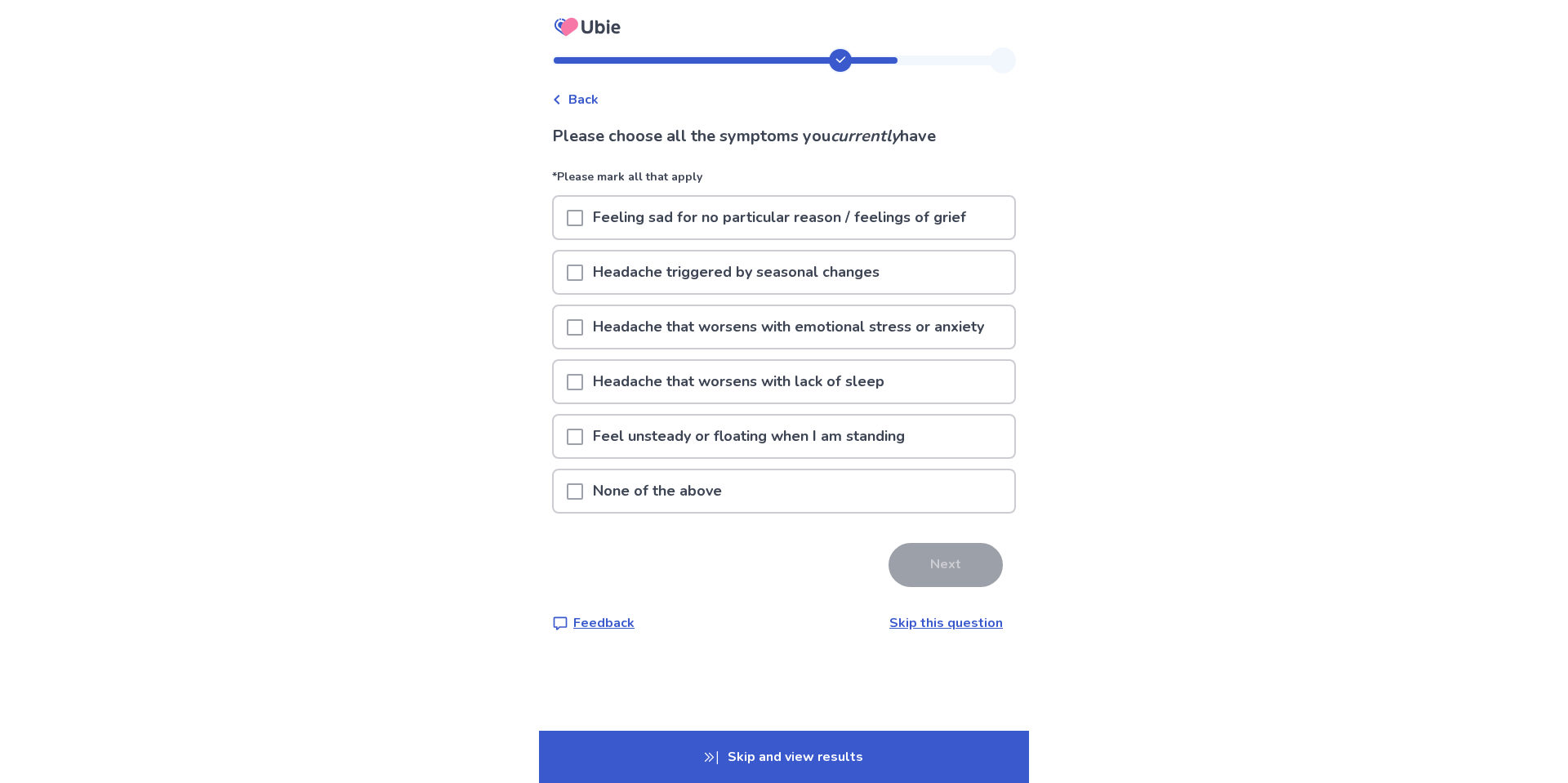
click at [679, 509] on p "None of the above" at bounding box center [657, 491] width 149 height 42
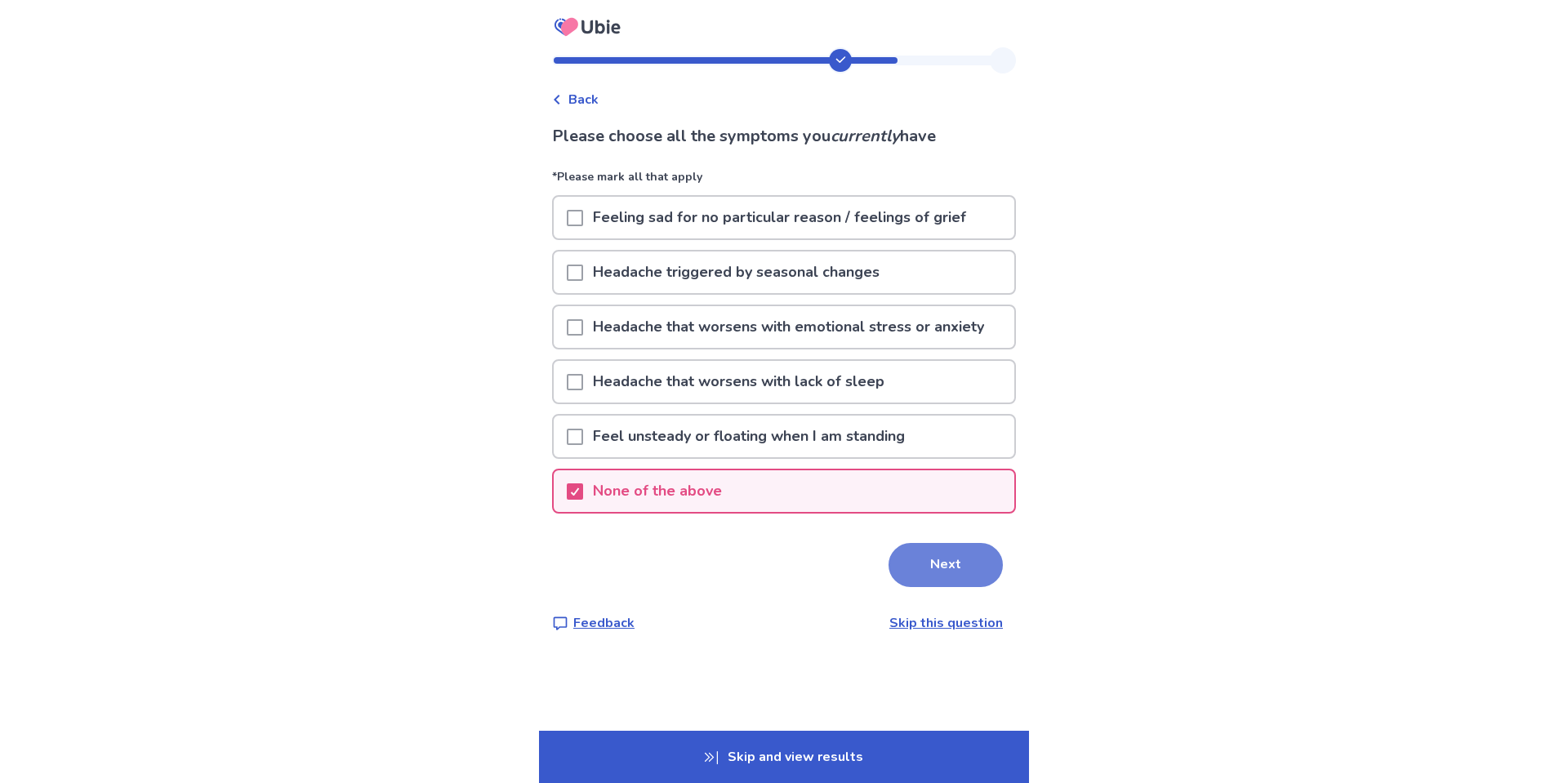
click at [916, 567] on button "Next" at bounding box center [946, 565] width 114 height 44
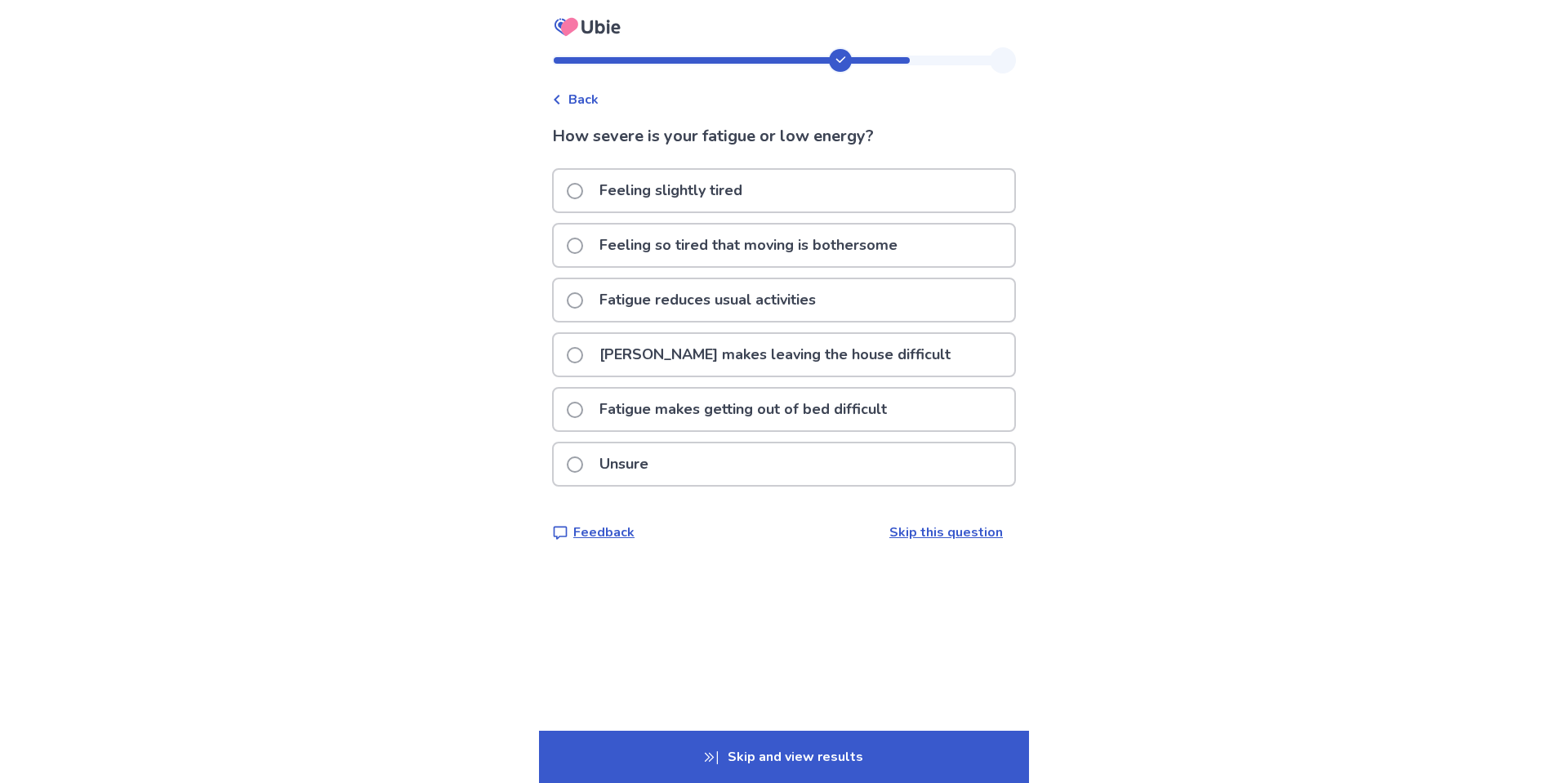
click at [871, 362] on p "Fatigue makes leaving the house difficult" at bounding box center [775, 355] width 371 height 42
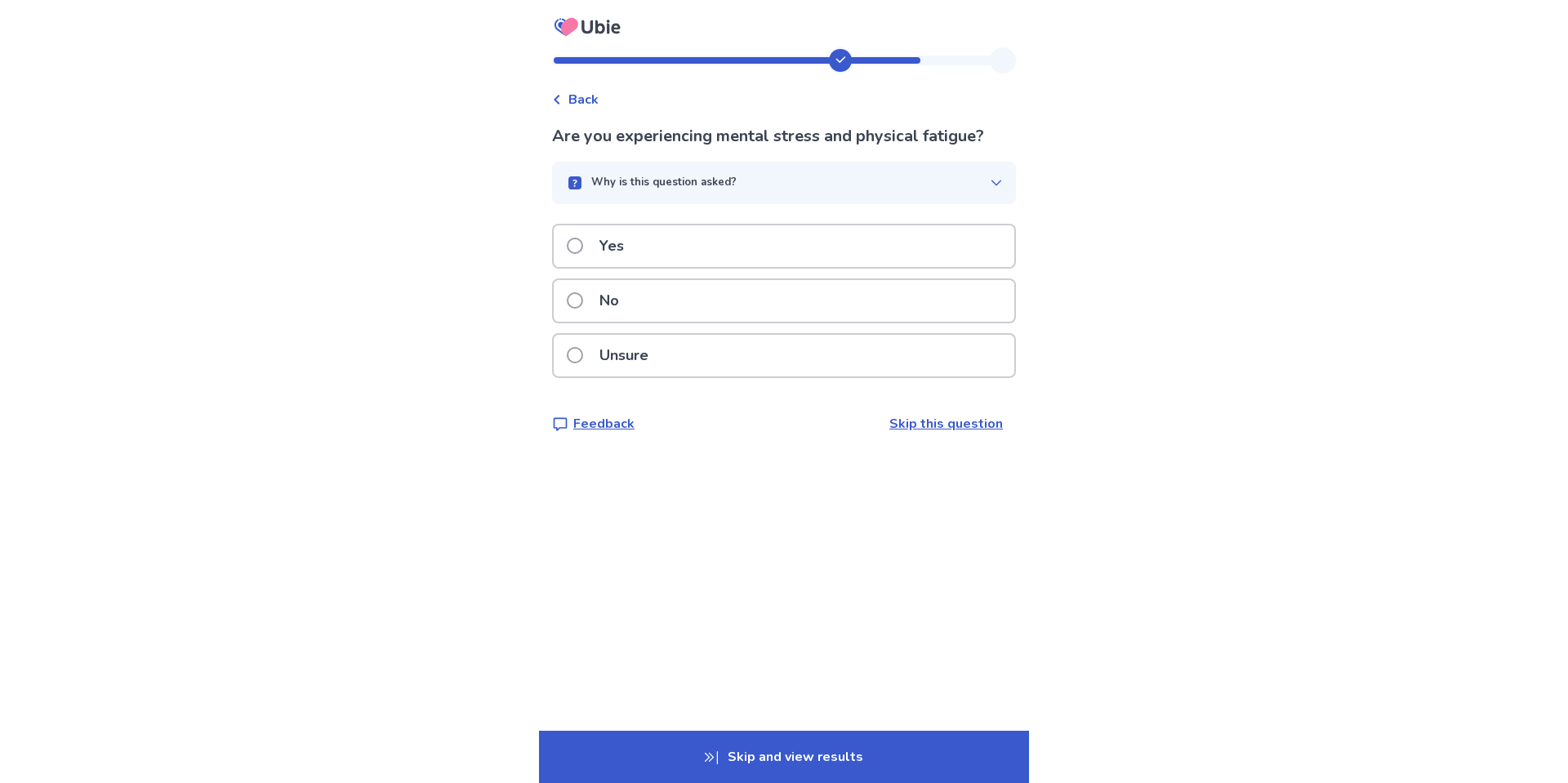
click at [850, 259] on div "Yes" at bounding box center [784, 246] width 461 height 42
click at [806, 377] on div "Unsure" at bounding box center [784, 355] width 461 height 42
click at [760, 312] on div "No" at bounding box center [784, 300] width 461 height 42
click at [705, 352] on div "Unsure" at bounding box center [784, 355] width 461 height 42
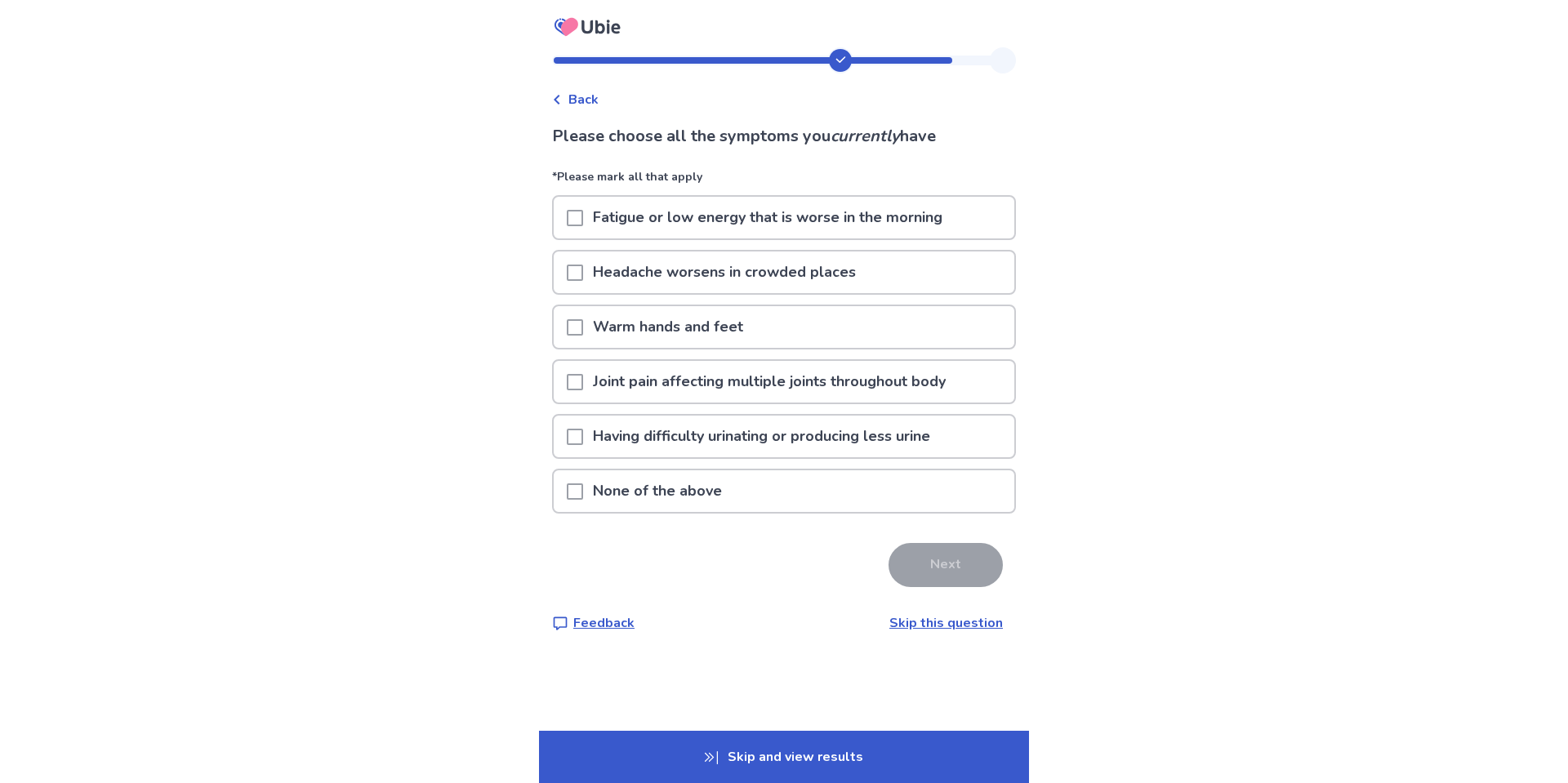
click at [644, 218] on p "Fatigue or low energy that is worse in the morning" at bounding box center [768, 217] width 369 height 42
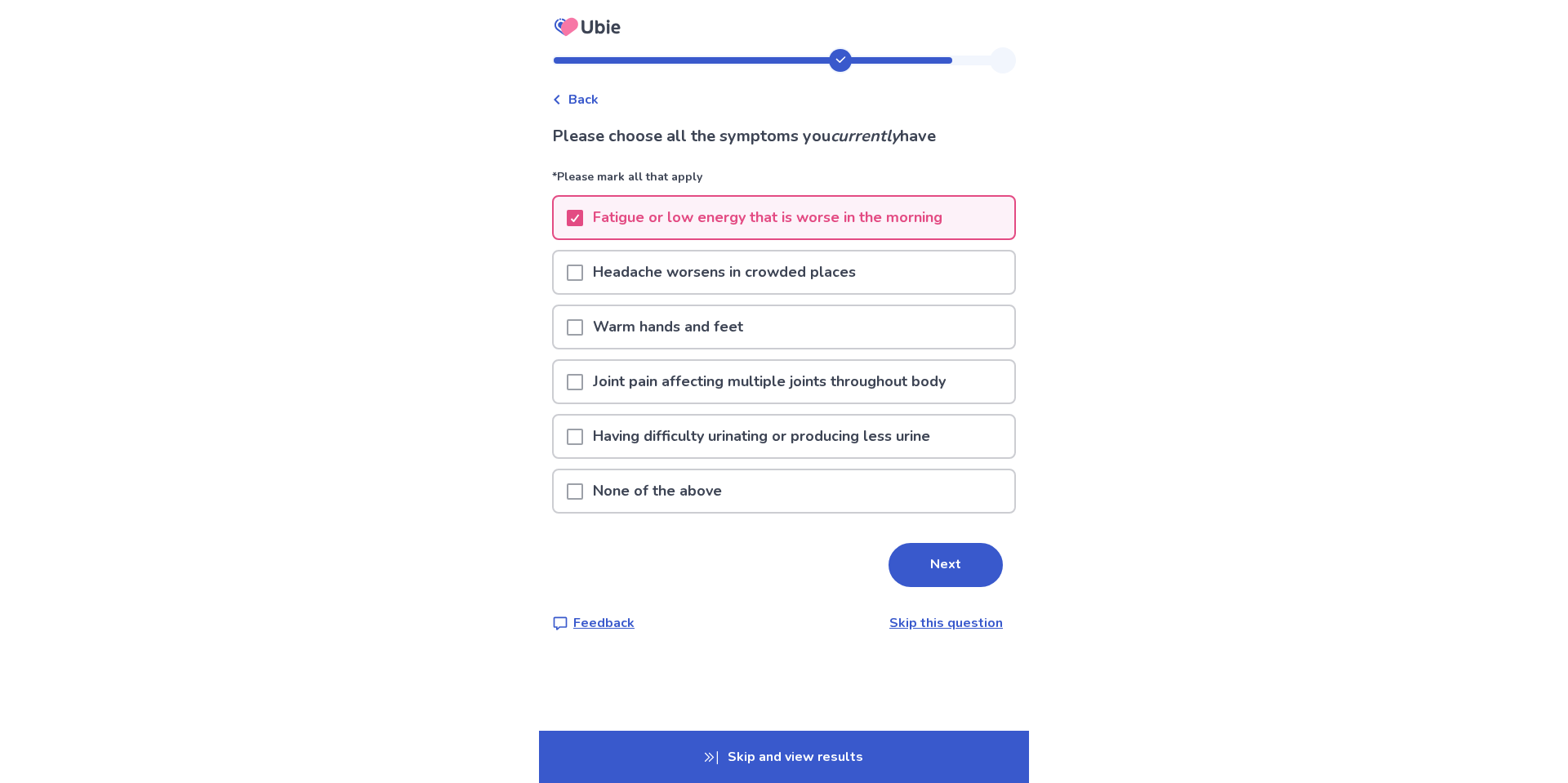
click at [714, 342] on p "Warm hands and feet" at bounding box center [668, 326] width 170 height 42
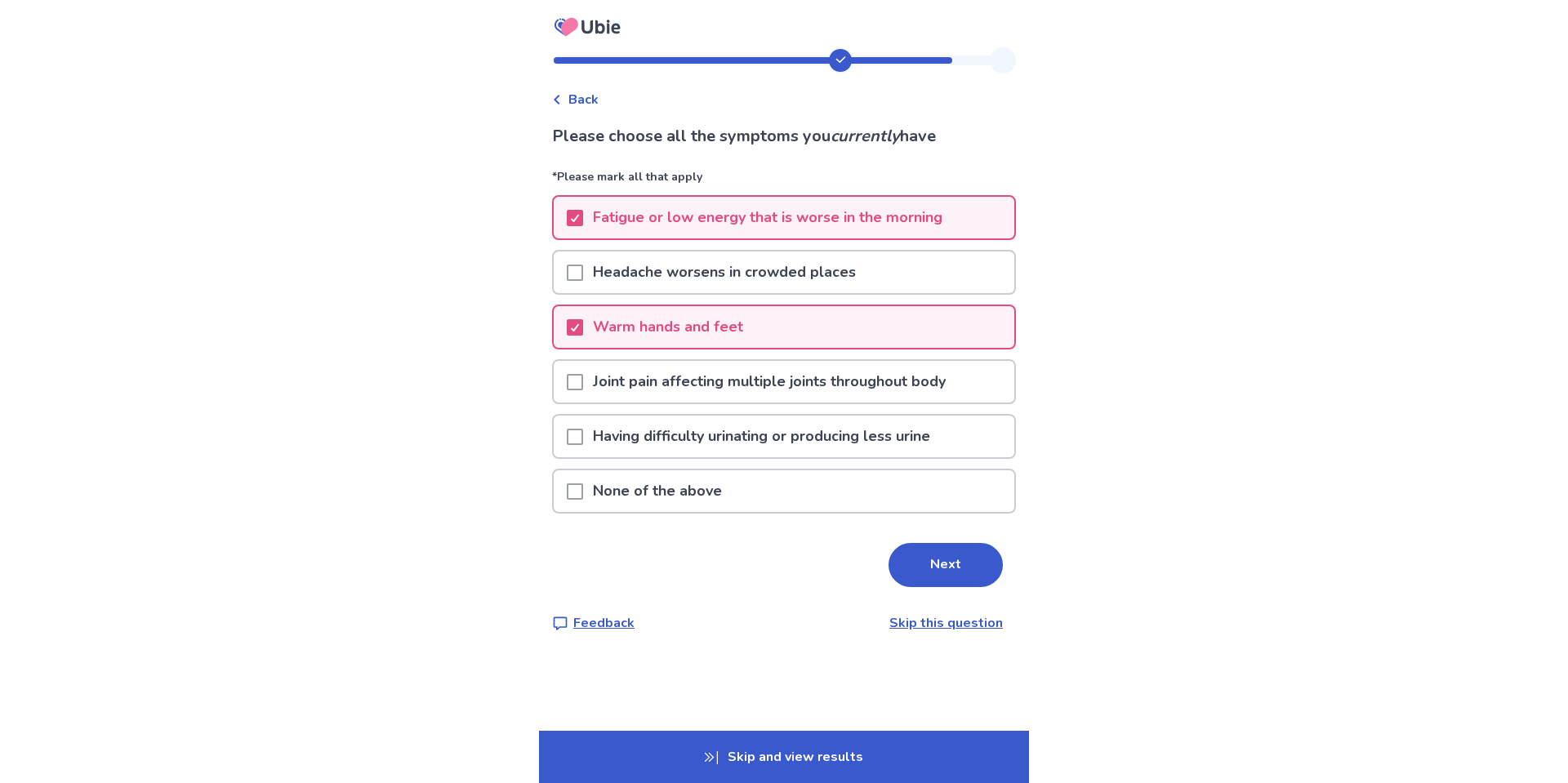
click at [777, 439] on p "Having difficulty urinating or producing less urine" at bounding box center [762, 436] width 357 height 42
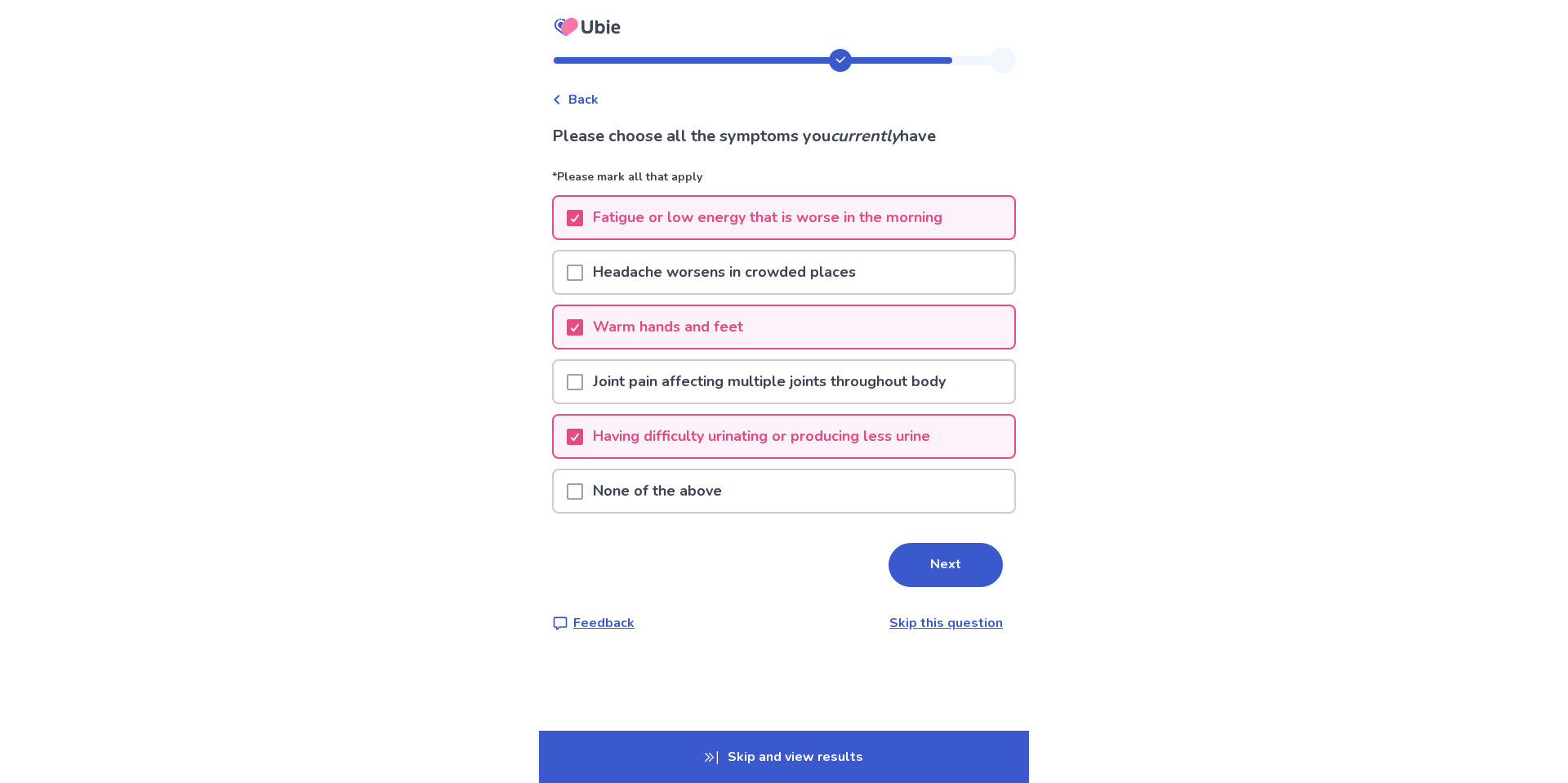
click at [844, 443] on p "Having difficulty urinating or producing less urine" at bounding box center [762, 436] width 357 height 42
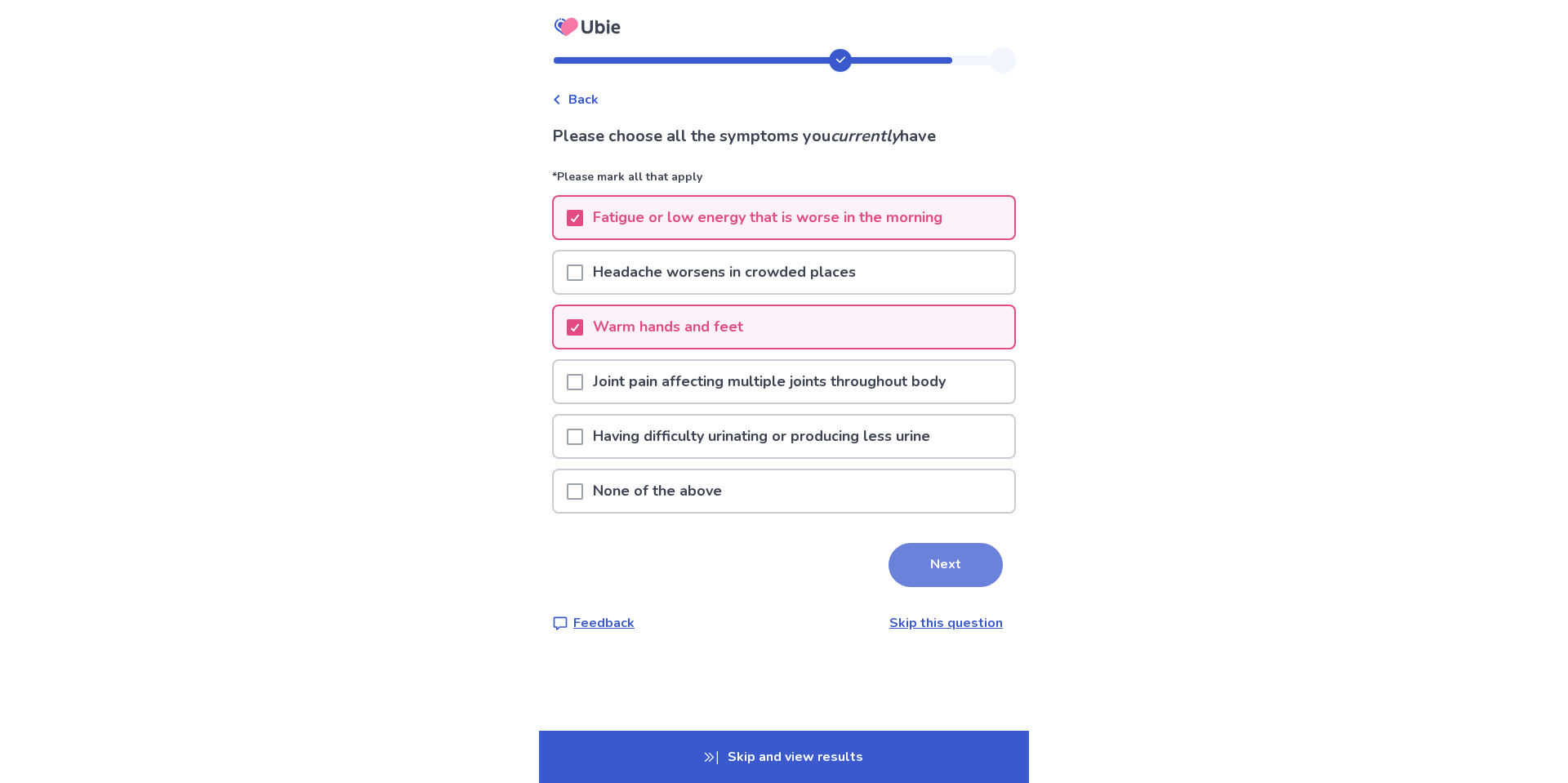
click at [931, 552] on button "Next" at bounding box center [946, 565] width 114 height 44
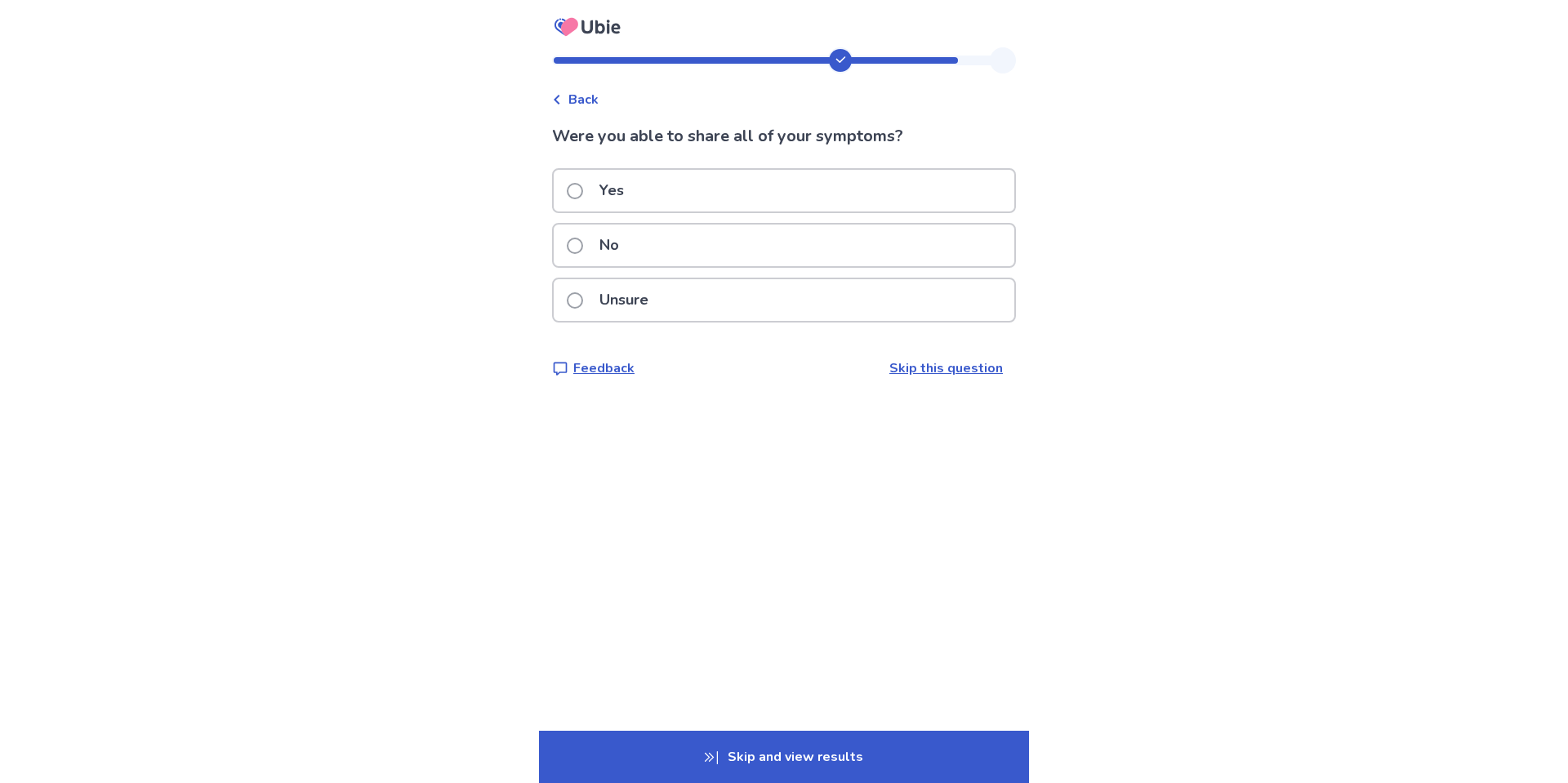
click at [694, 190] on div "Yes" at bounding box center [784, 190] width 461 height 42
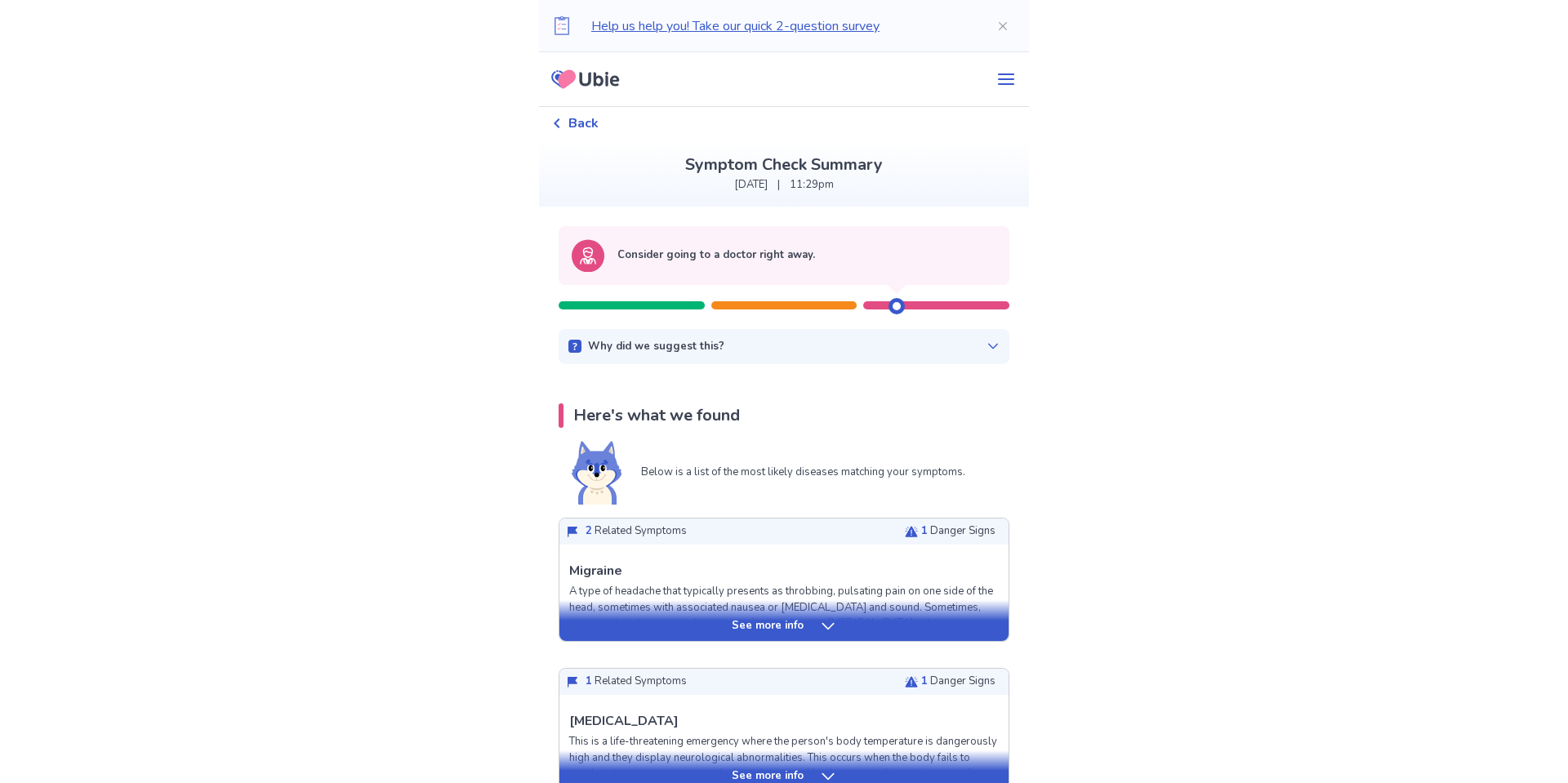
click at [853, 275] on div "Consider going to a doctor right away." at bounding box center [784, 255] width 451 height 59
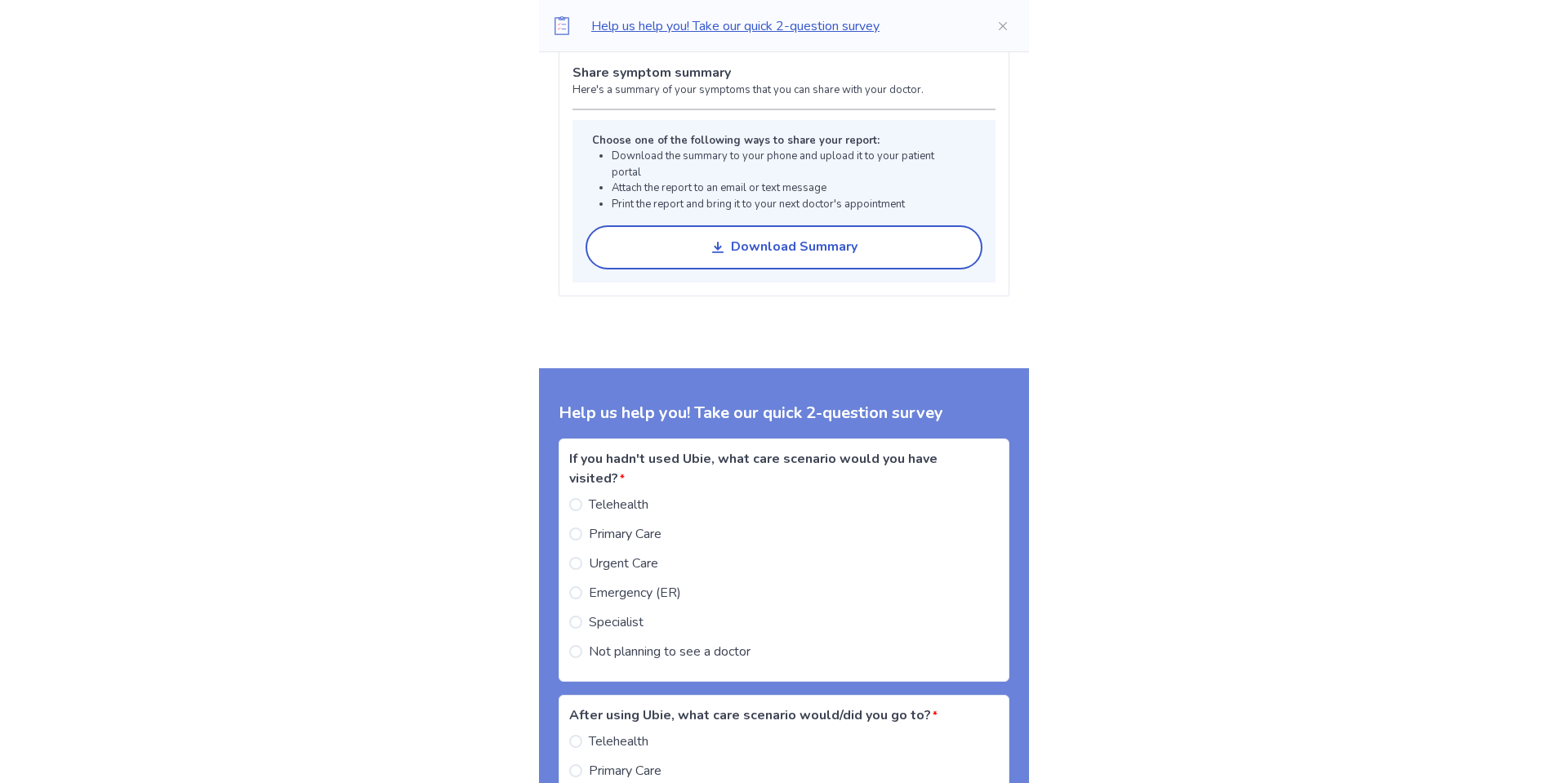
scroll to position [1372, 0]
